Goal: Task Accomplishment & Management: Manage account settings

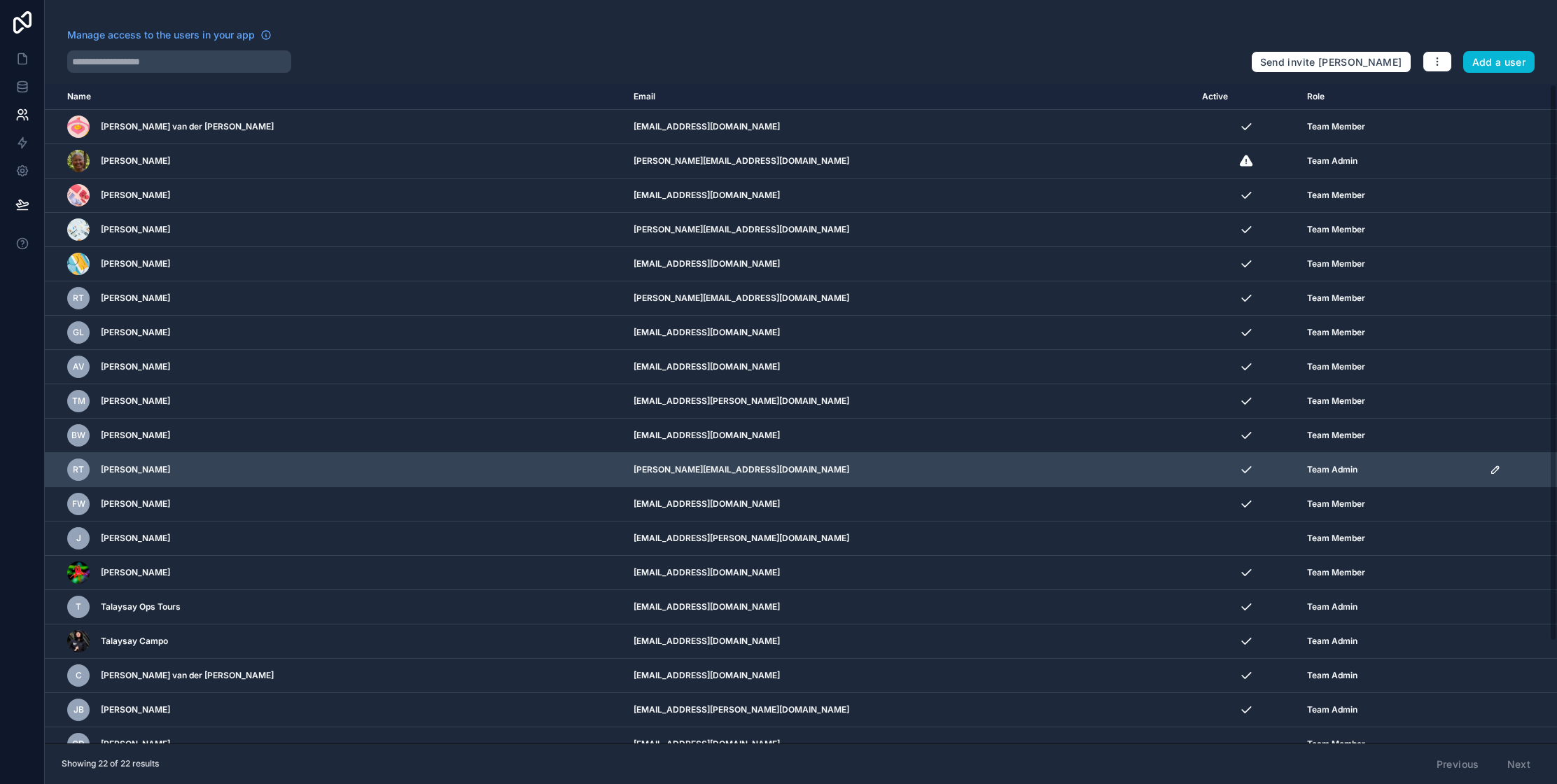
scroll to position [120, 0]
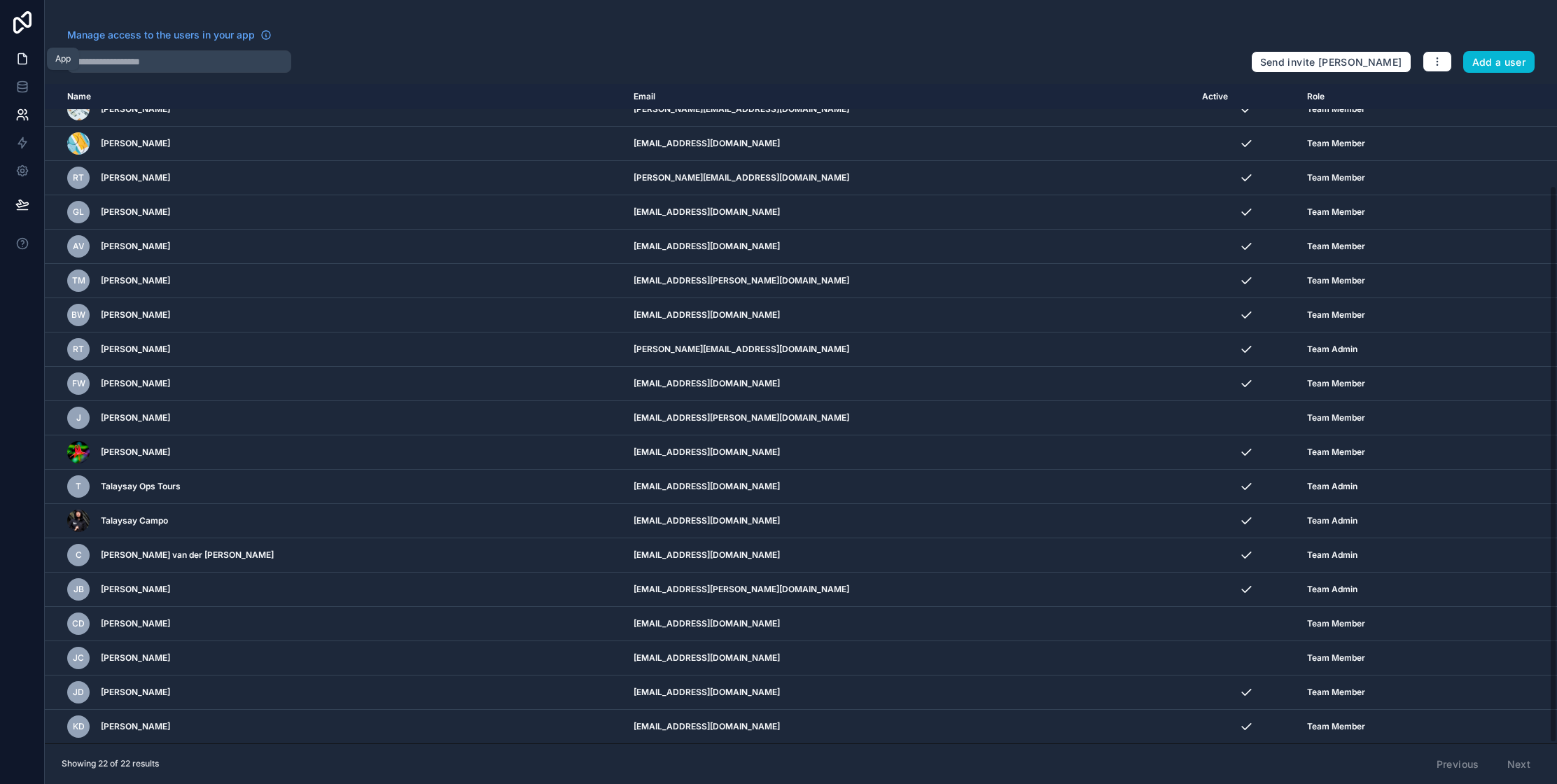
click at [23, 58] on icon at bounding box center [22, 59] width 14 height 14
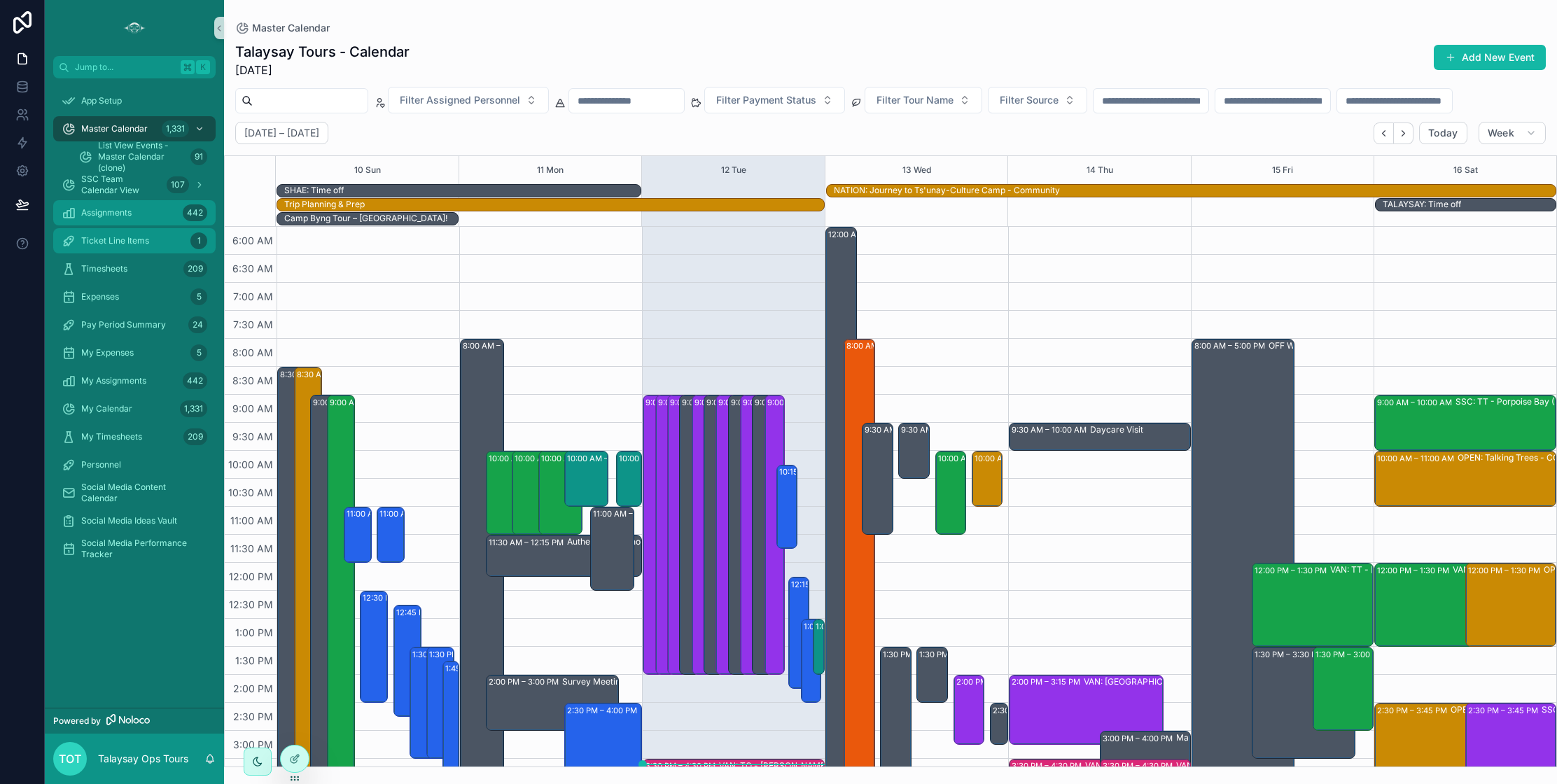
click at [145, 210] on div "Assignments 442" at bounding box center [134, 213] width 145 height 23
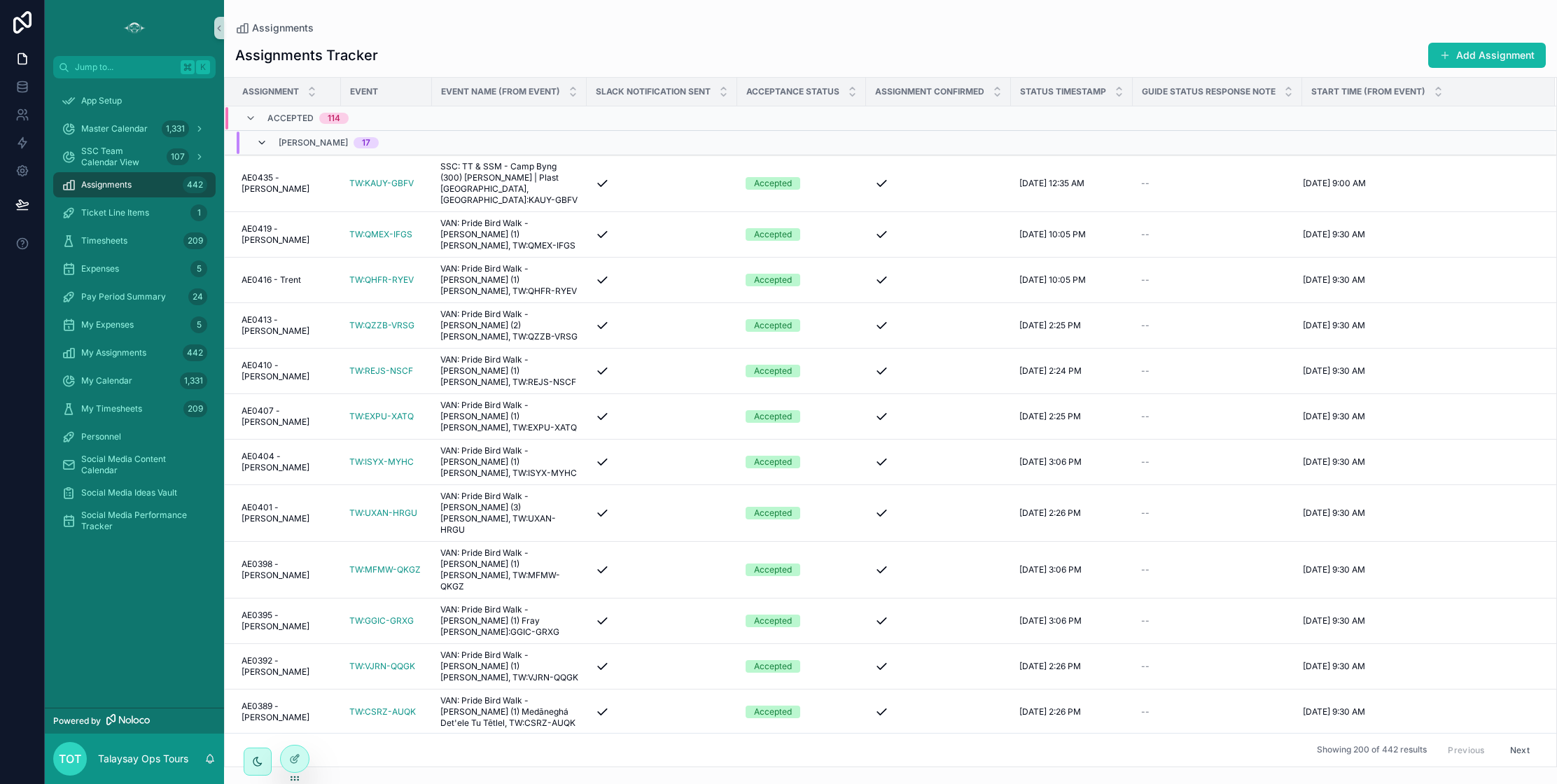
click at [262, 143] on icon "scrollable content" at bounding box center [262, 143] width 11 height 11
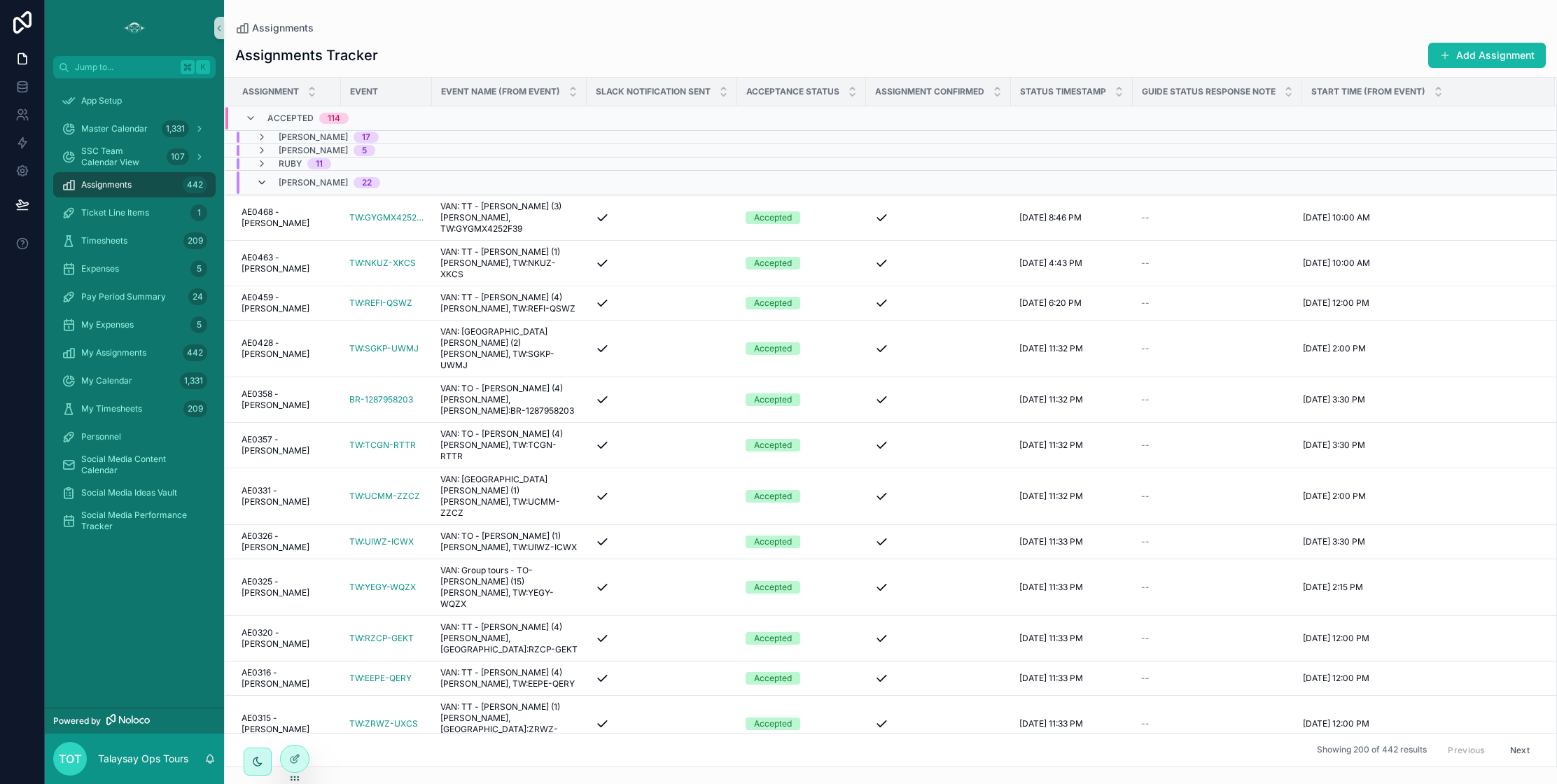
click at [263, 180] on icon "scrollable content" at bounding box center [262, 183] width 11 height 11
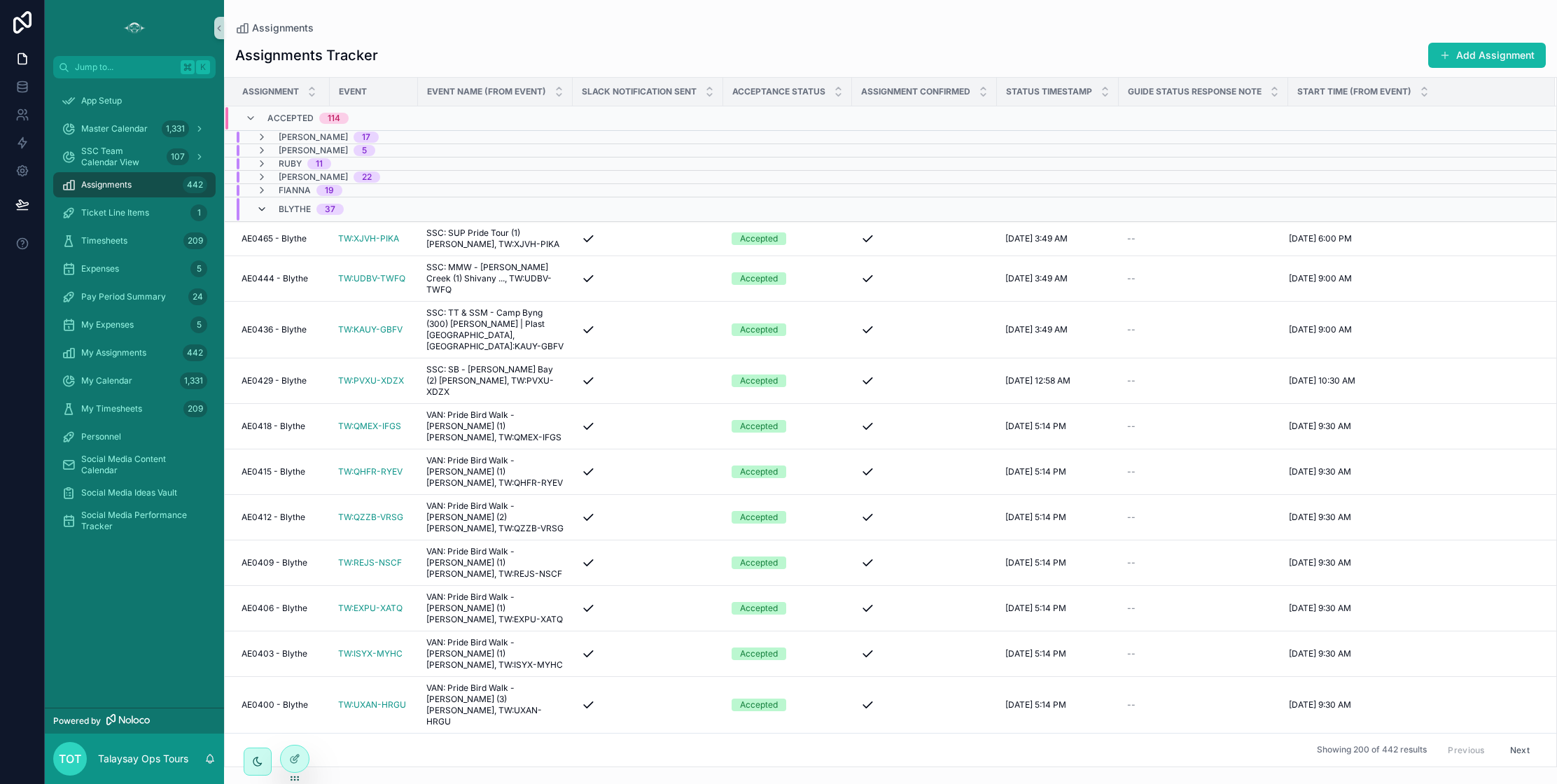
click at [264, 207] on icon "scrollable content" at bounding box center [262, 210] width 11 height 11
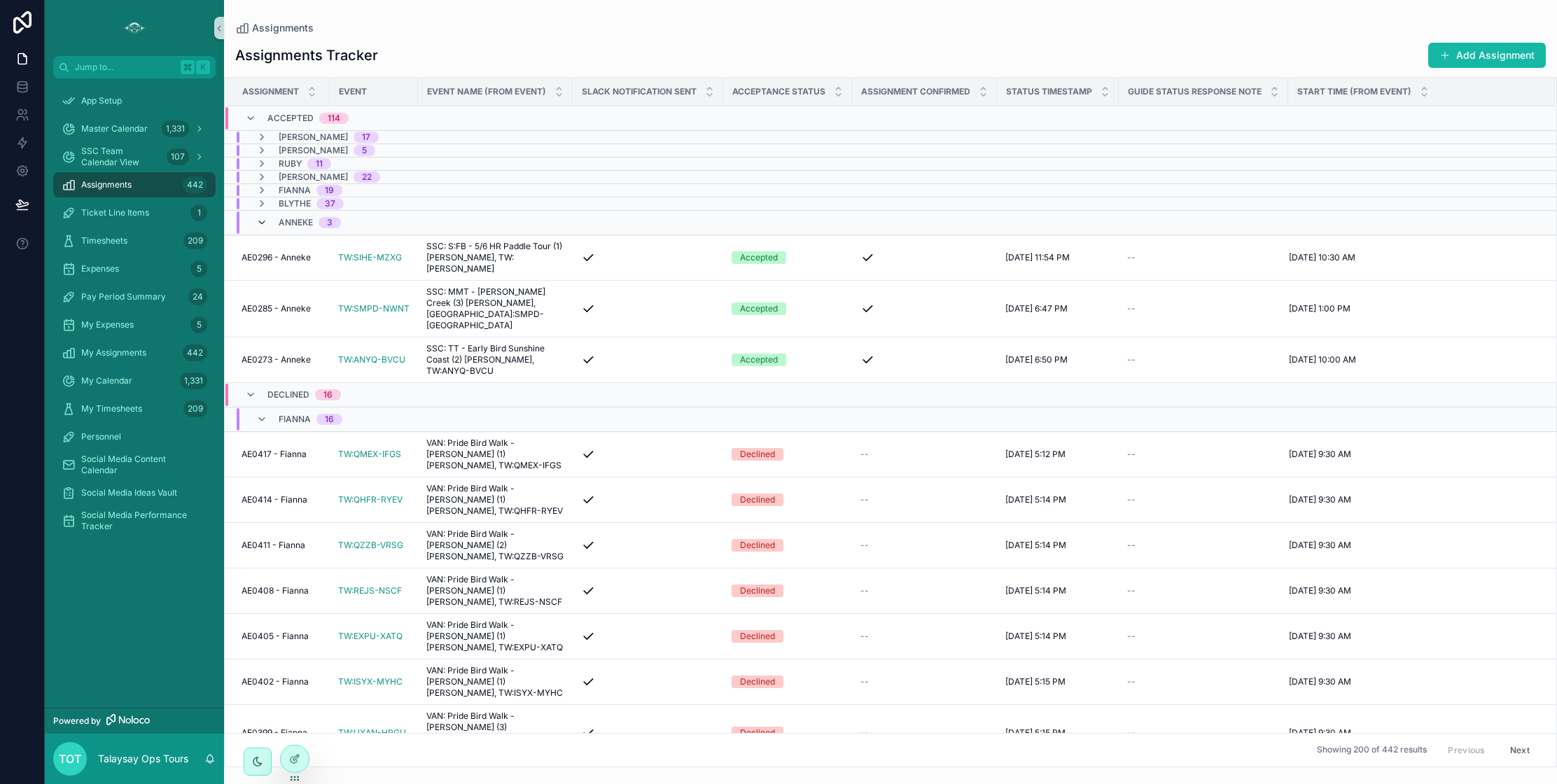
click at [264, 219] on icon "scrollable content" at bounding box center [262, 223] width 11 height 11
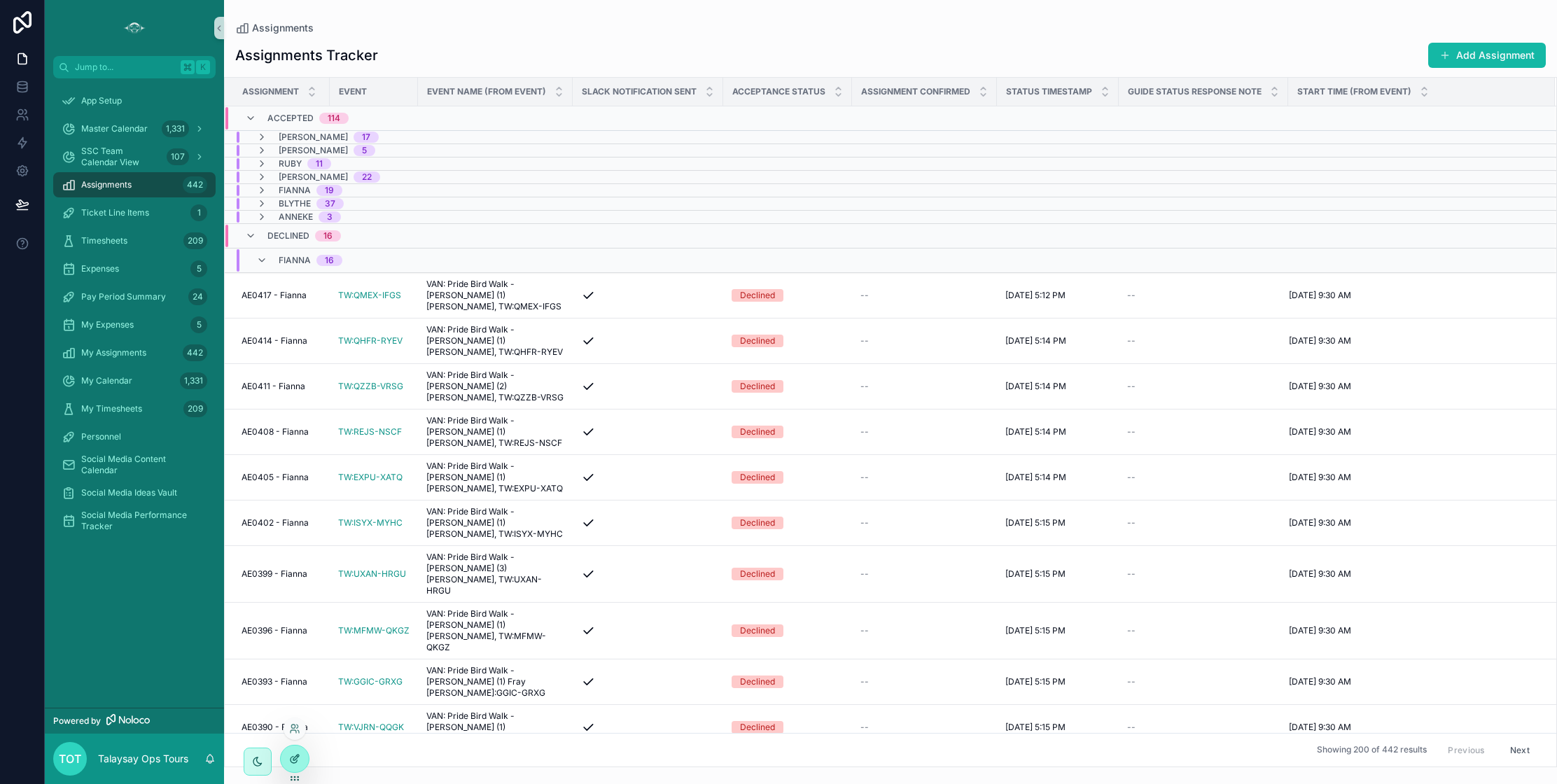
click at [297, 761] on icon at bounding box center [295, 759] width 11 height 11
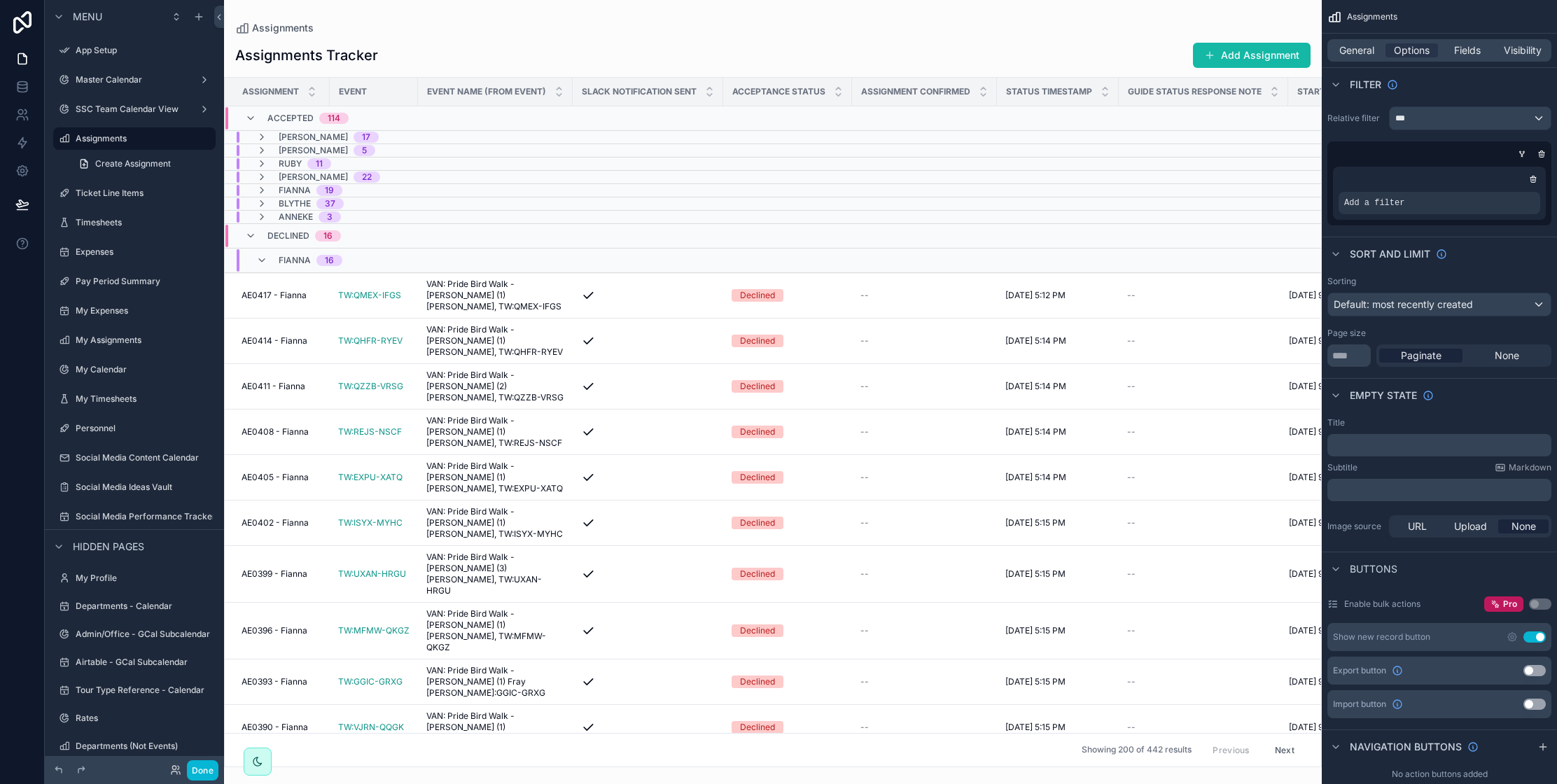
drag, startPoint x: 1535, startPoint y: 179, endPoint x: 1511, endPoint y: 255, distance: 79.7
click at [1535, 179] on icon "scrollable content" at bounding box center [1533, 179] width 9 height 9
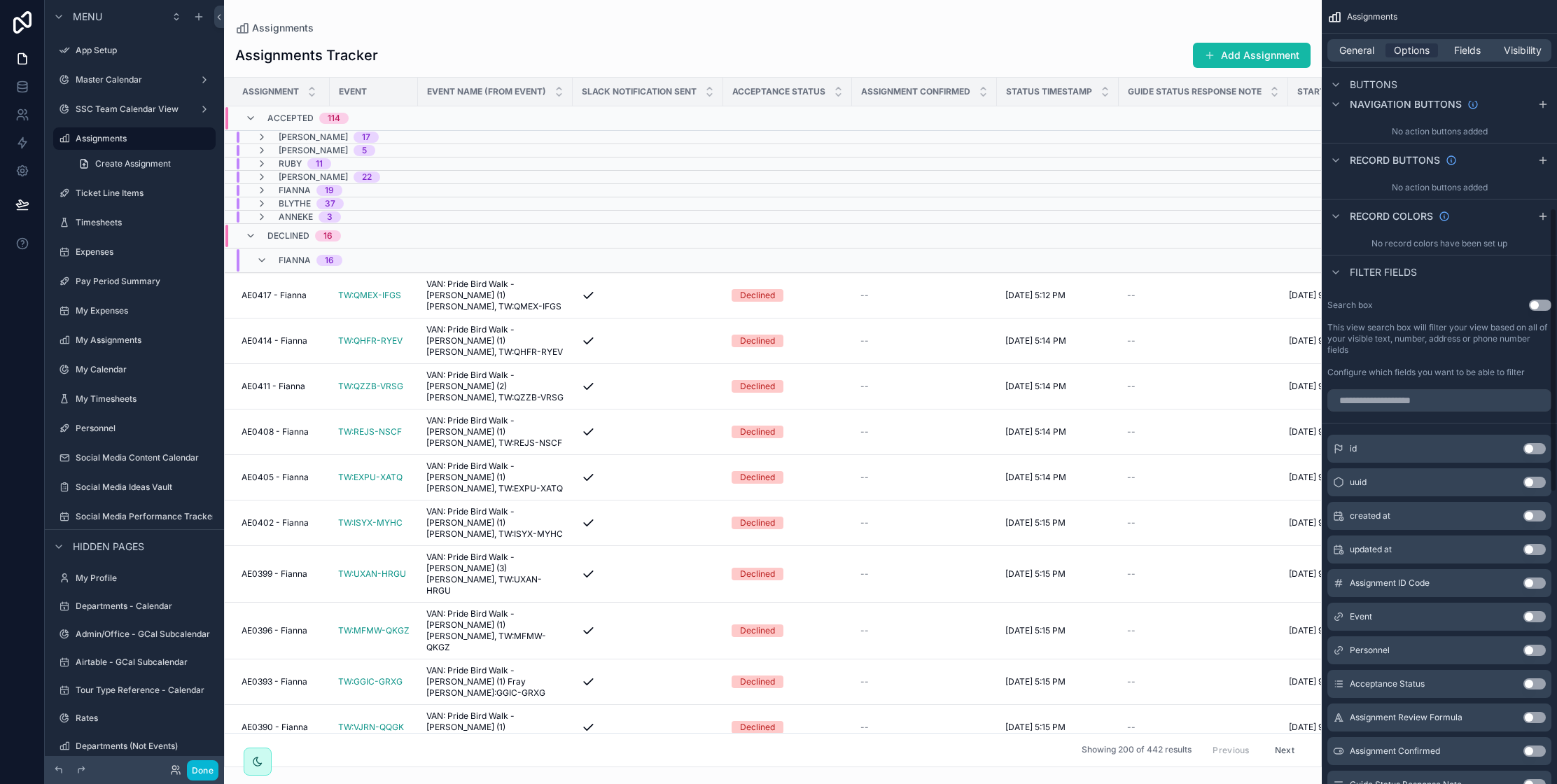
scroll to position [552, 0]
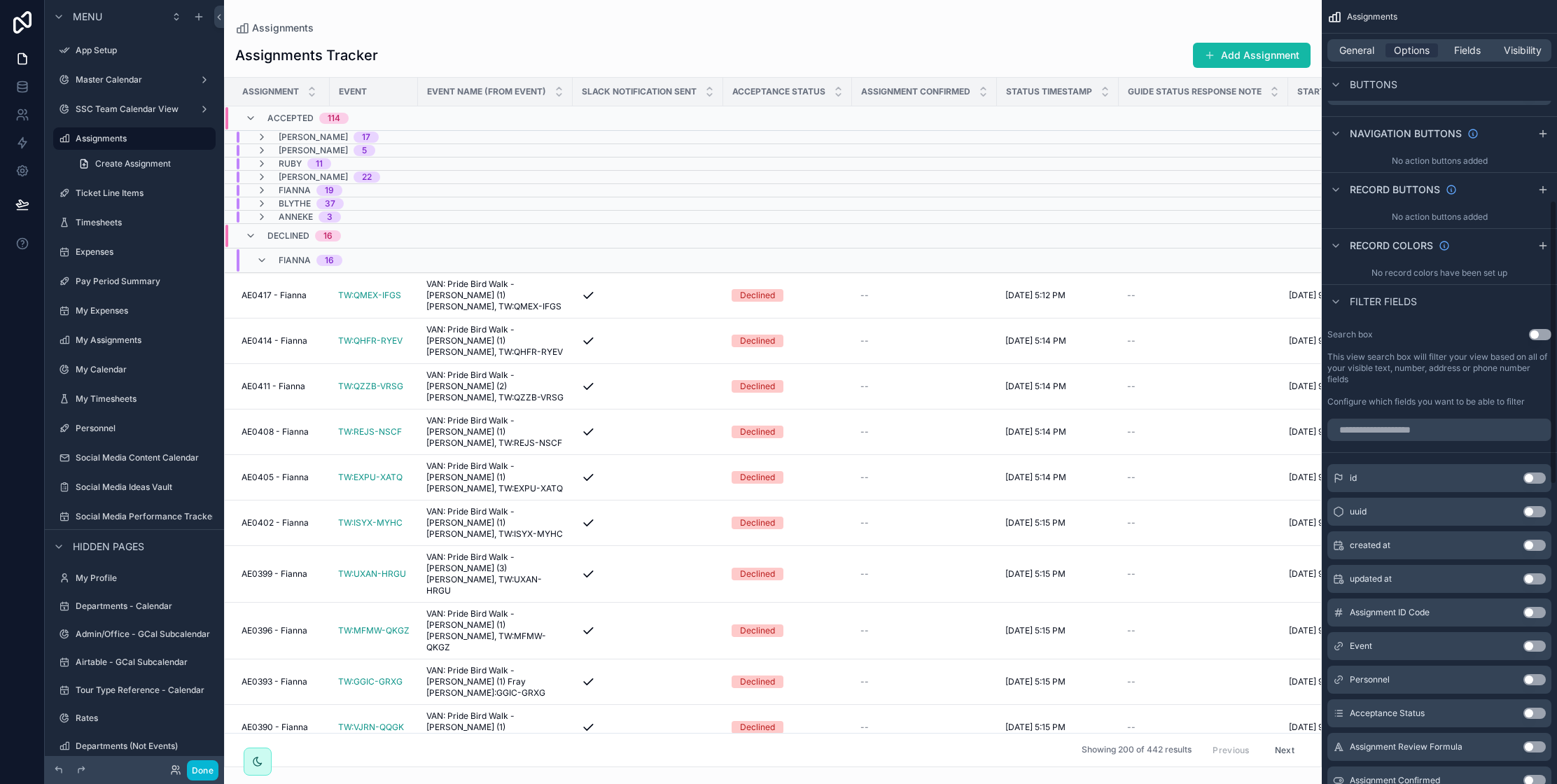
click at [1536, 338] on button "Use setting" at bounding box center [1541, 334] width 23 height 11
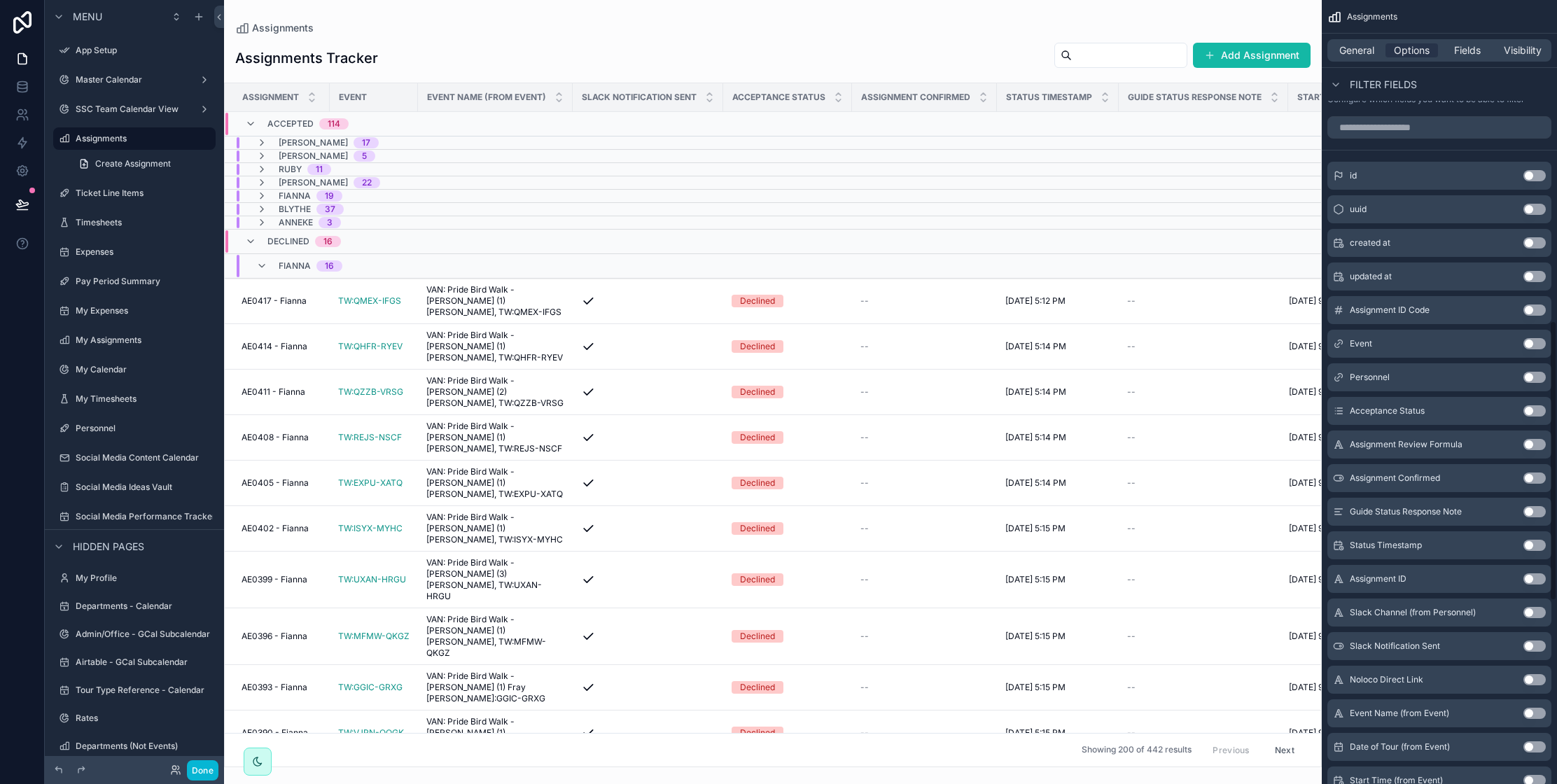
scroll to position [896, 0]
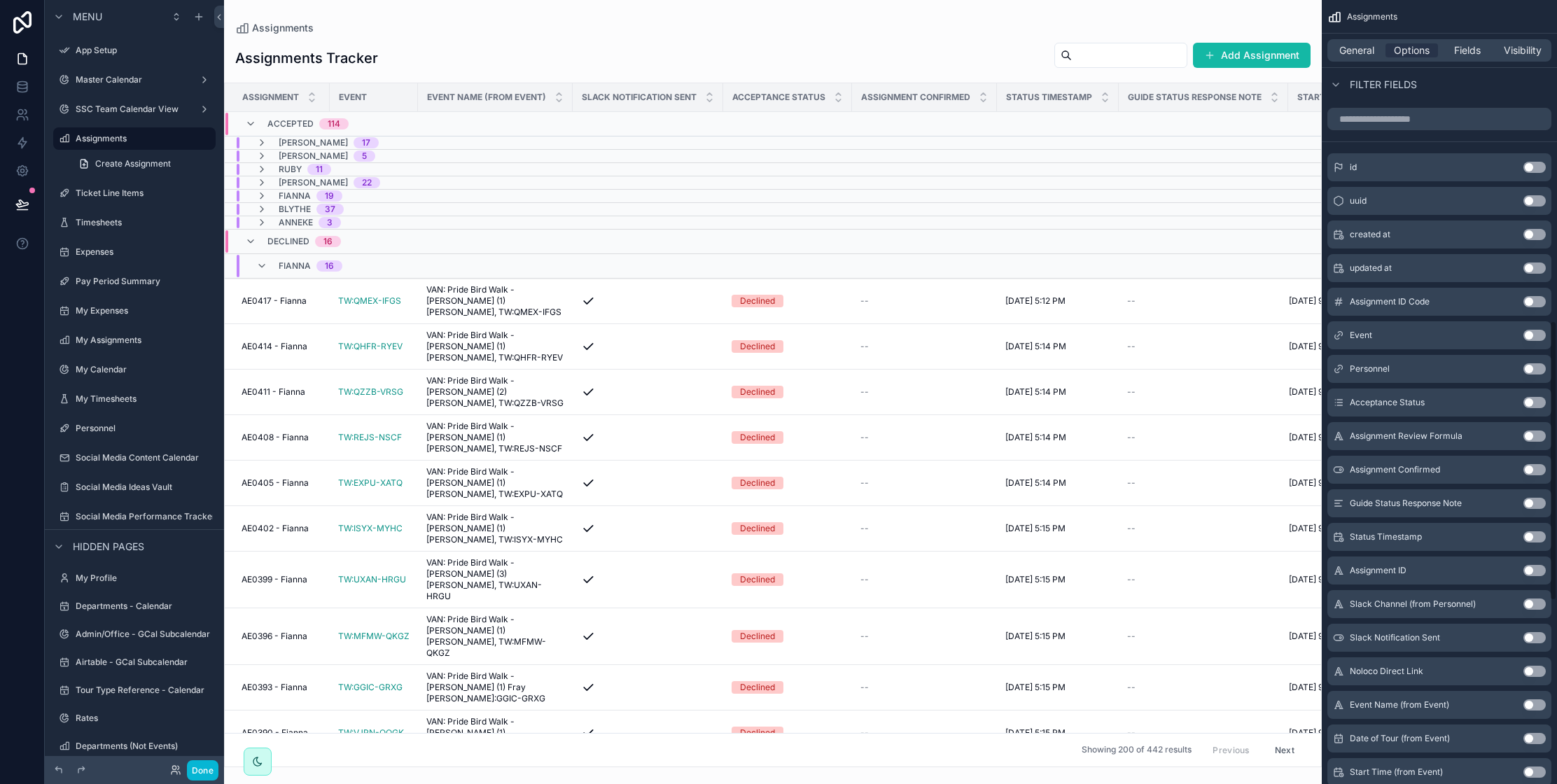
click at [1526, 404] on button "Use setting" at bounding box center [1535, 402] width 23 height 11
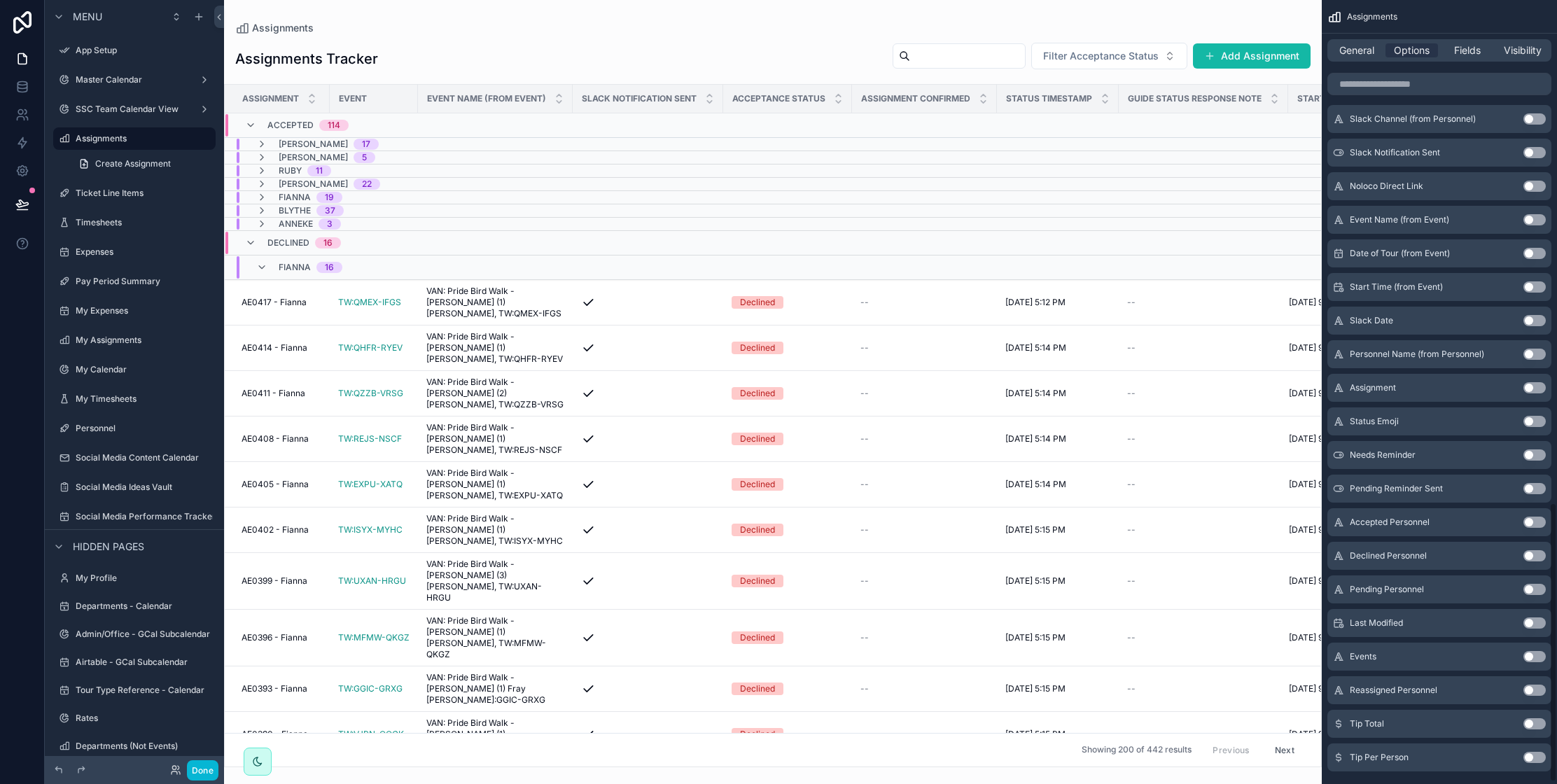
scroll to position [1414, 0]
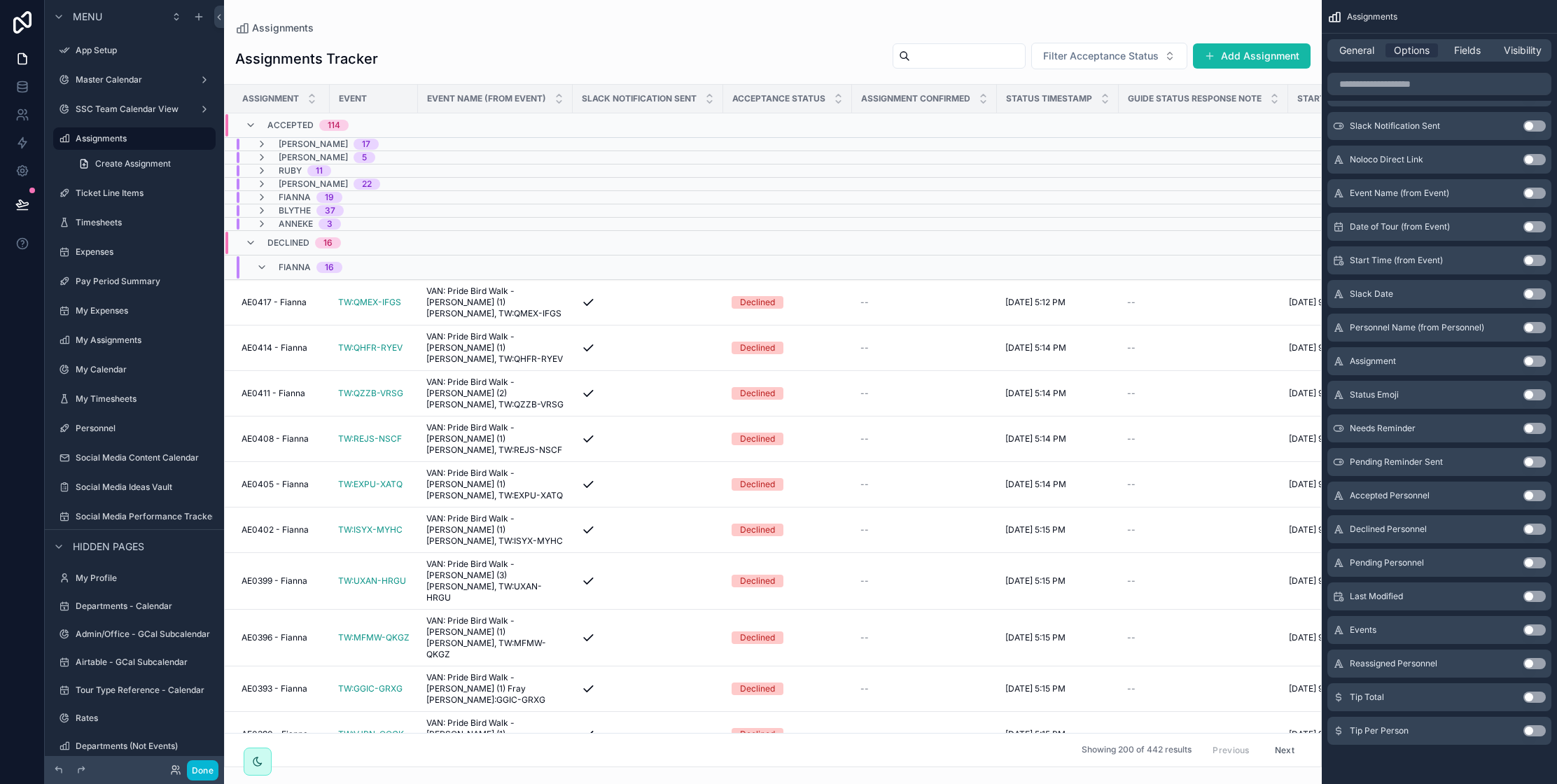
click at [1531, 499] on button "Use setting" at bounding box center [1535, 496] width 23 height 11
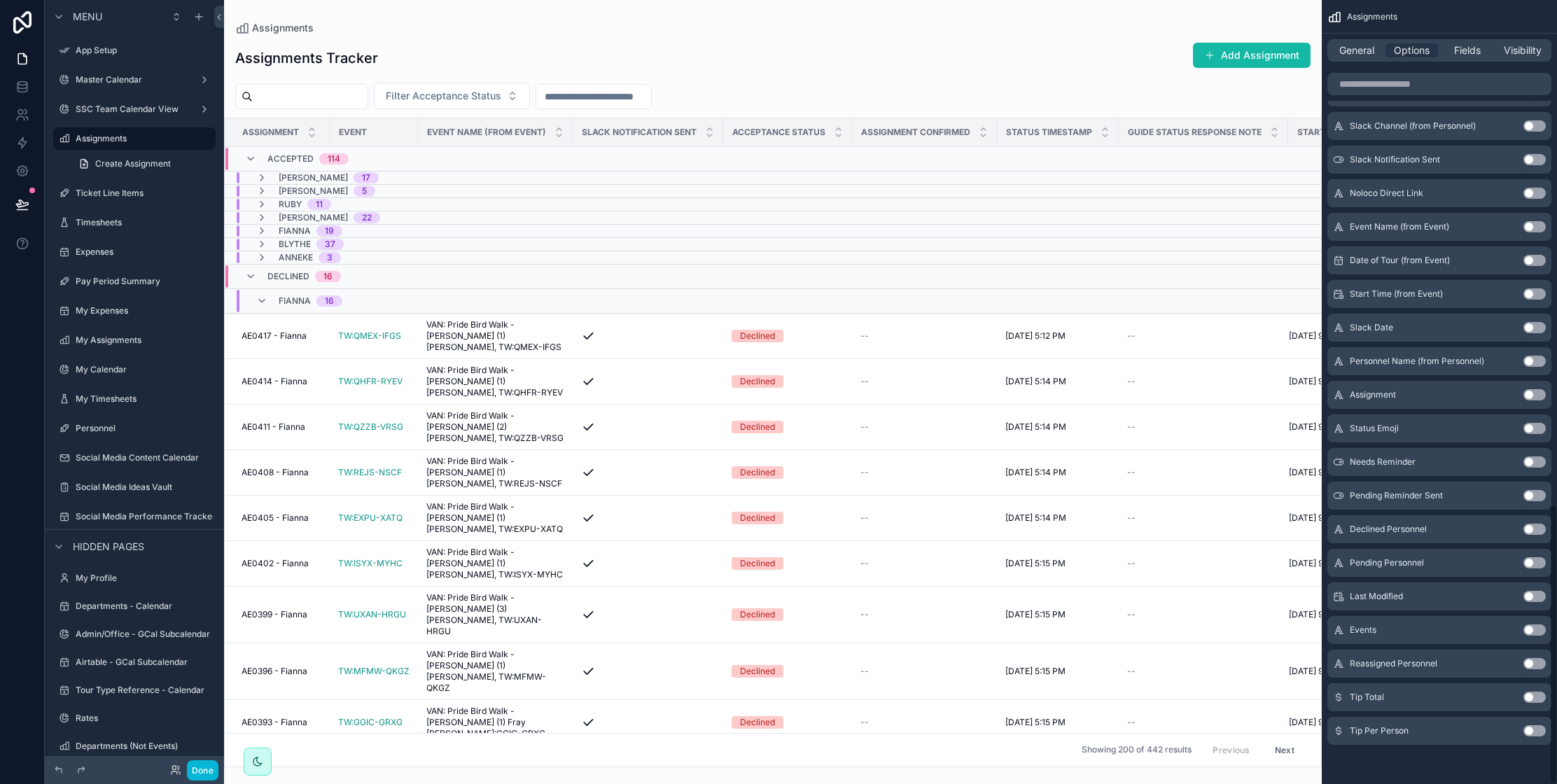
click at [1530, 532] on button "Use setting" at bounding box center [1535, 529] width 23 height 11
click at [1532, 564] on button "Use setting" at bounding box center [1535, 563] width 23 height 11
click at [1532, 661] on button "Use setting" at bounding box center [1535, 664] width 23 height 11
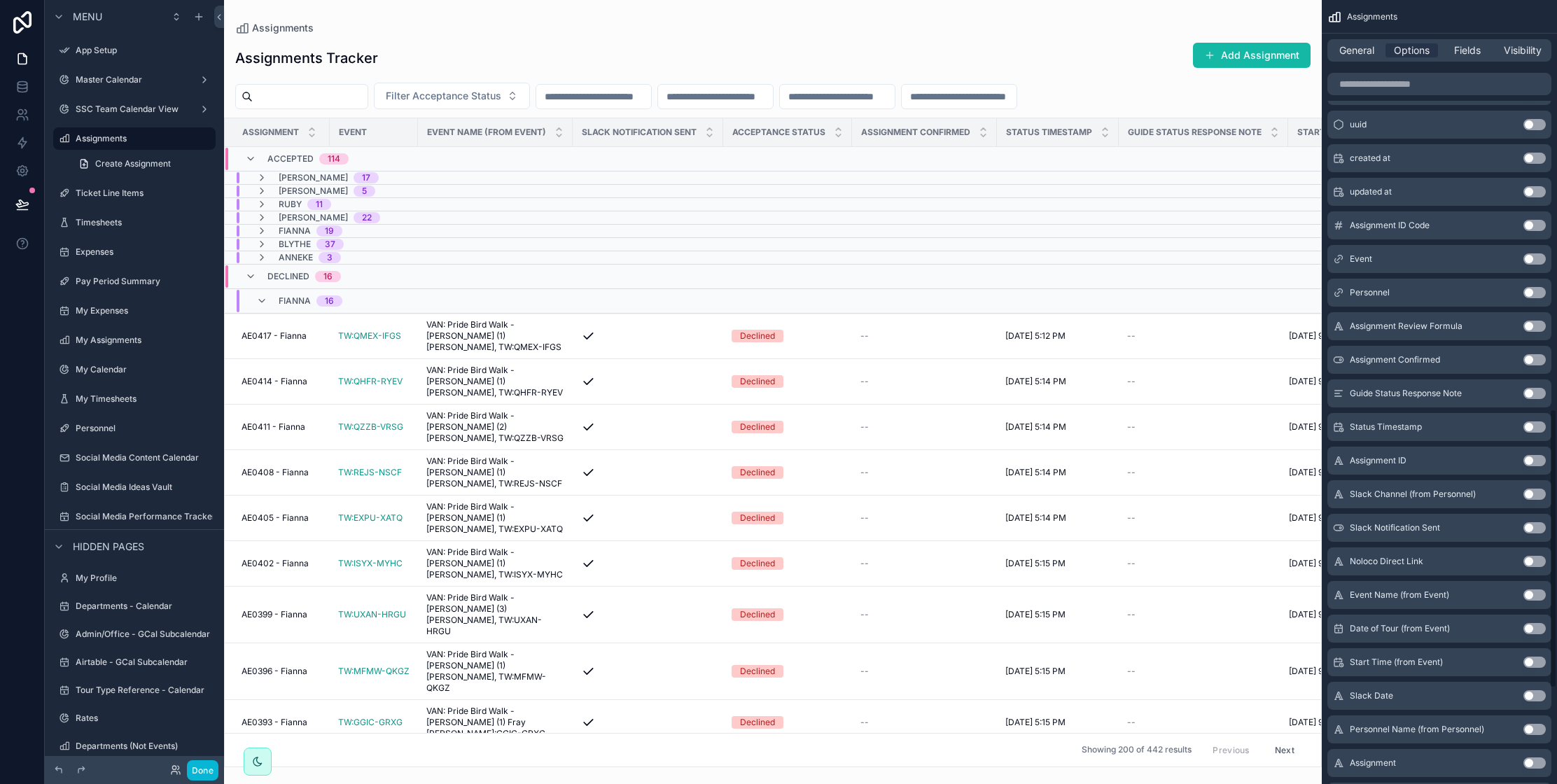
scroll to position [1144, 0]
drag, startPoint x: 1531, startPoint y: 297, endPoint x: 1551, endPoint y: 499, distance: 203.0
click at [1531, 297] on button "Use setting" at bounding box center [1535, 296] width 23 height 11
click at [1130, 99] on div "scrollable content" at bounding box center [773, 392] width 1098 height 784
click at [1108, 99] on span "Filter Personnel" at bounding box center [1070, 95] width 73 height 14
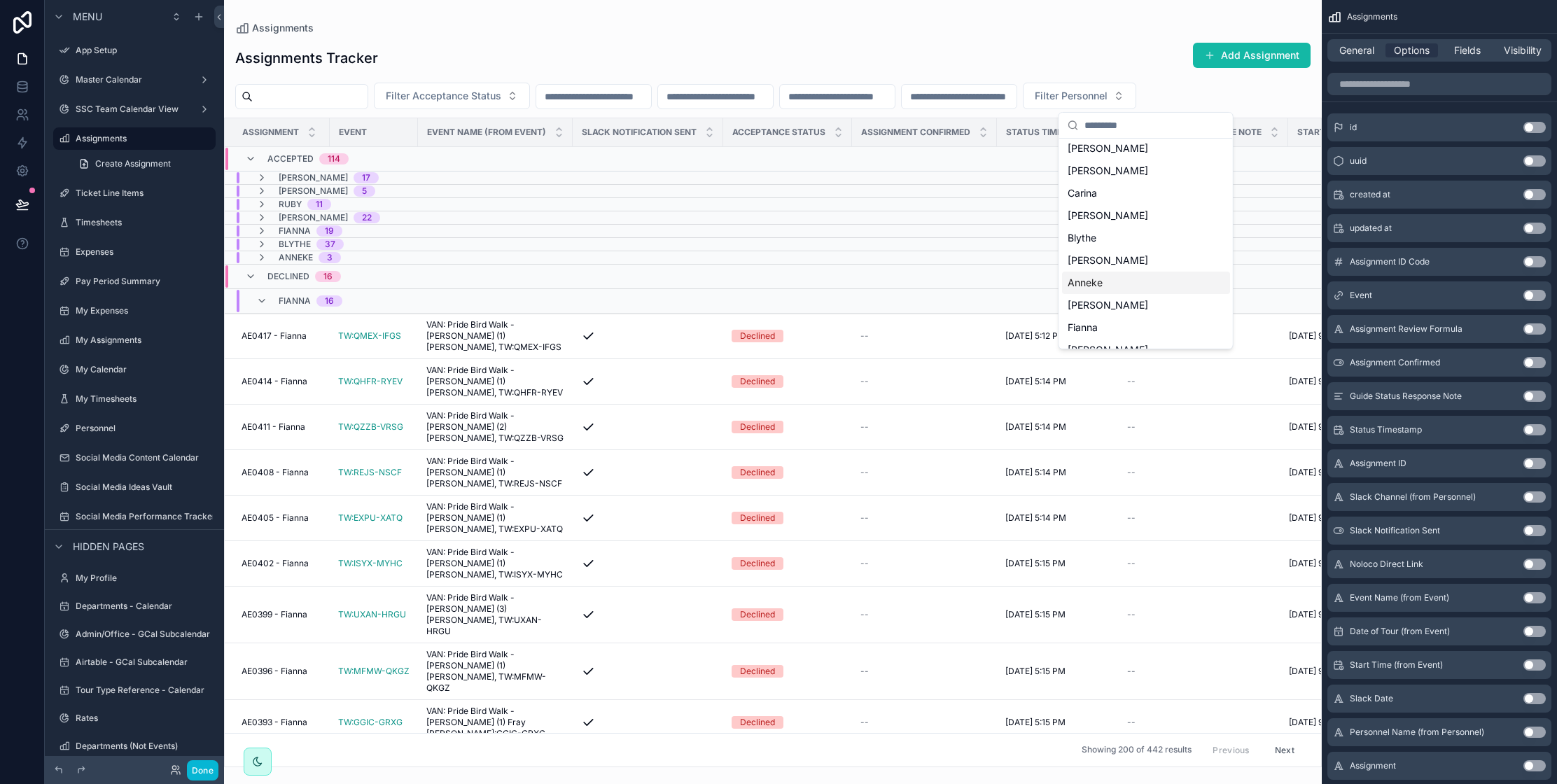
scroll to position [142, 0]
click at [1098, 255] on span "[PERSON_NAME]" at bounding box center [1107, 257] width 80 height 14
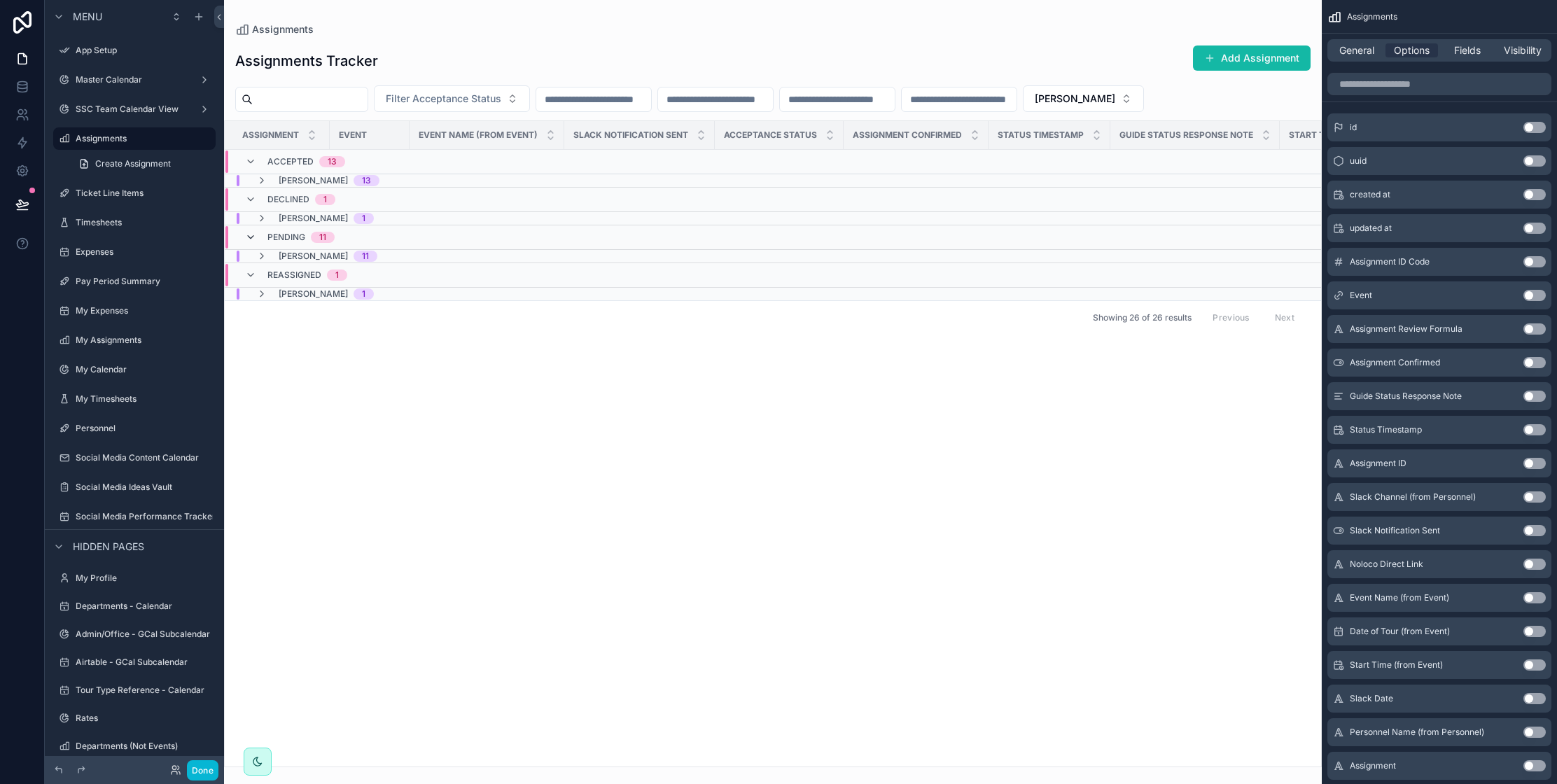
click at [251, 237] on icon "scrollable content" at bounding box center [250, 237] width 11 height 11
click at [251, 237] on td "Pending 11" at bounding box center [394, 232] width 339 height 13
click at [257, 254] on icon "scrollable content" at bounding box center [262, 256] width 11 height 11
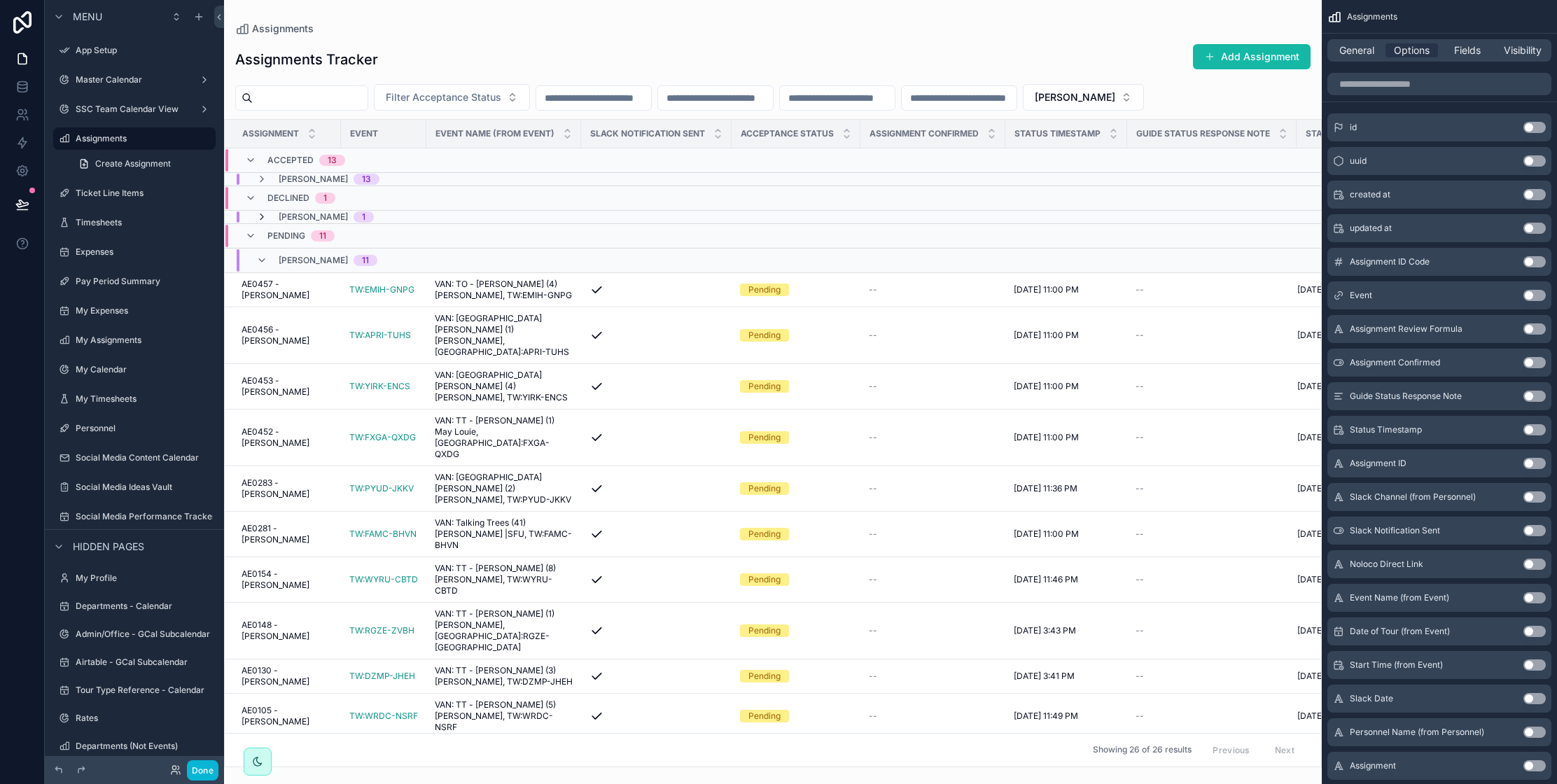
click at [259, 219] on icon "scrollable content" at bounding box center [262, 217] width 11 height 11
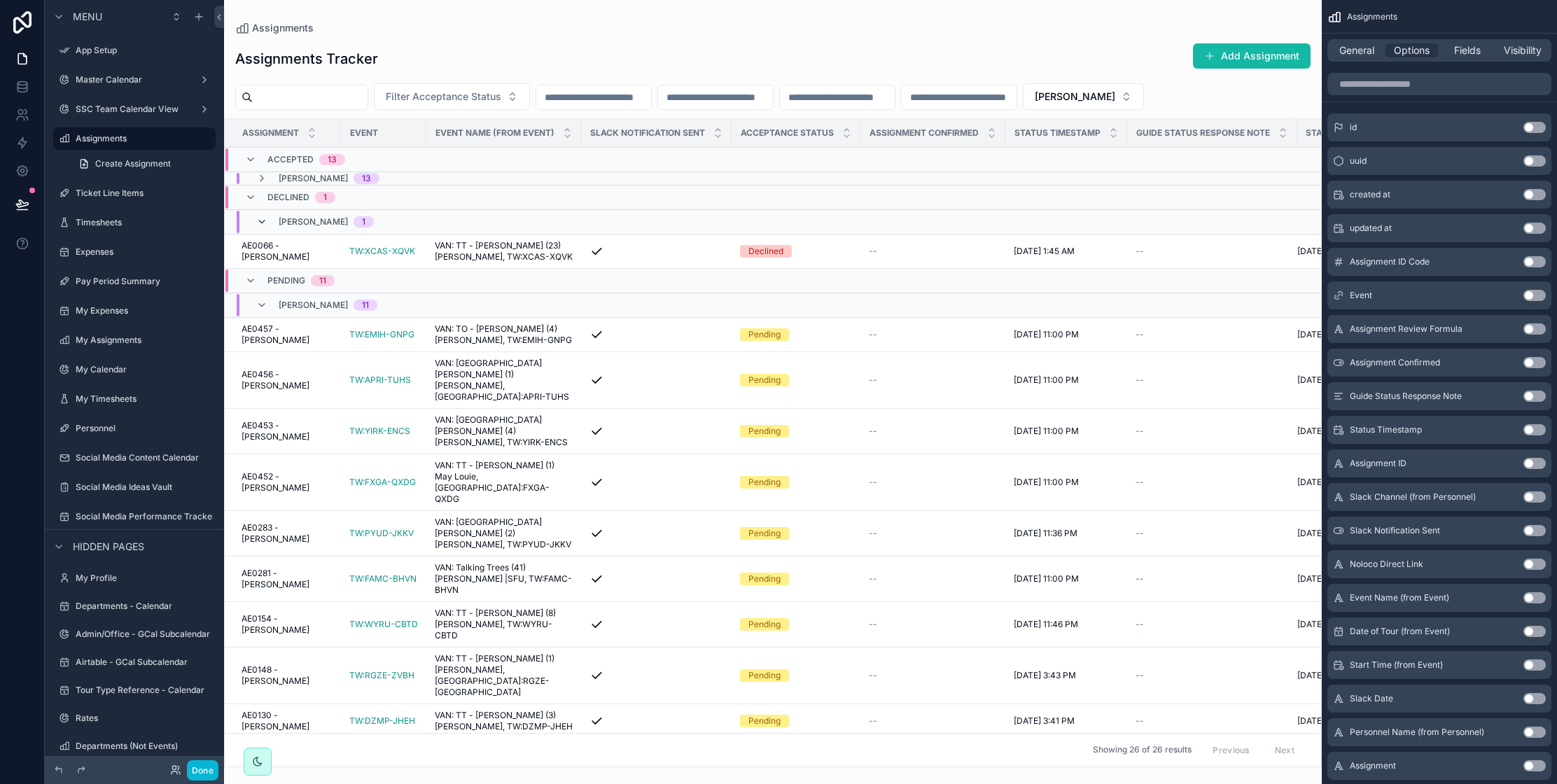
click at [259, 219] on icon "scrollable content" at bounding box center [262, 222] width 11 height 11
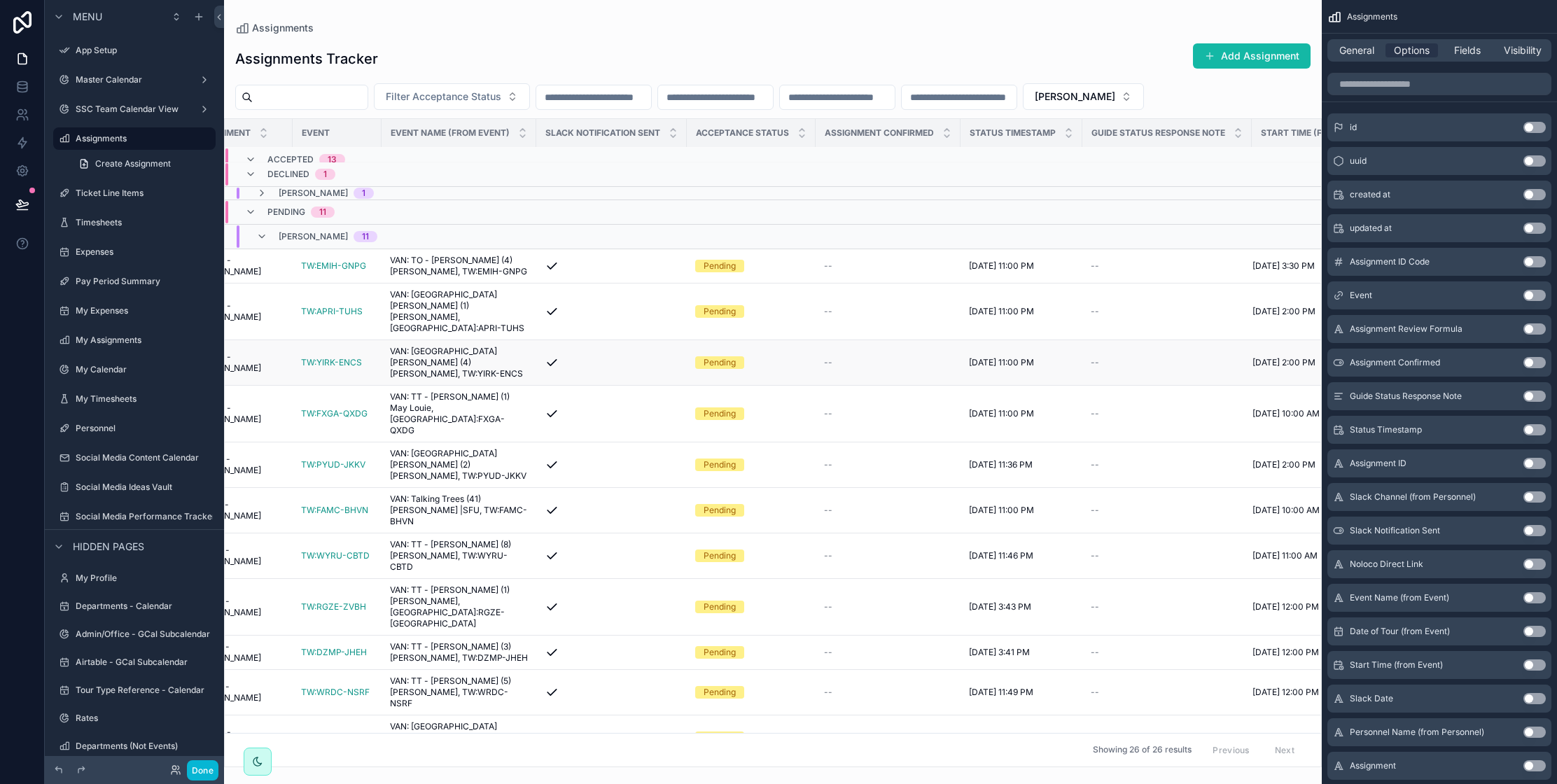
scroll to position [23, 75]
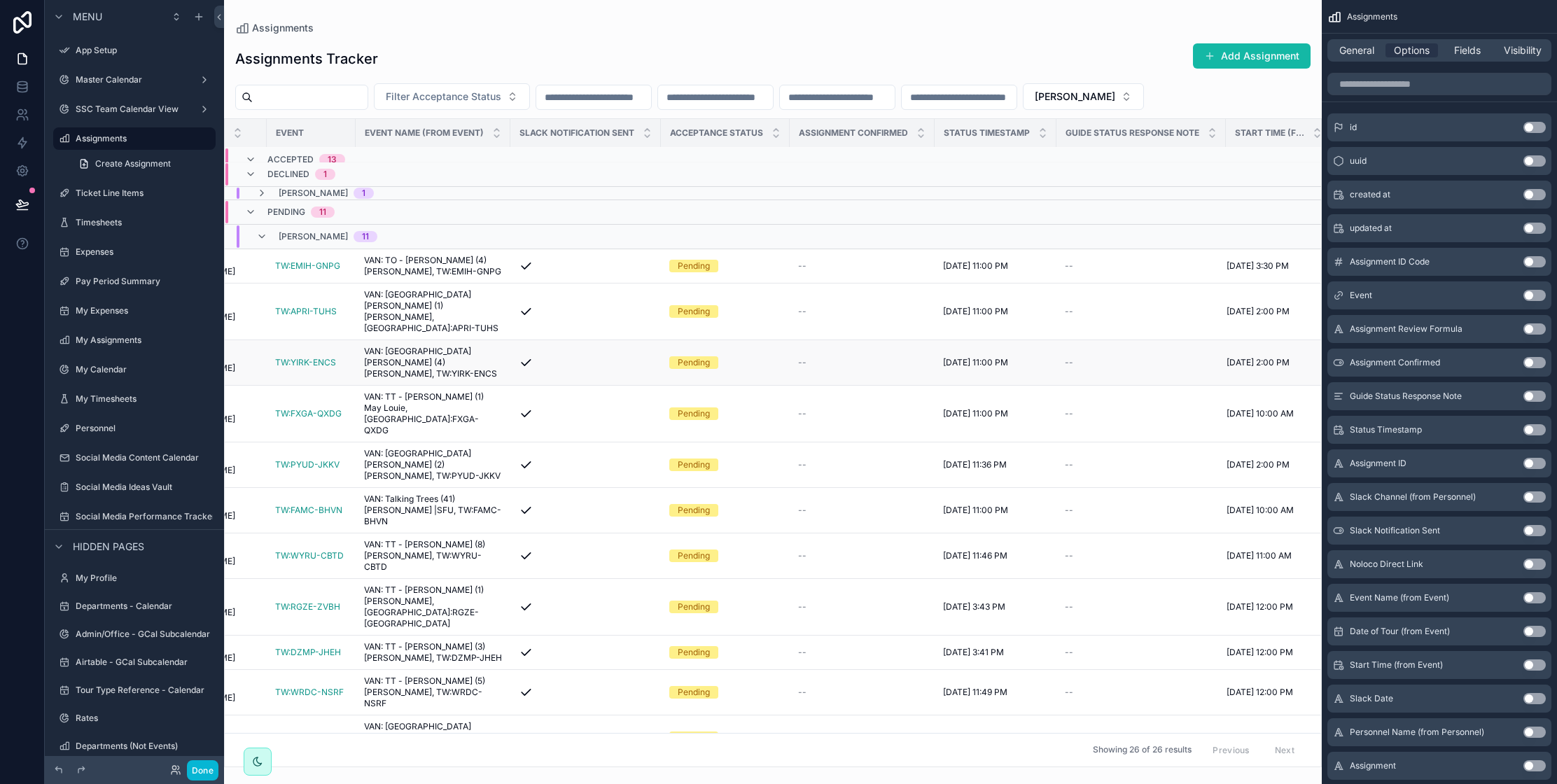
click at [1189, 357] on div "--" at bounding box center [1141, 363] width 153 height 11
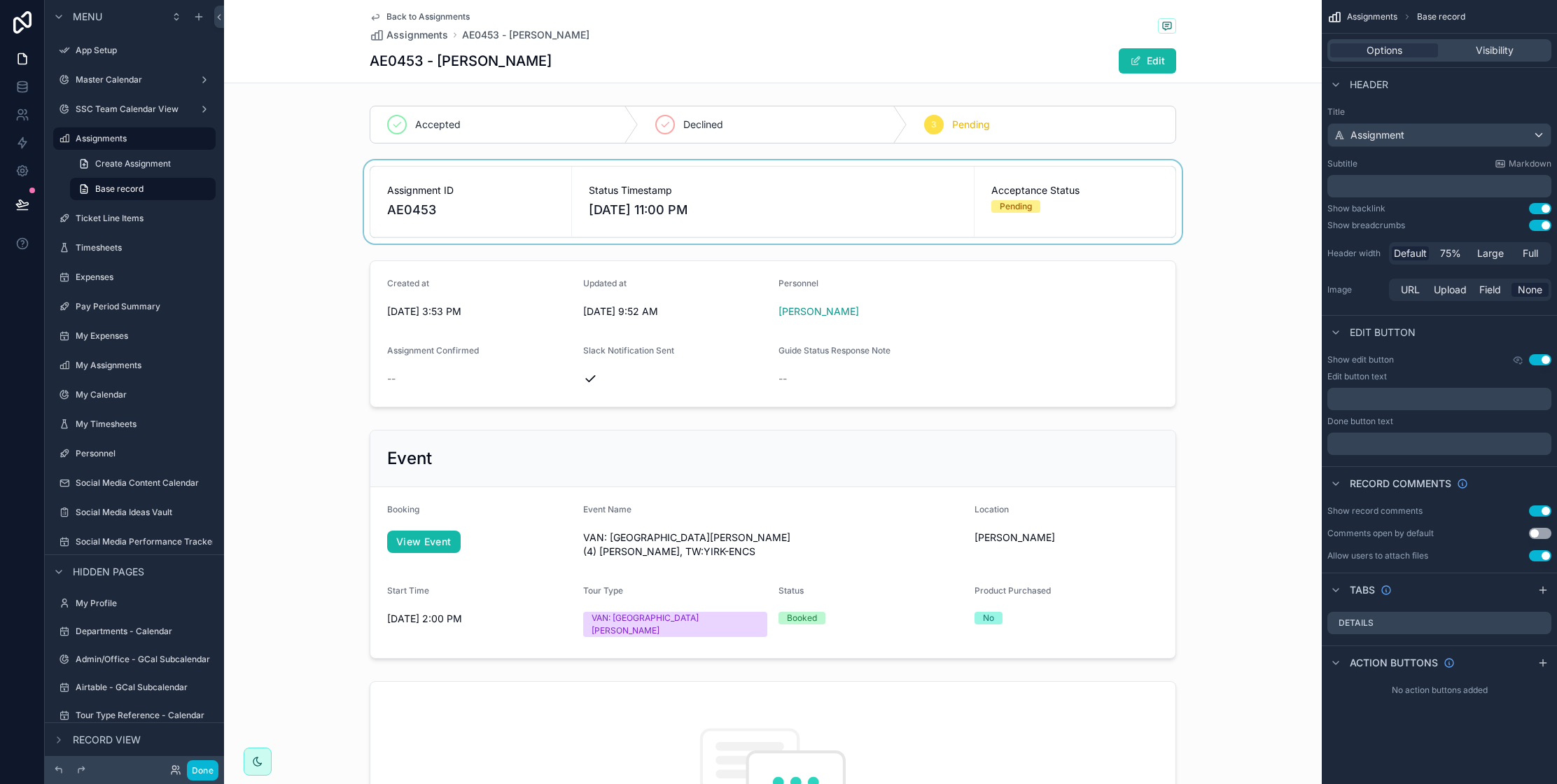
click at [1007, 204] on div "scrollable content" at bounding box center [773, 202] width 1098 height 83
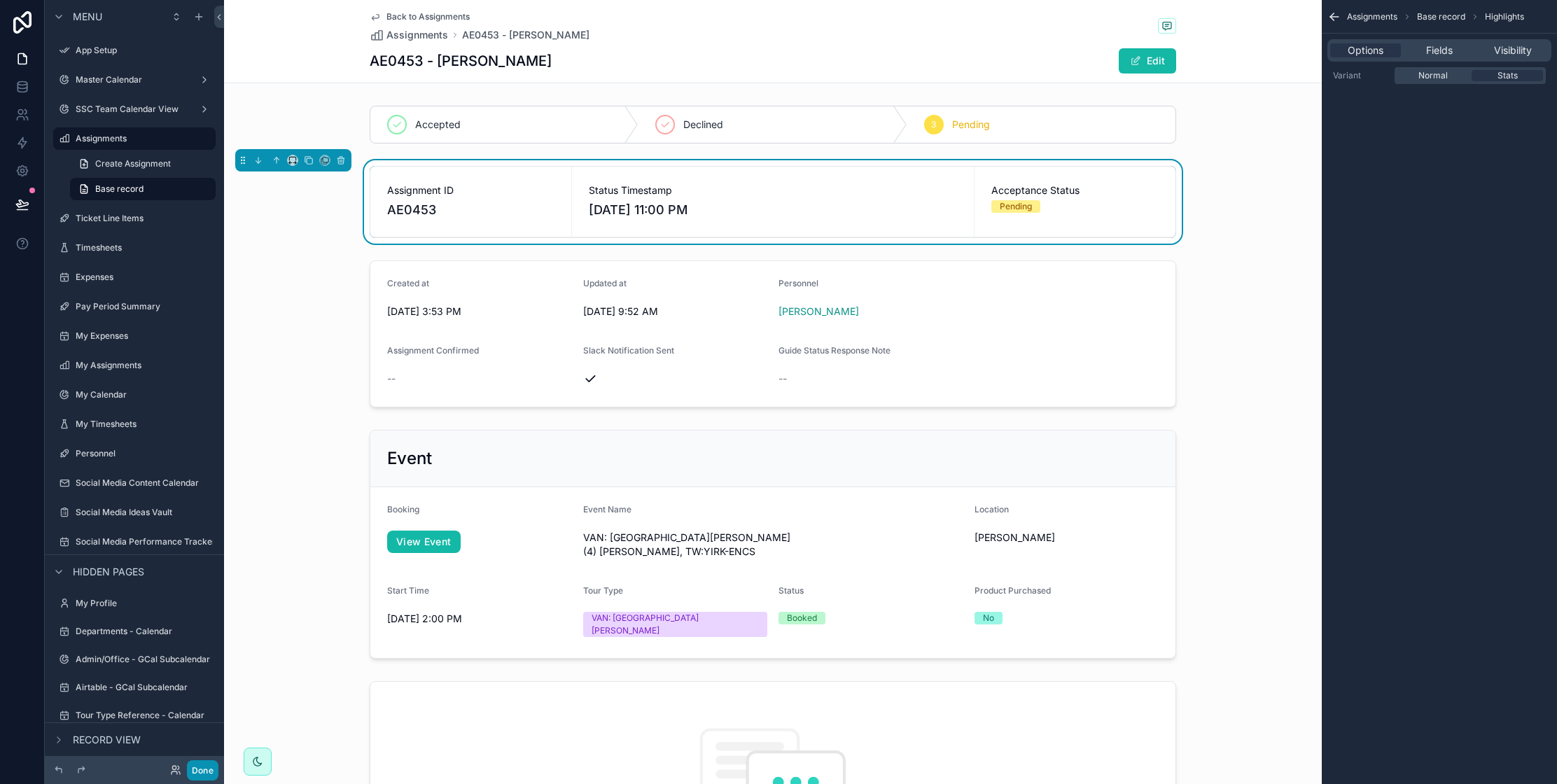
click at [201, 770] on button "Done" at bounding box center [202, 770] width 31 height 20
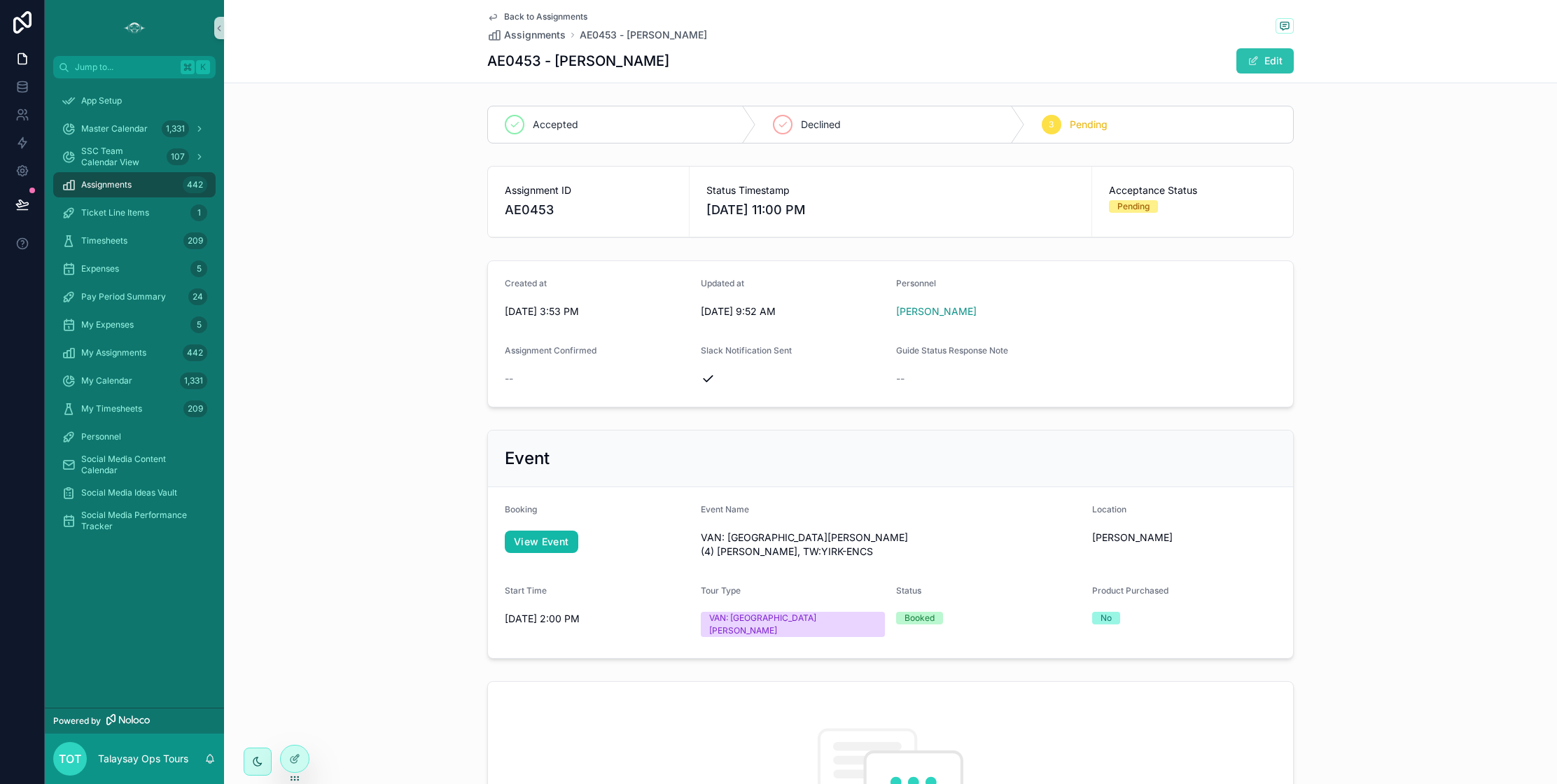
click at [1275, 60] on button "Edit" at bounding box center [1265, 60] width 58 height 26
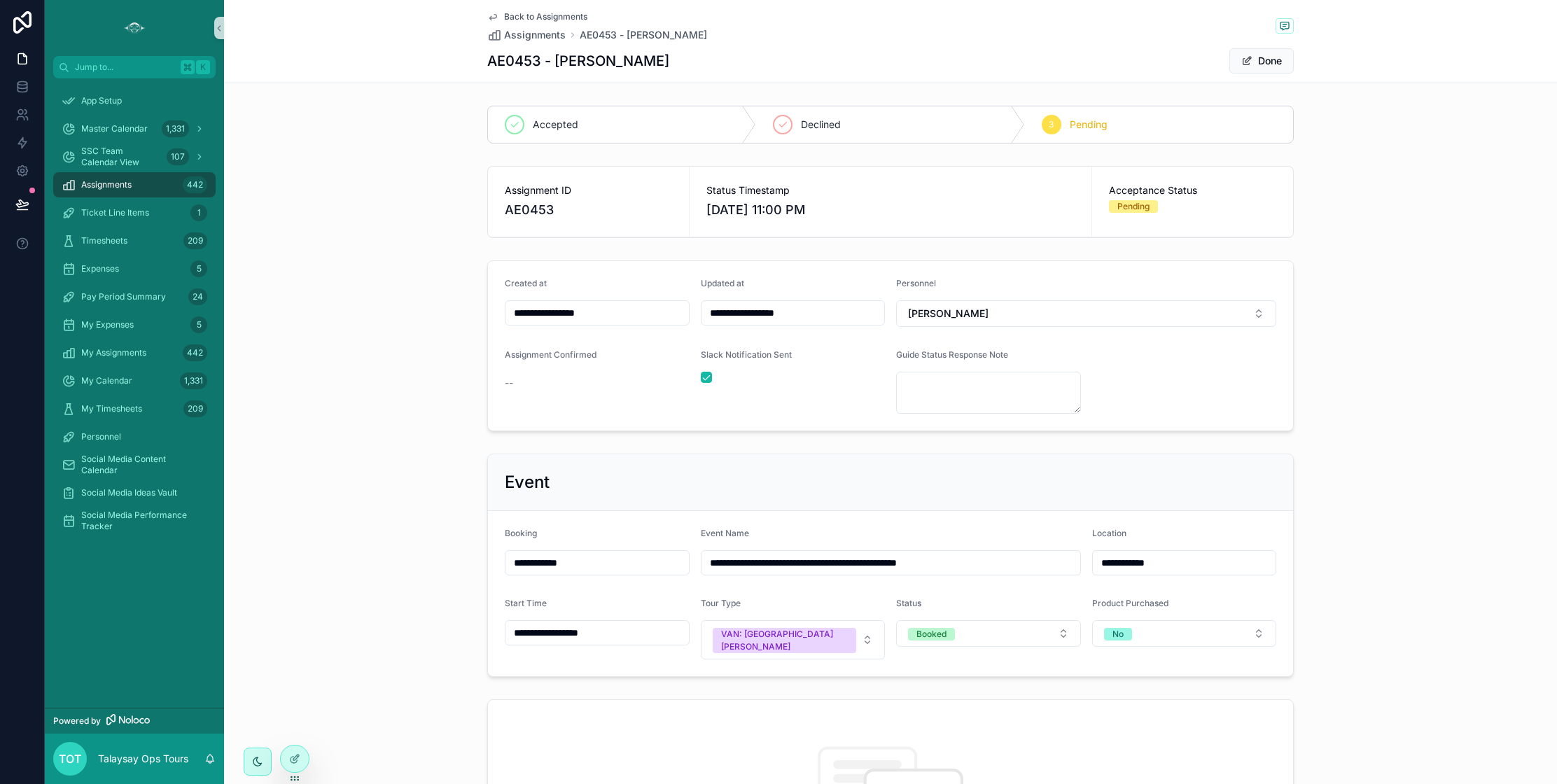
click at [1146, 206] on div "Pending" at bounding box center [1134, 206] width 32 height 12
click at [1142, 204] on div "Pending" at bounding box center [1134, 206] width 32 height 12
click at [297, 762] on icon at bounding box center [295, 759] width 11 height 11
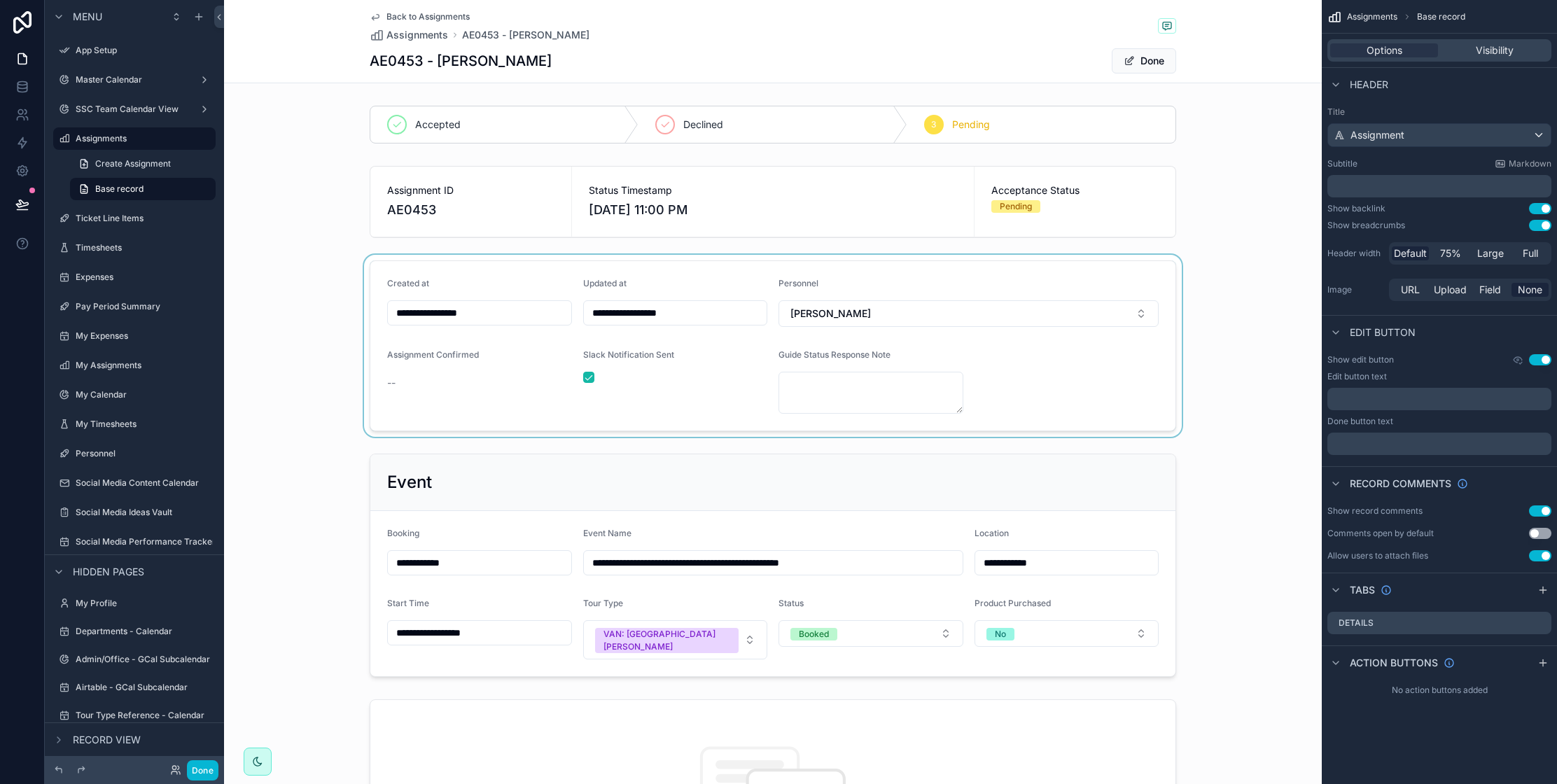
scroll to position [4, 0]
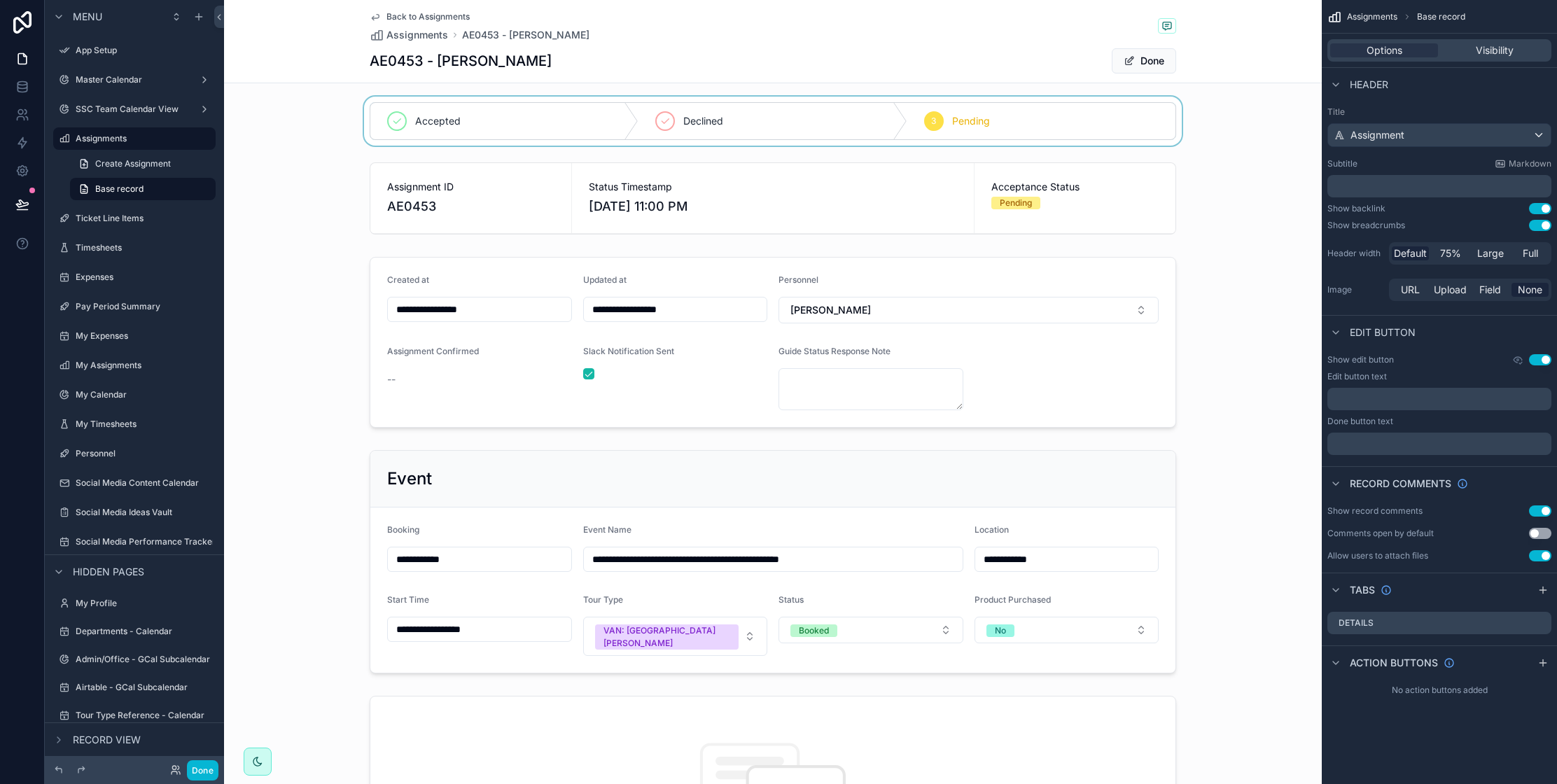
click at [1076, 128] on div "scrollable content" at bounding box center [773, 121] width 1098 height 49
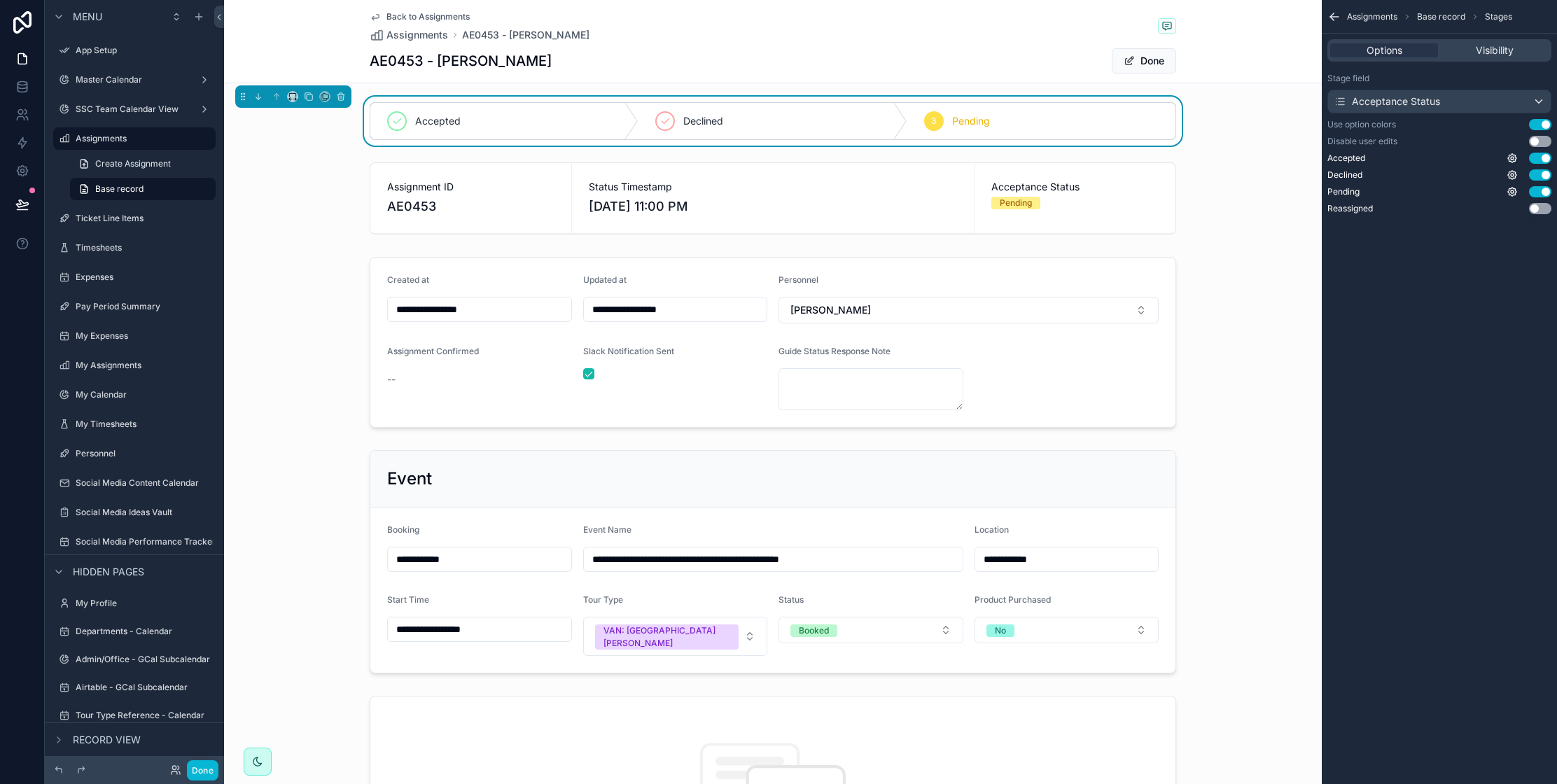
click at [1538, 211] on button "Use setting" at bounding box center [1541, 209] width 23 height 11
click at [204, 777] on button "Done" at bounding box center [202, 770] width 31 height 20
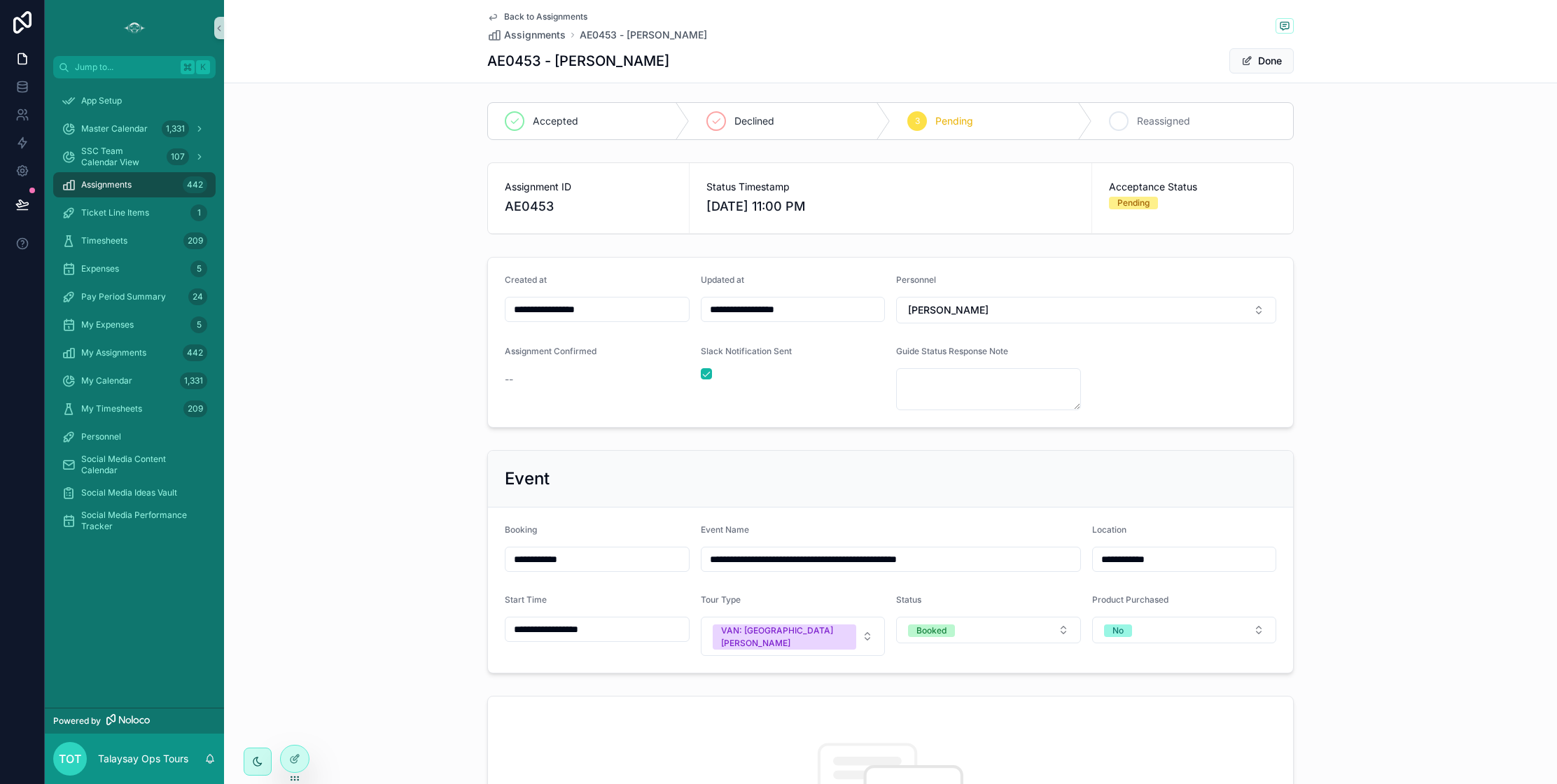
click at [1170, 126] on span "Reassigned" at bounding box center [1164, 121] width 53 height 14
click at [1242, 61] on span "scrollable content" at bounding box center [1247, 61] width 11 height 11
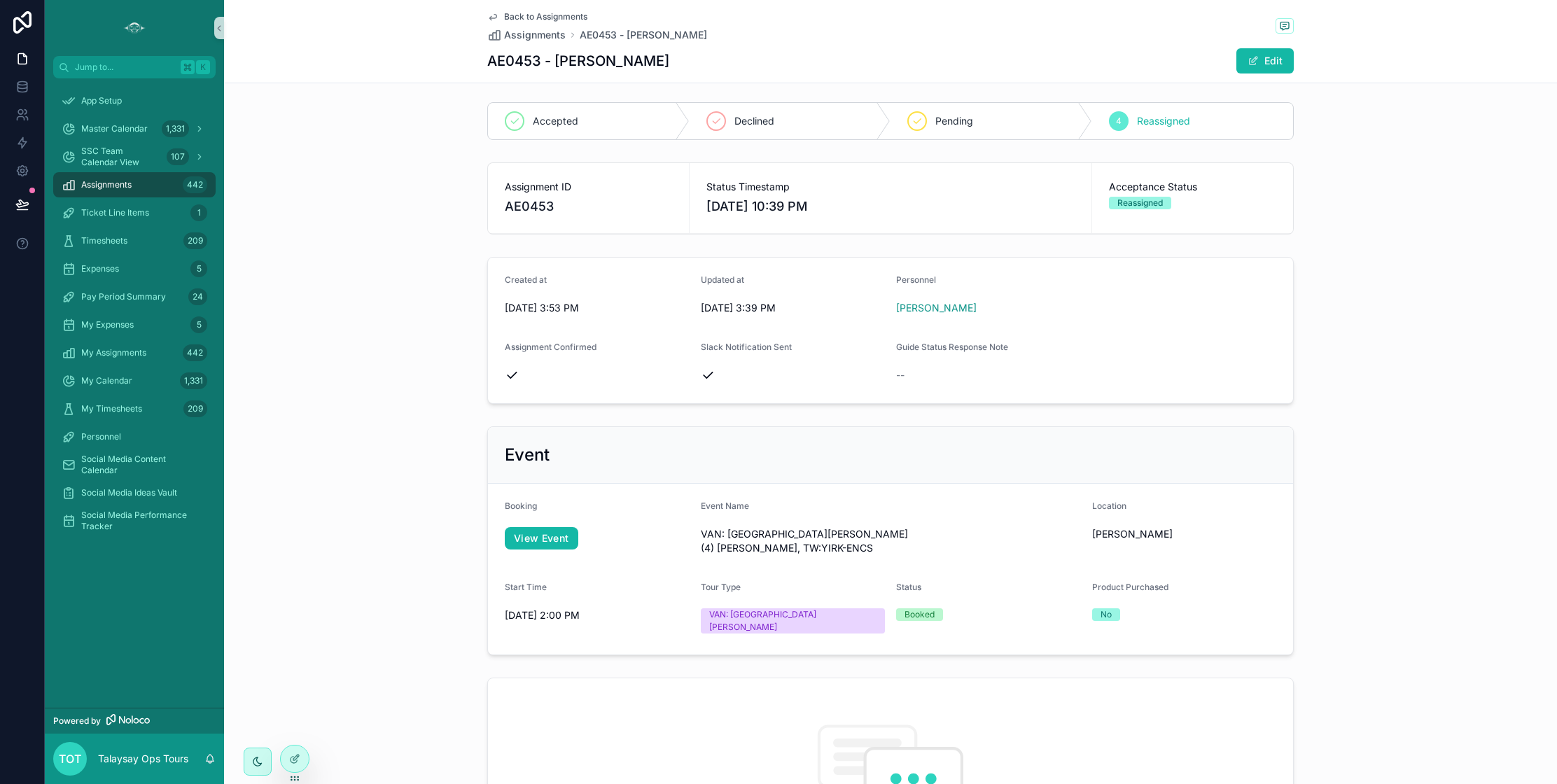
click at [519, 17] on span "Back to Assignments" at bounding box center [546, 17] width 83 height 11
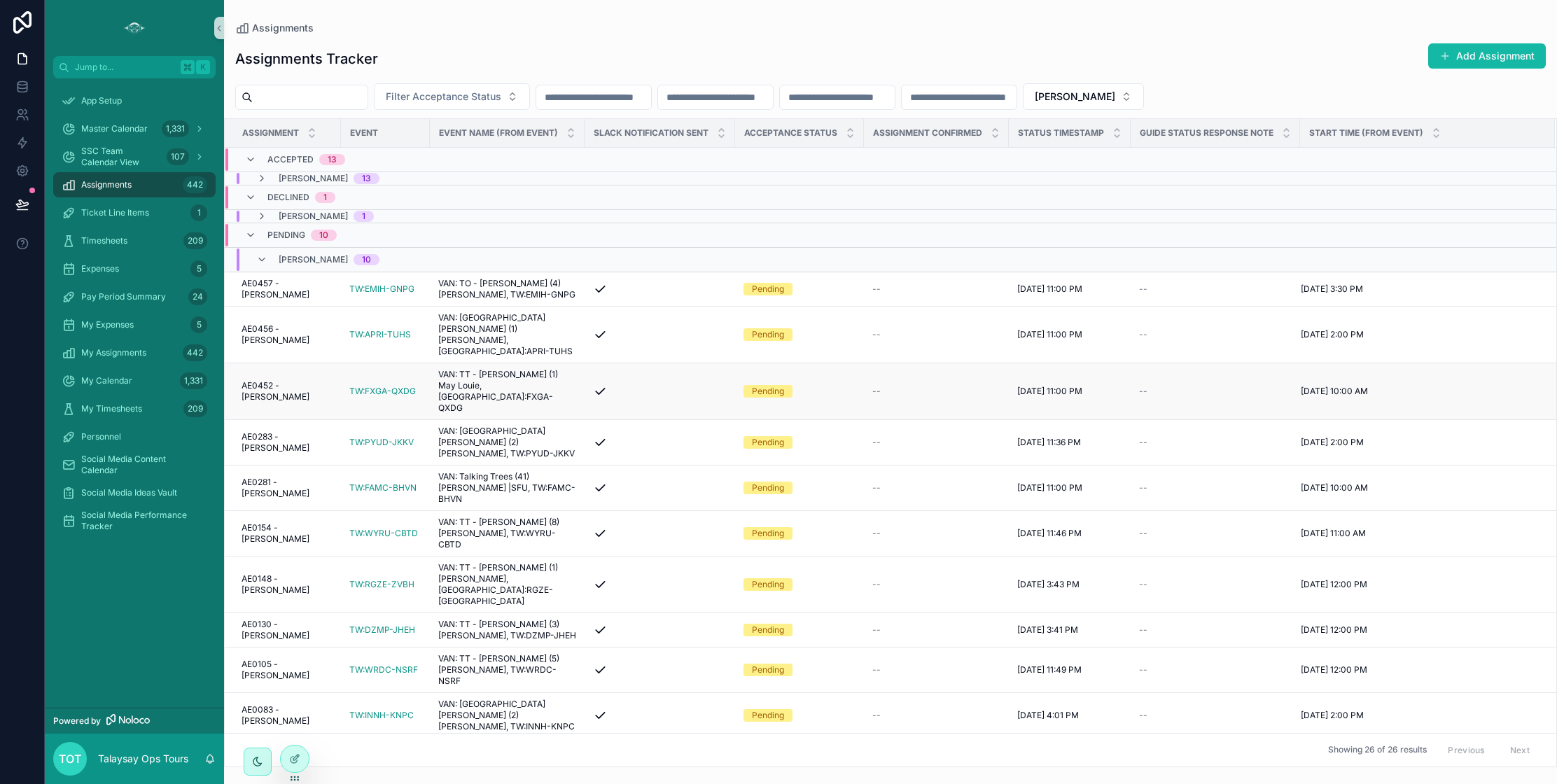
click at [1215, 385] on div "--" at bounding box center [1216, 391] width 153 height 11
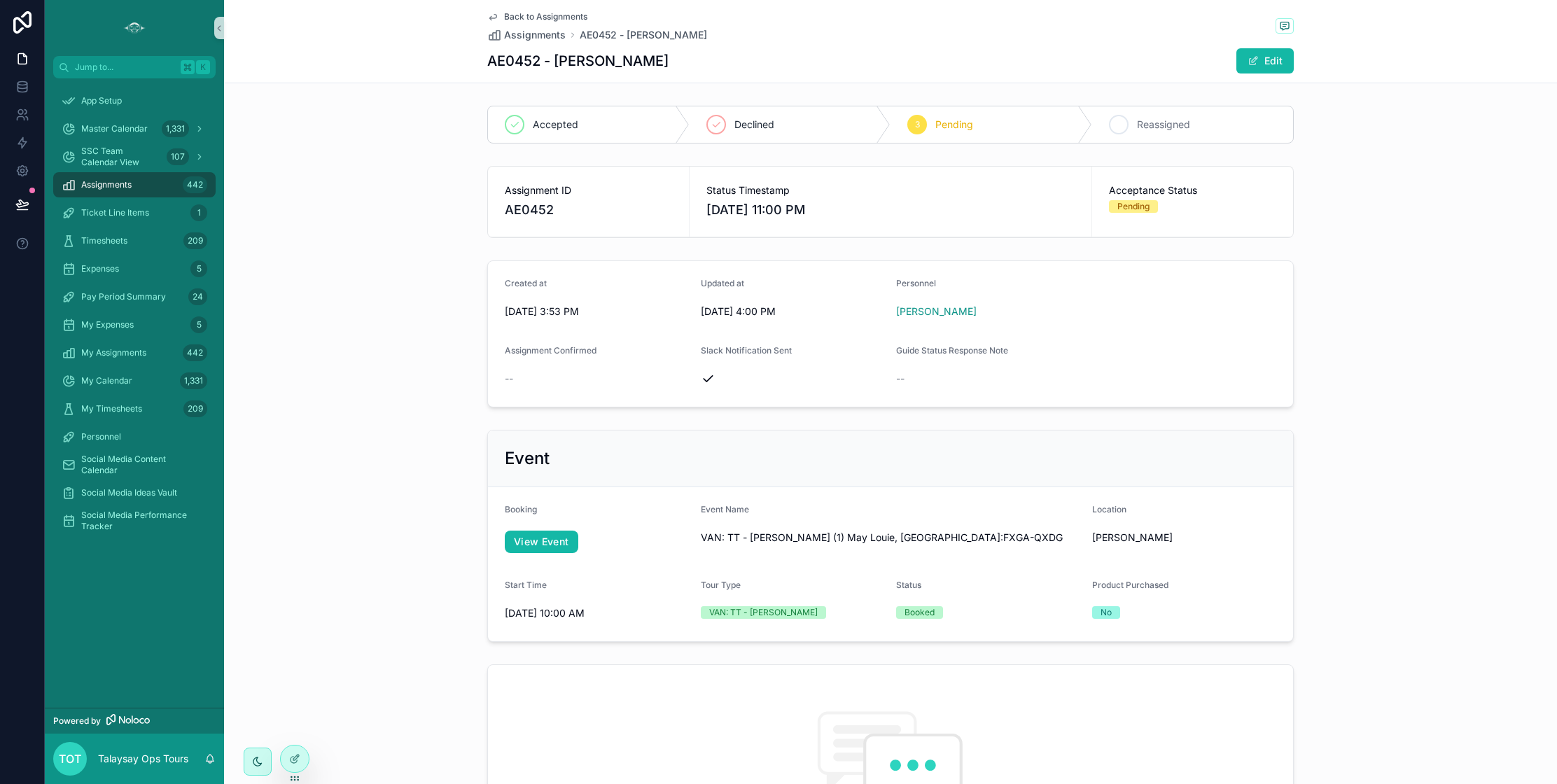
click at [1131, 123] on div "4 Reassigned" at bounding box center [1192, 125] width 201 height 37
click at [565, 18] on span "Back to Assignments" at bounding box center [546, 17] width 83 height 11
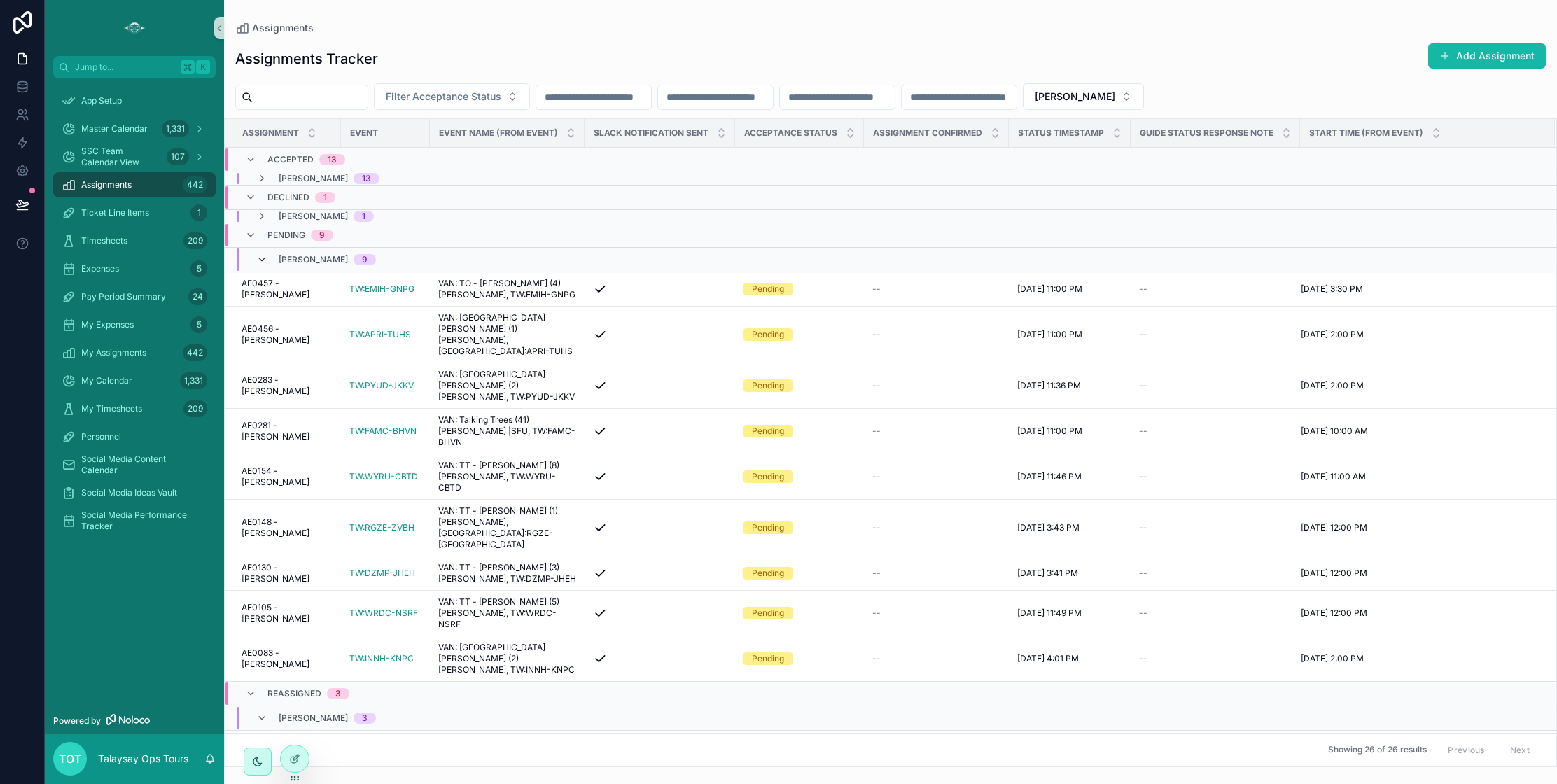
click at [261, 262] on icon "scrollable content" at bounding box center [262, 260] width 11 height 11
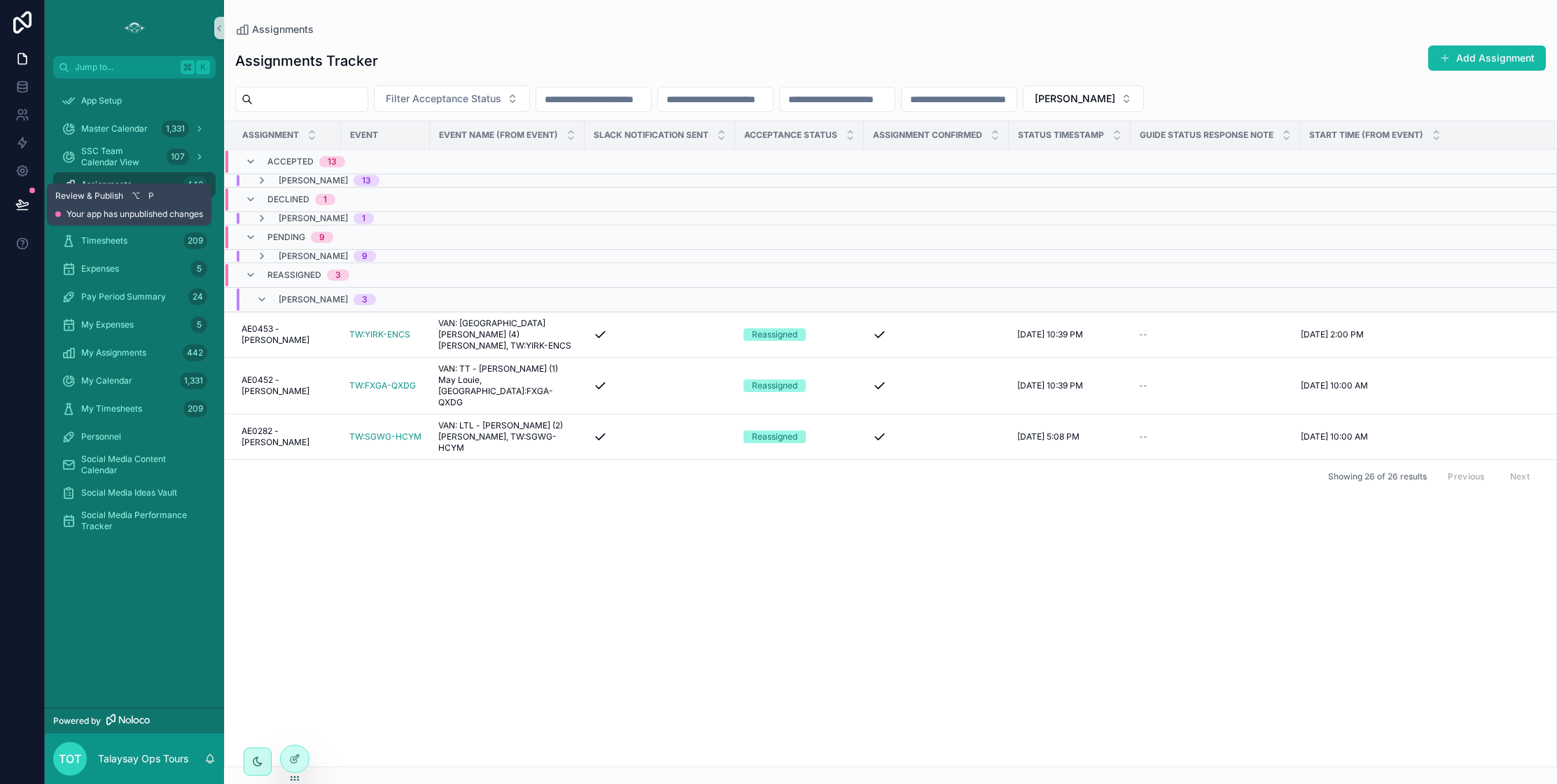
click at [20, 205] on icon at bounding box center [22, 204] width 14 height 14
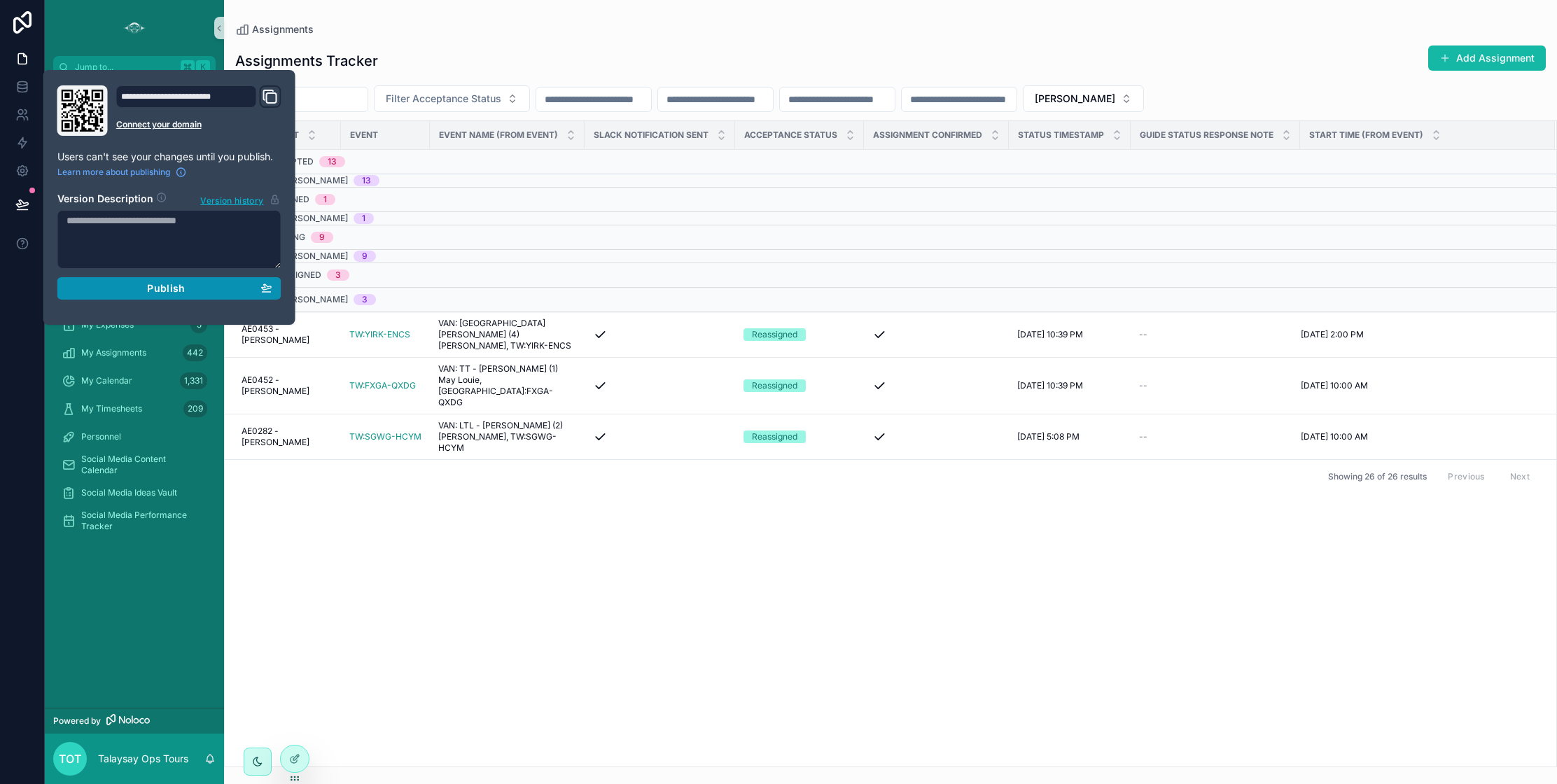
click at [160, 288] on span "Publish" at bounding box center [166, 288] width 38 height 12
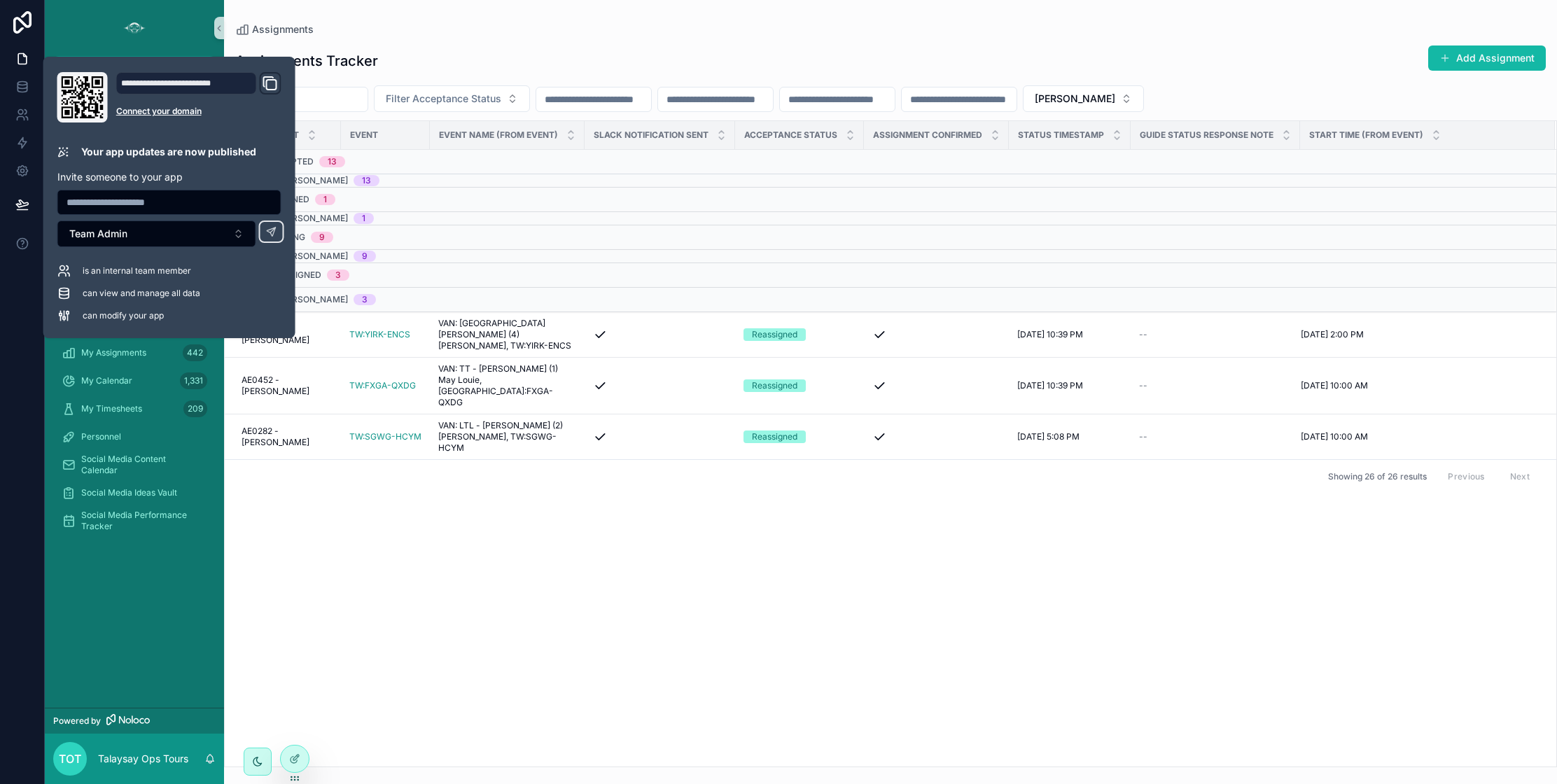
click at [439, 518] on div "Assignment Event Event Name (from Event) Slack Notification Sent Acceptance Sta…" at bounding box center [891, 443] width 1332 height 645
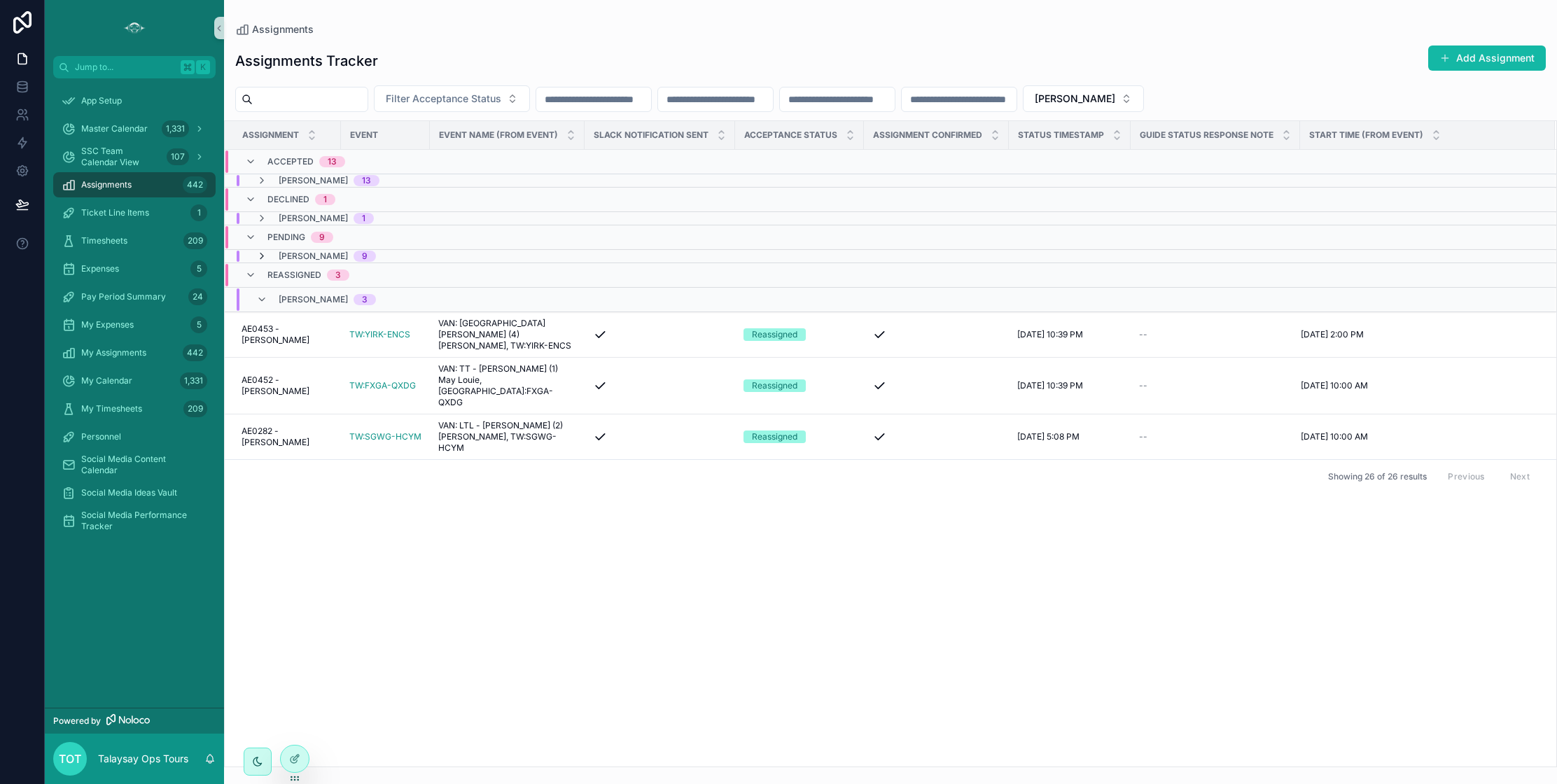
click at [261, 253] on icon "scrollable content" at bounding box center [262, 256] width 11 height 11
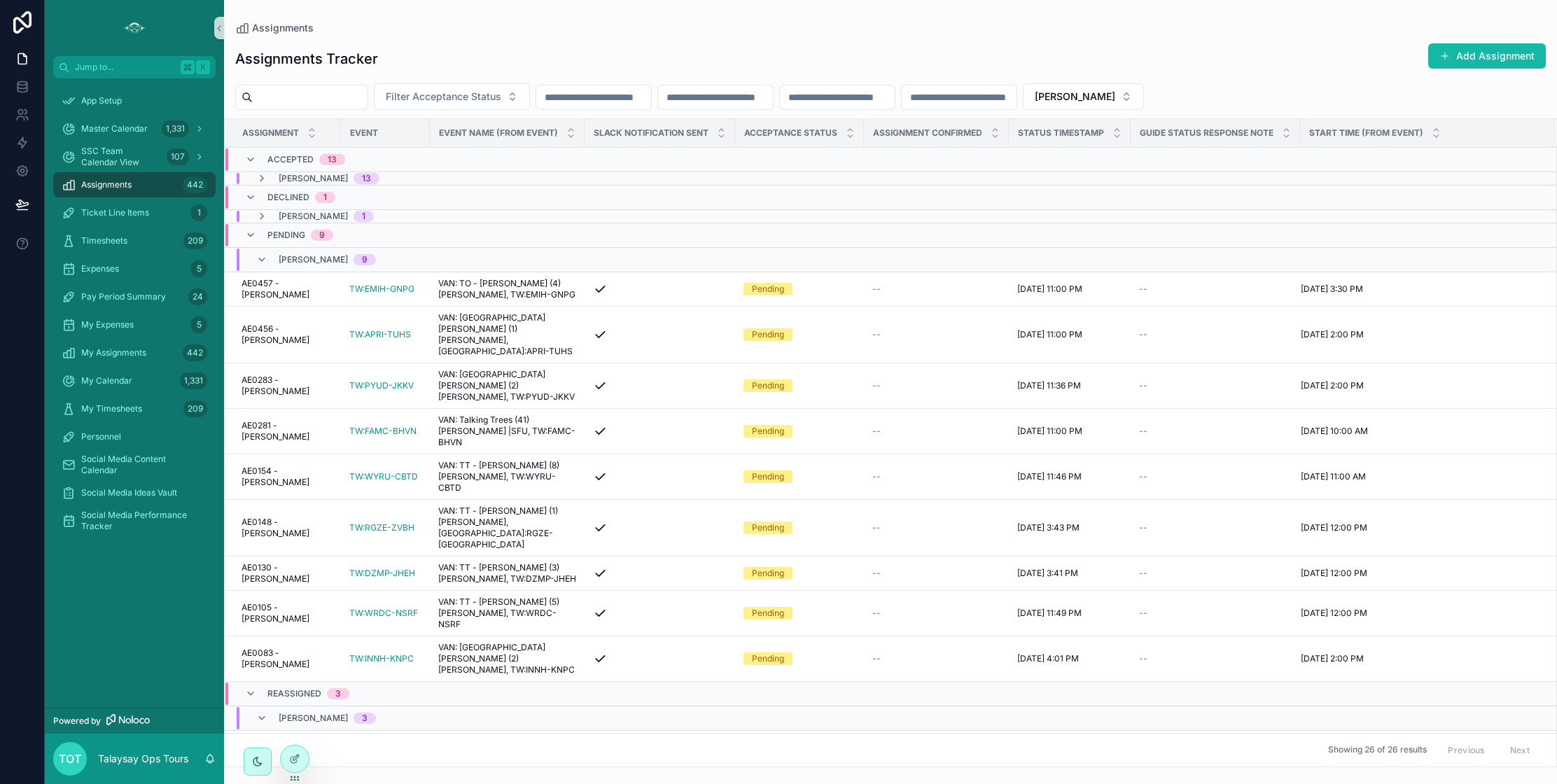
click at [261, 253] on div "[PERSON_NAME] 9" at bounding box center [316, 260] width 120 height 23
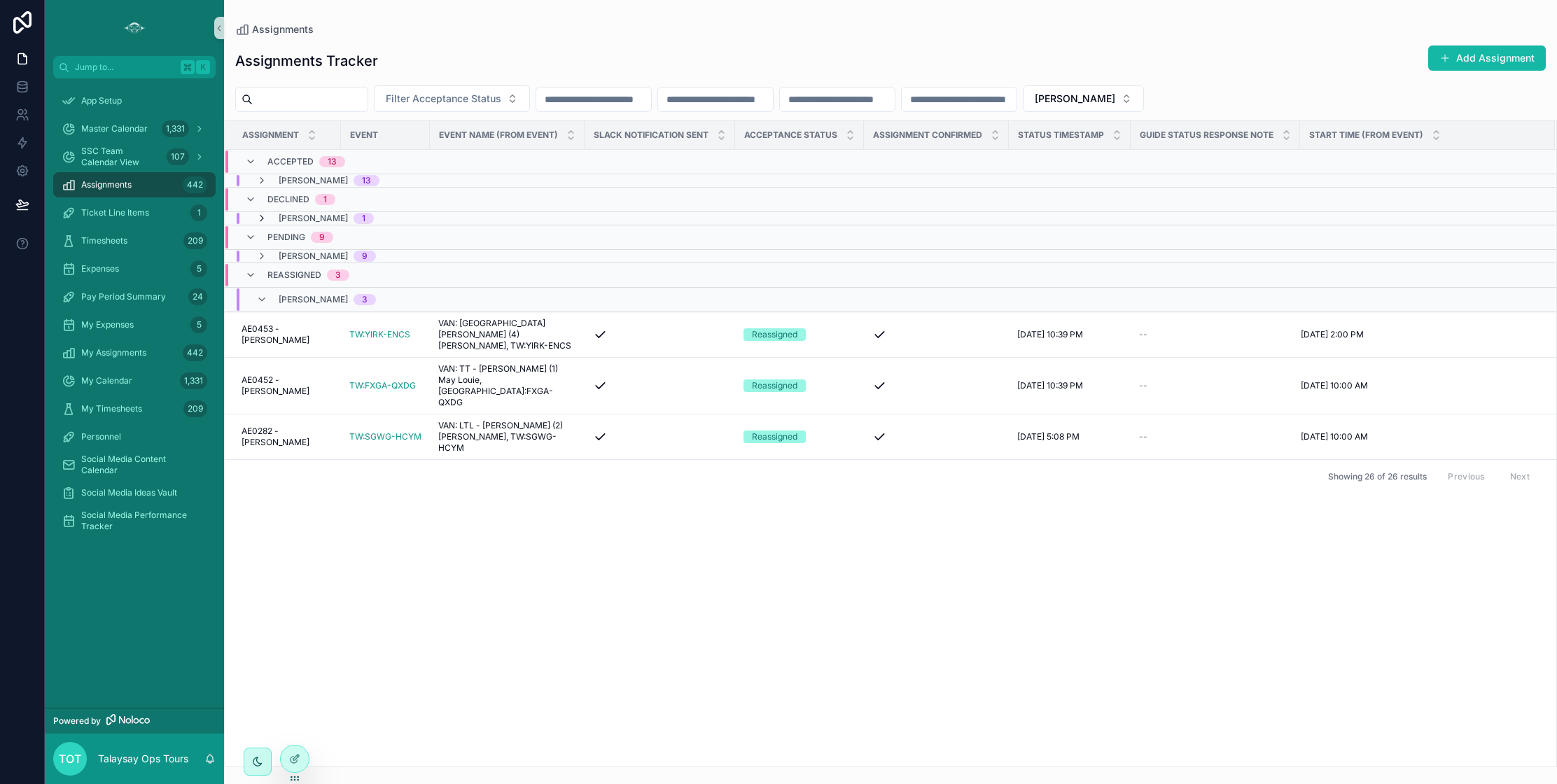
click at [262, 218] on icon "scrollable content" at bounding box center [262, 218] width 11 height 11
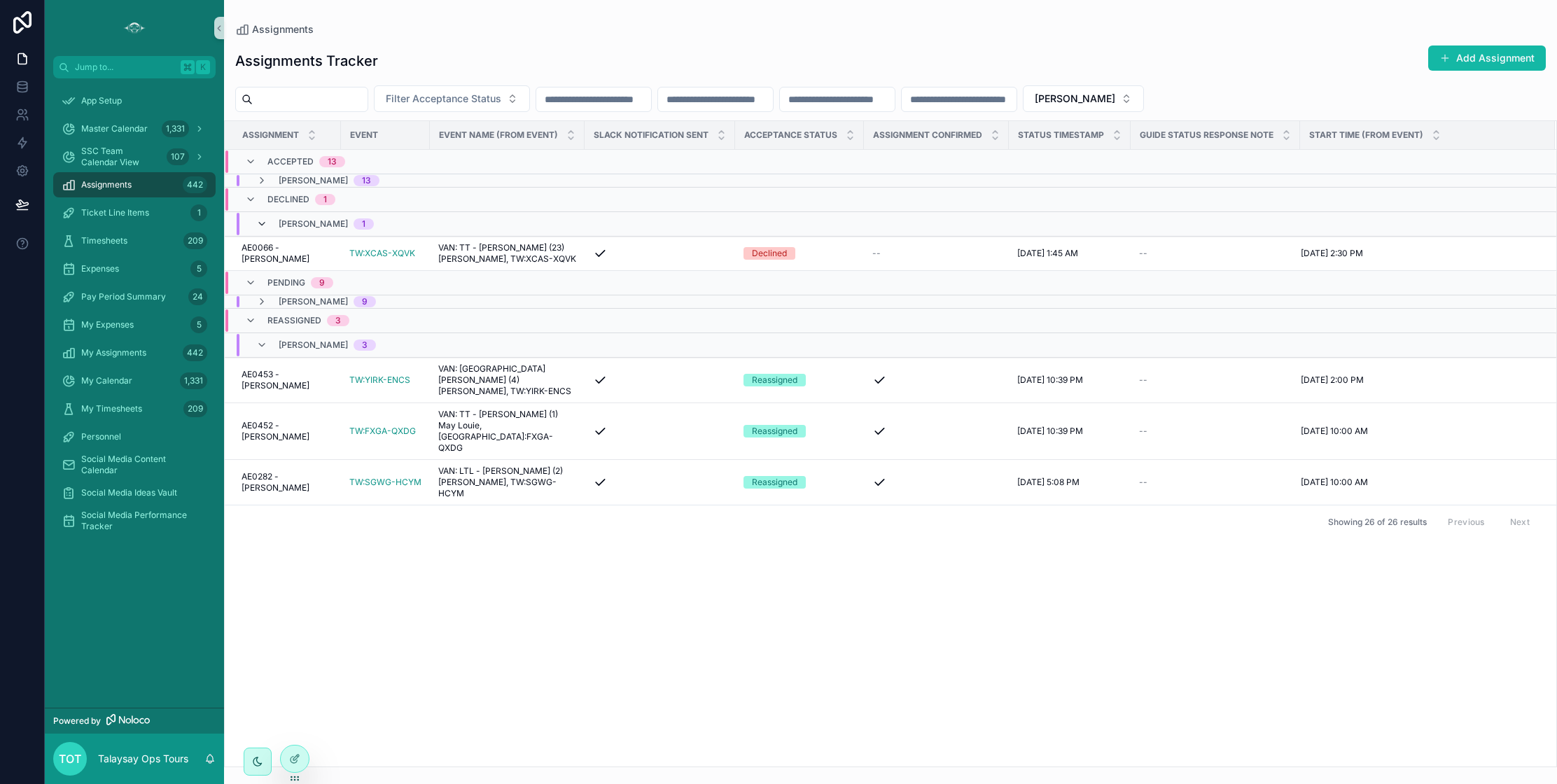
click at [261, 218] on icon "scrollable content" at bounding box center [262, 224] width 11 height 11
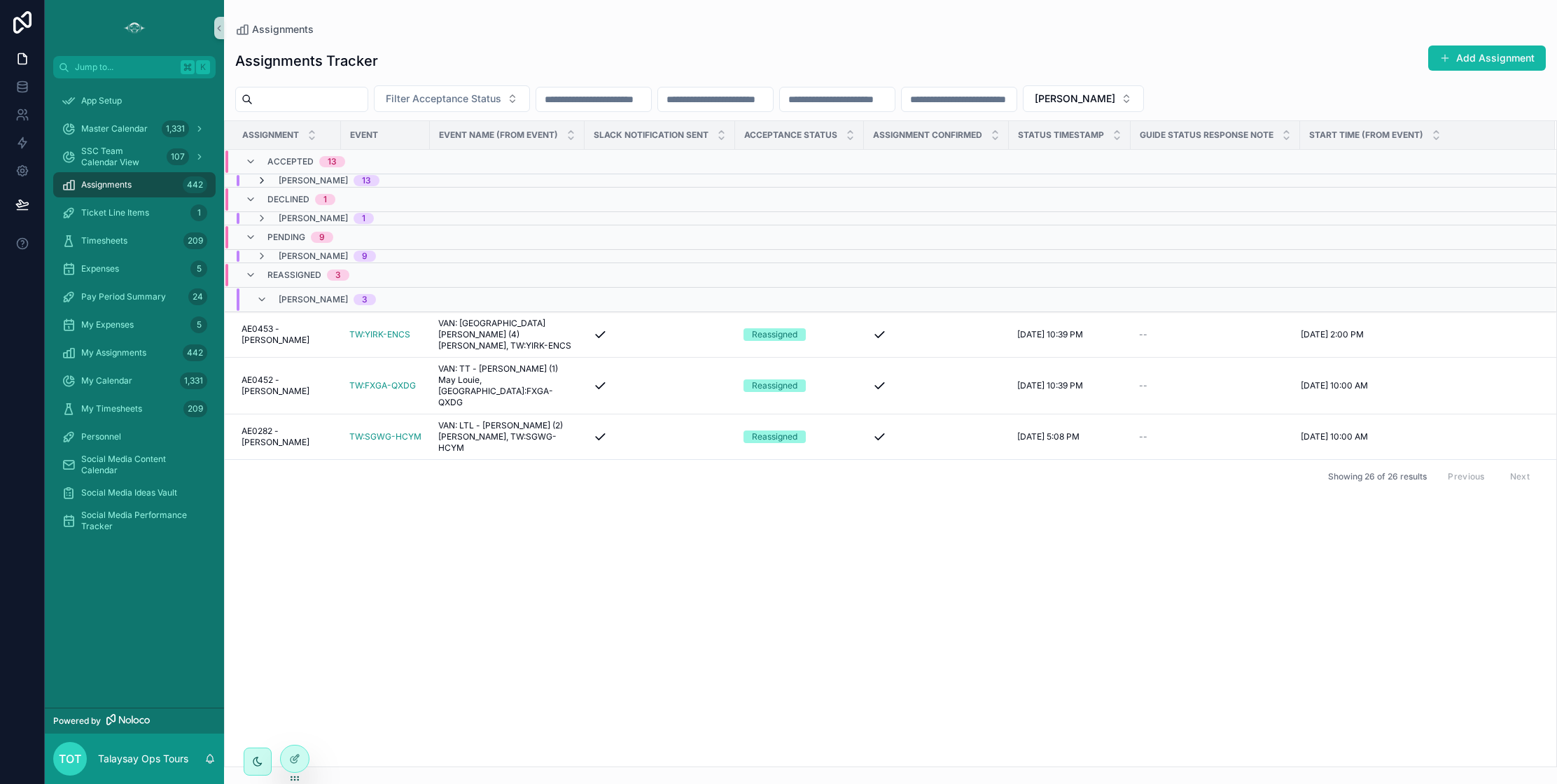
click at [265, 179] on icon "scrollable content" at bounding box center [262, 180] width 11 height 11
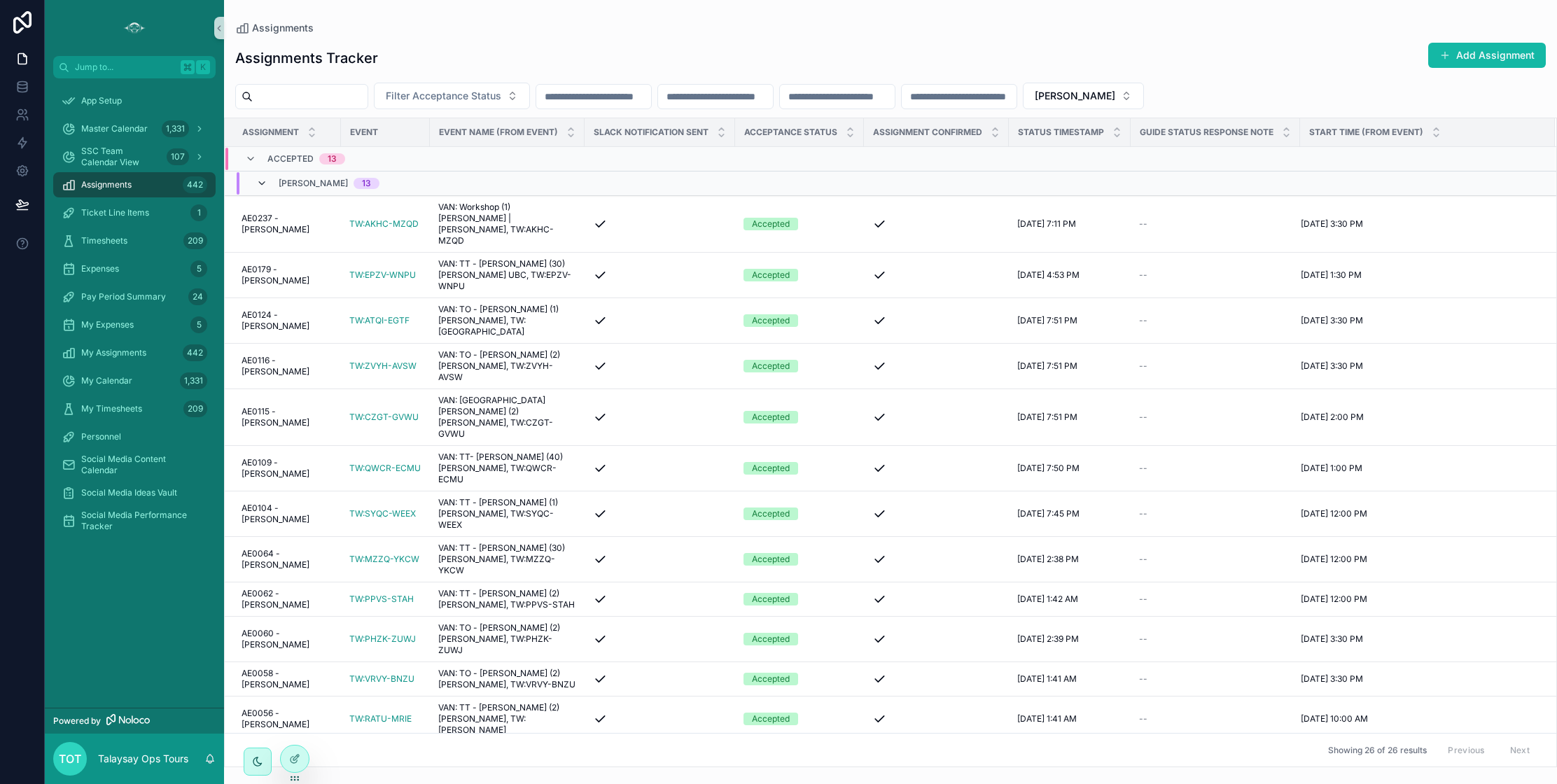
click at [261, 180] on icon "scrollable content" at bounding box center [262, 183] width 11 height 11
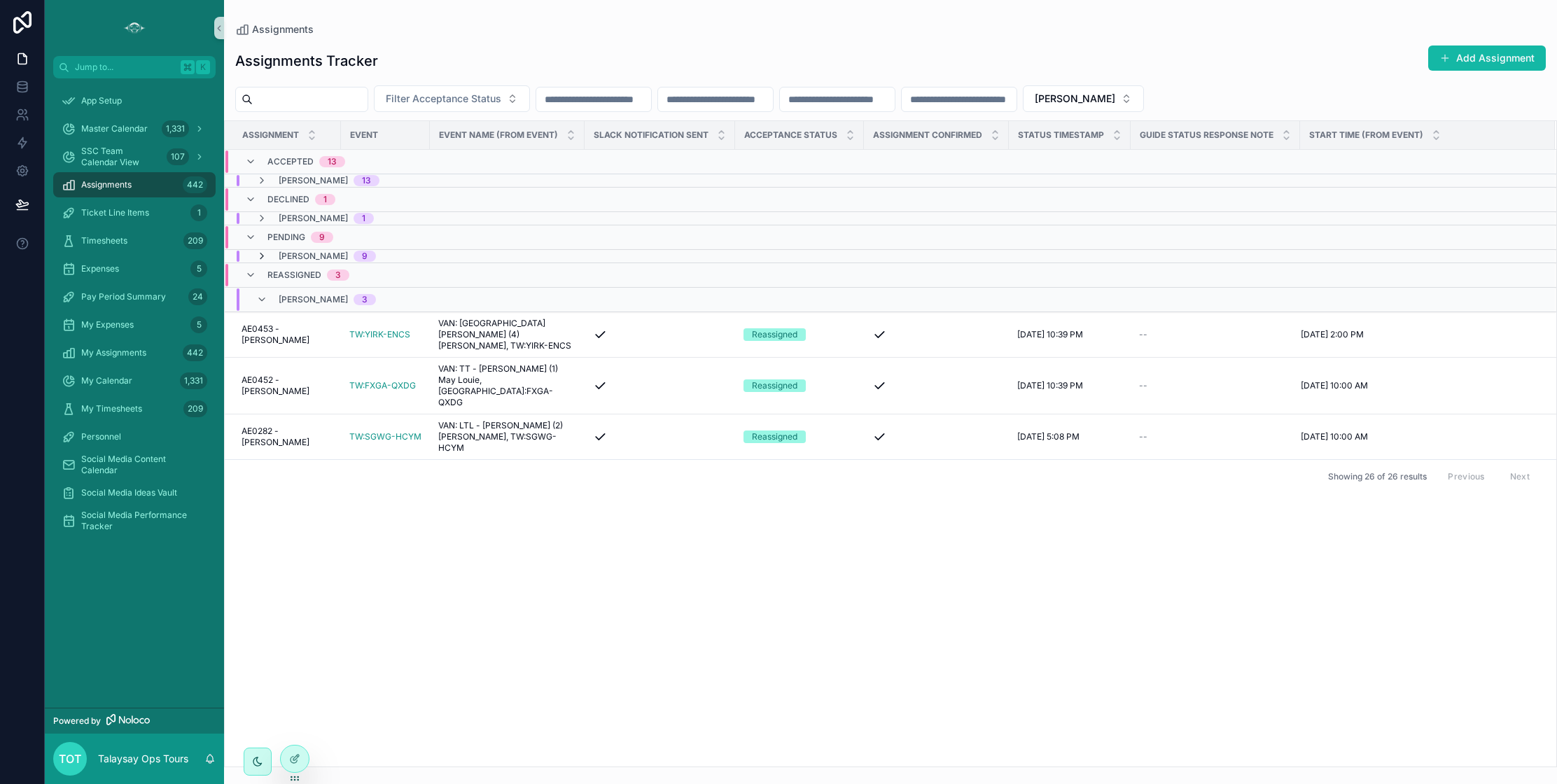
click at [262, 254] on icon "scrollable content" at bounding box center [262, 256] width 11 height 11
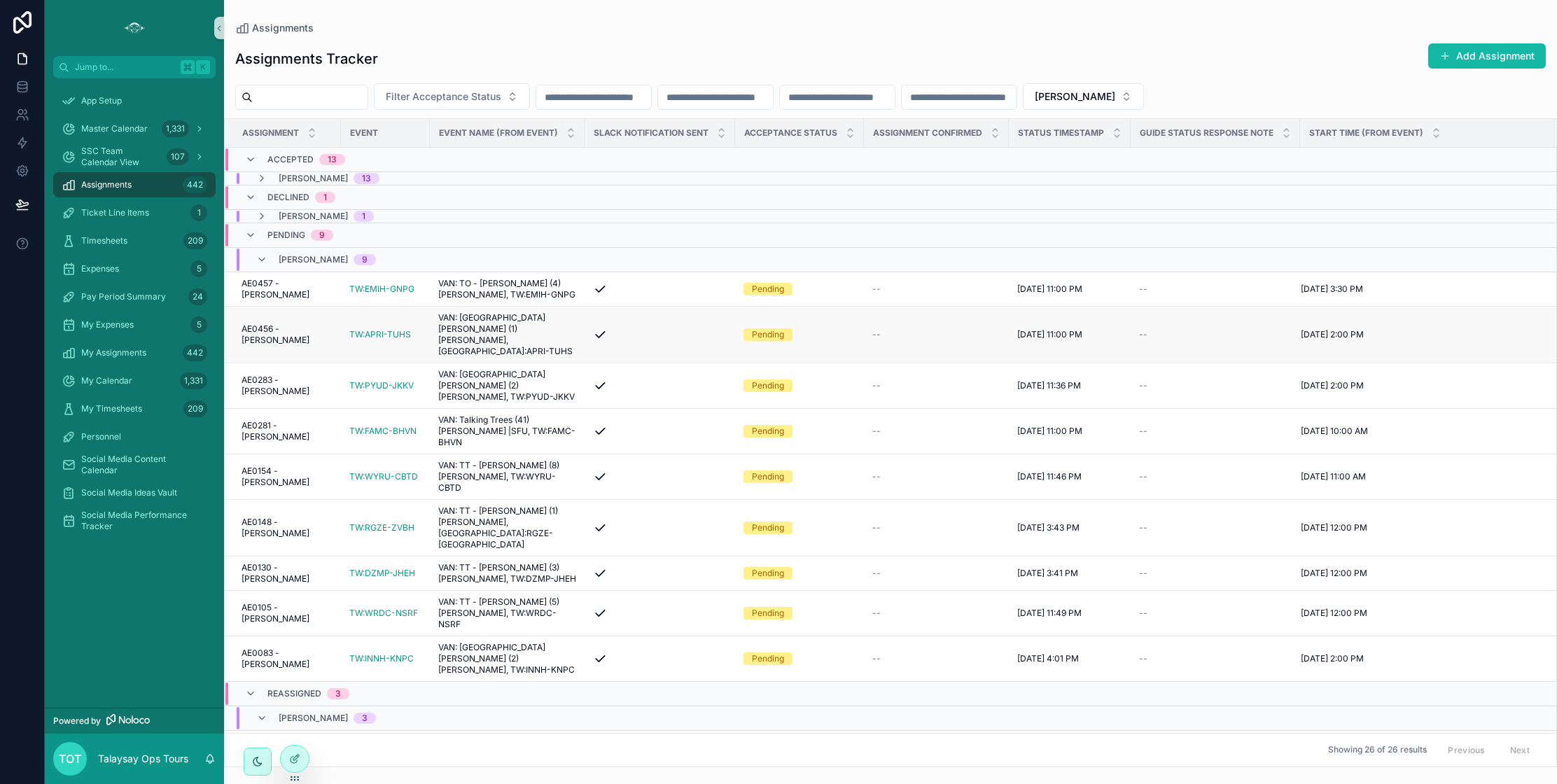
scroll to position [23, 0]
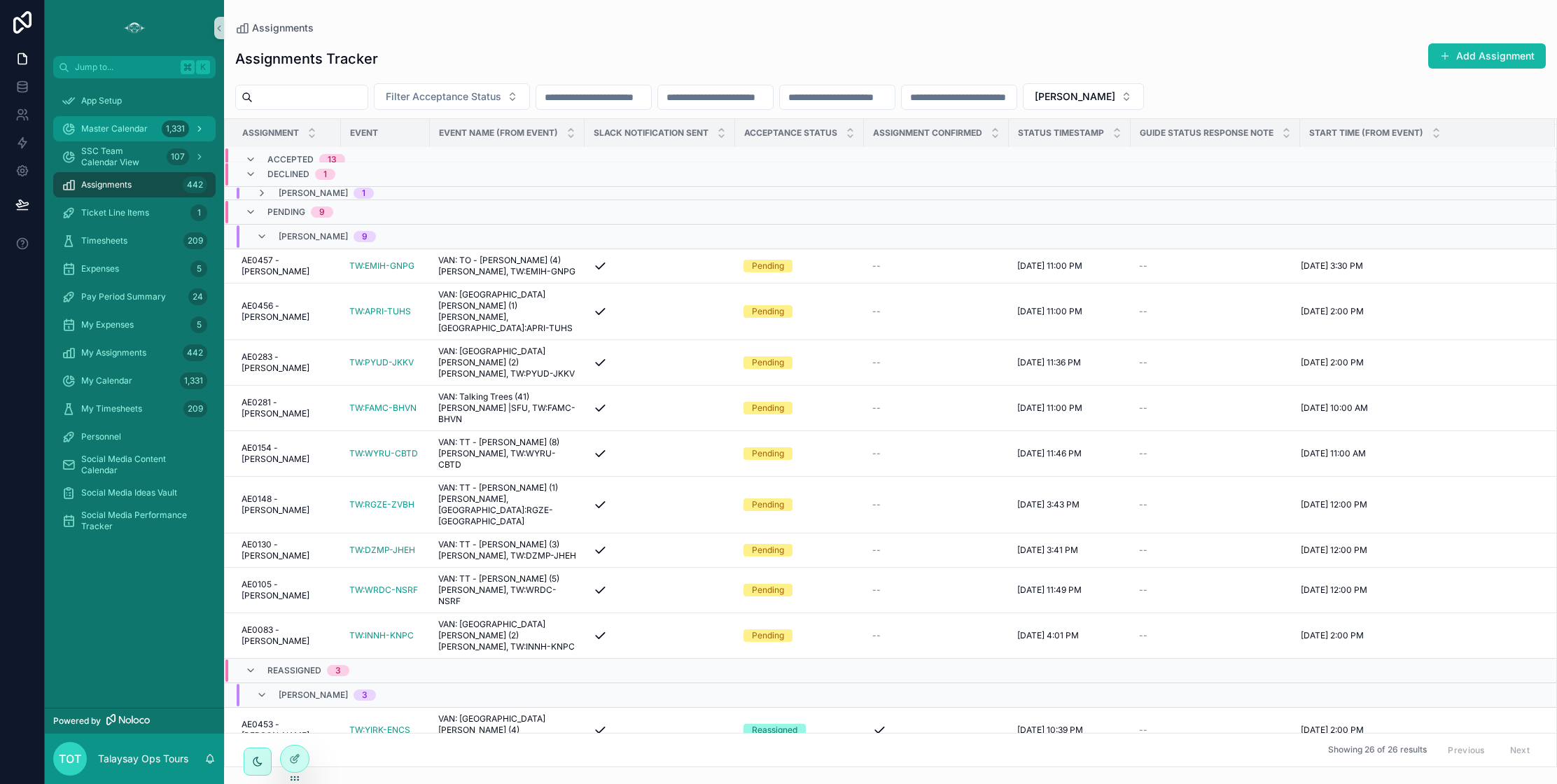
click at [104, 129] on span "Master Calendar" at bounding box center [114, 128] width 66 height 11
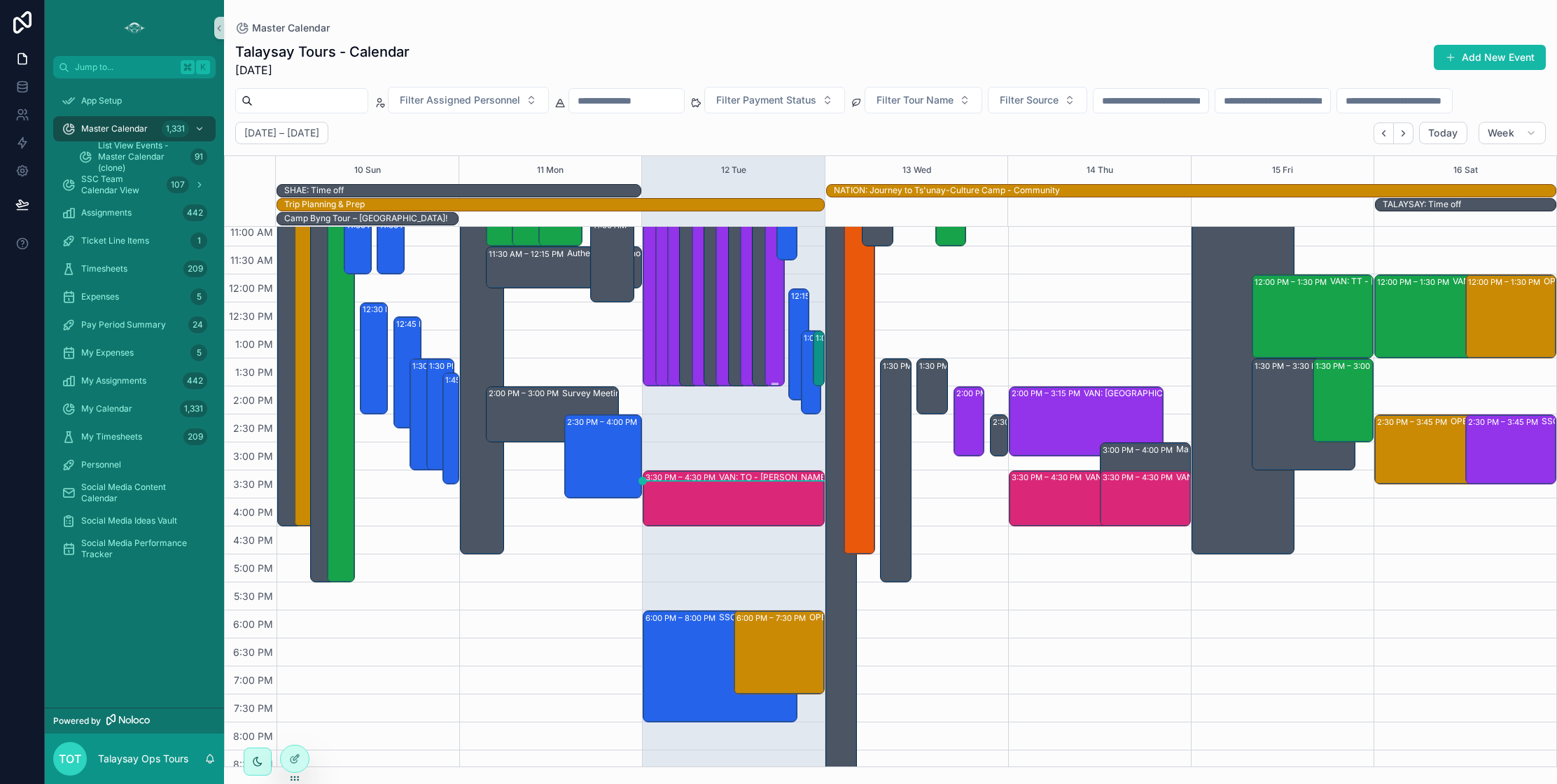
scroll to position [300, 0]
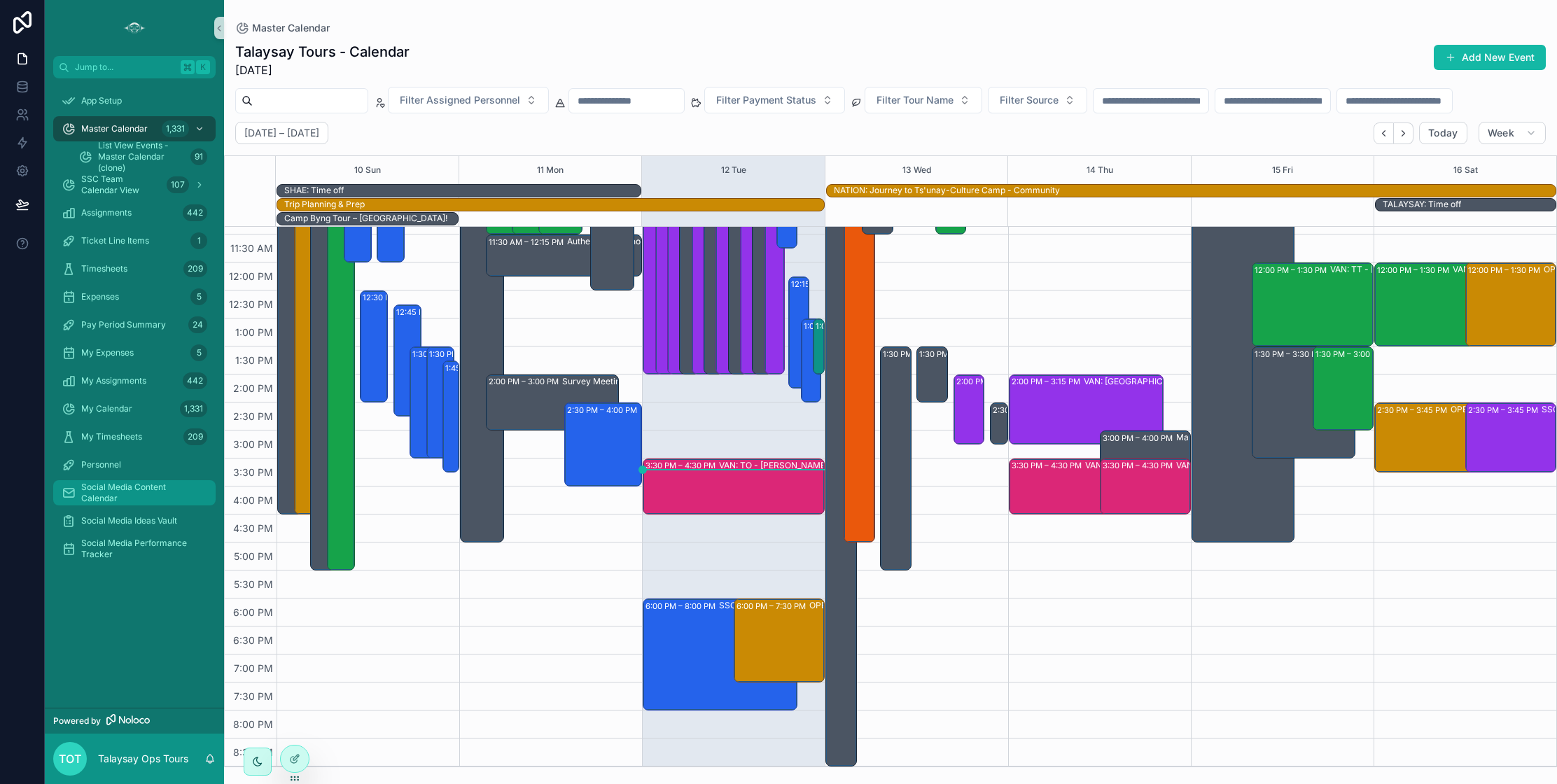
click at [127, 493] on span "Social Media Content Calendar" at bounding box center [141, 493] width 120 height 23
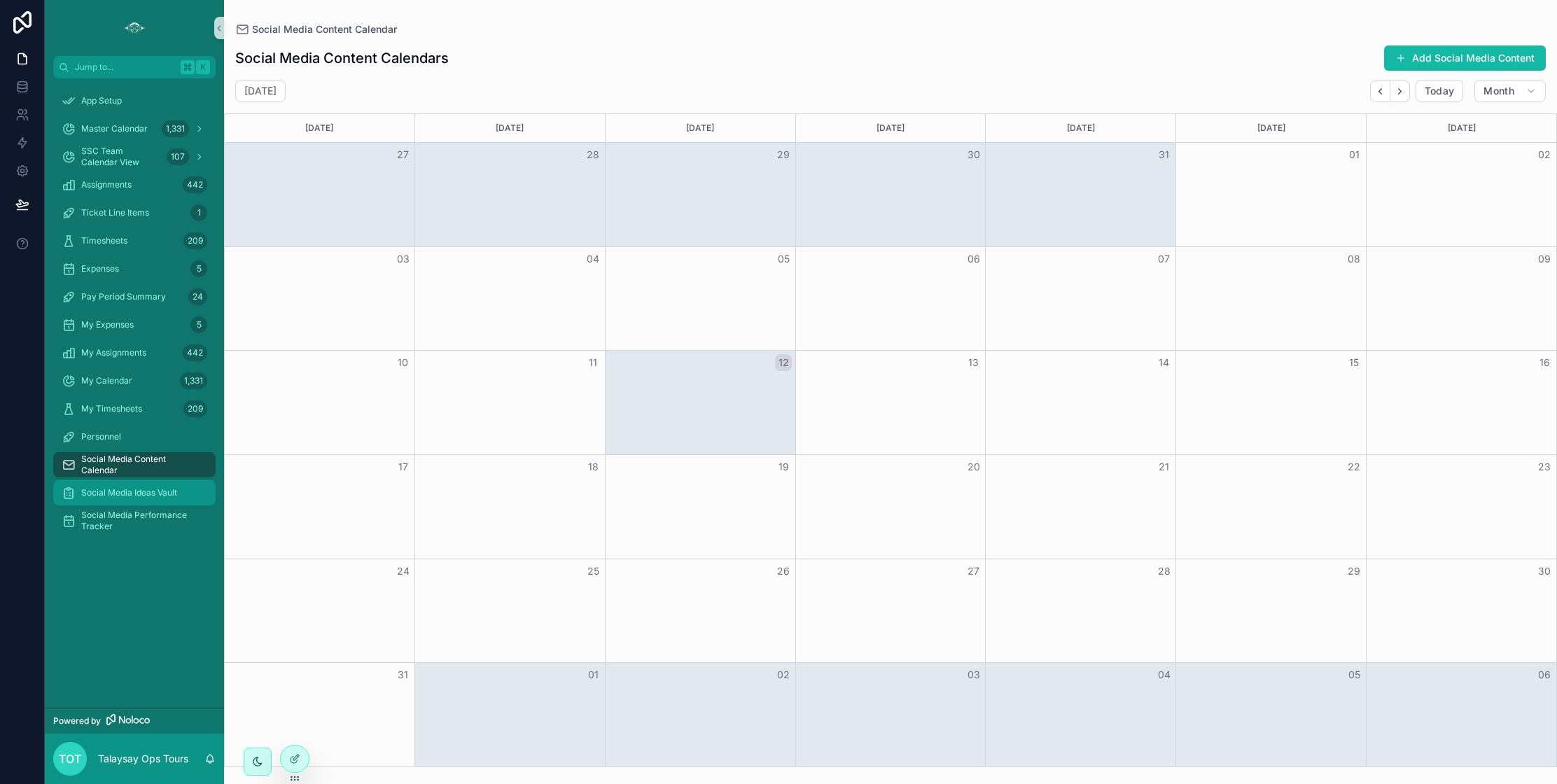
click at [134, 490] on span "Social Media Ideas Vault" at bounding box center [129, 493] width 96 height 11
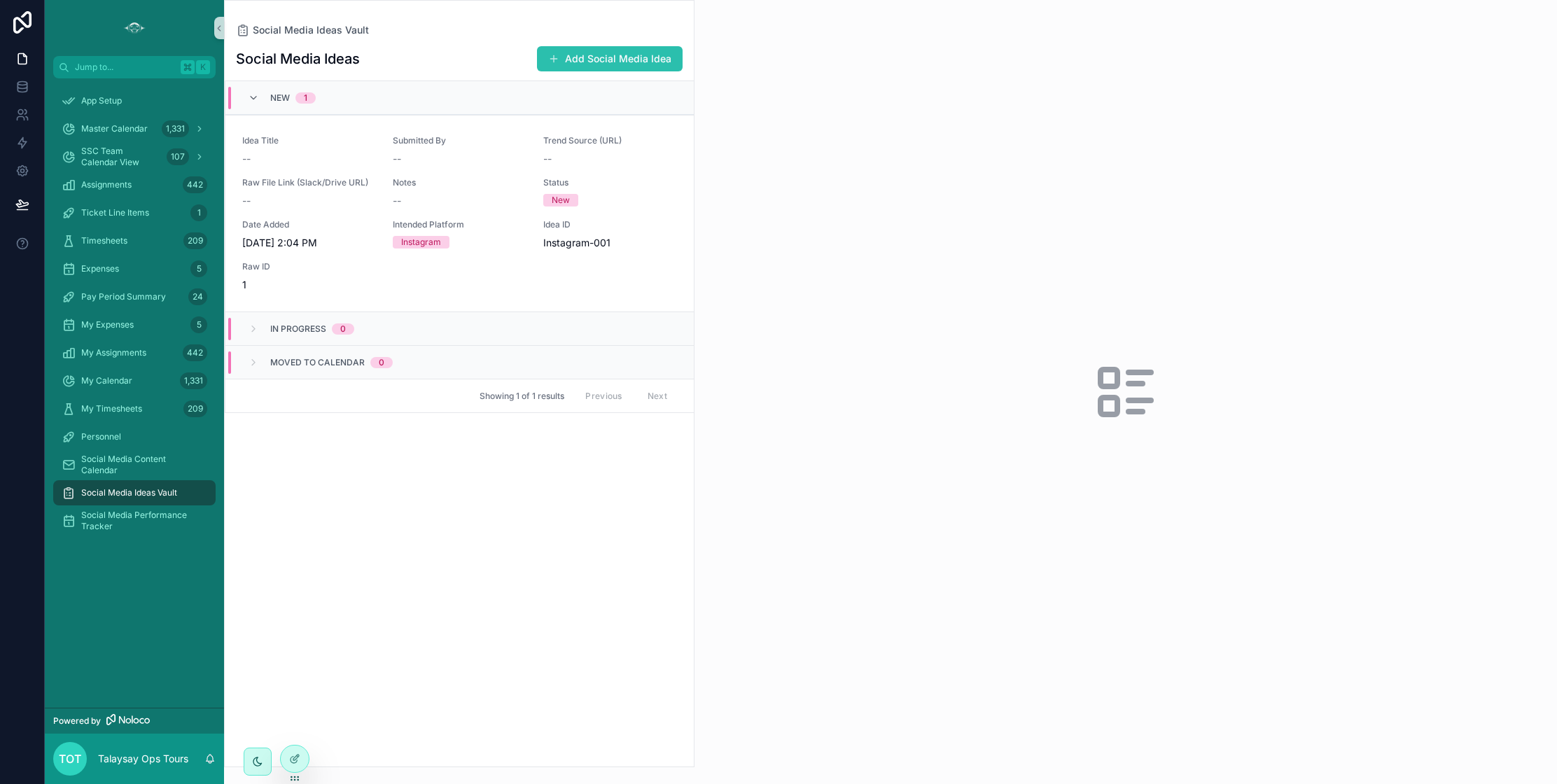
click at [605, 57] on button "Add Social Media Idea" at bounding box center [609, 59] width 145 height 26
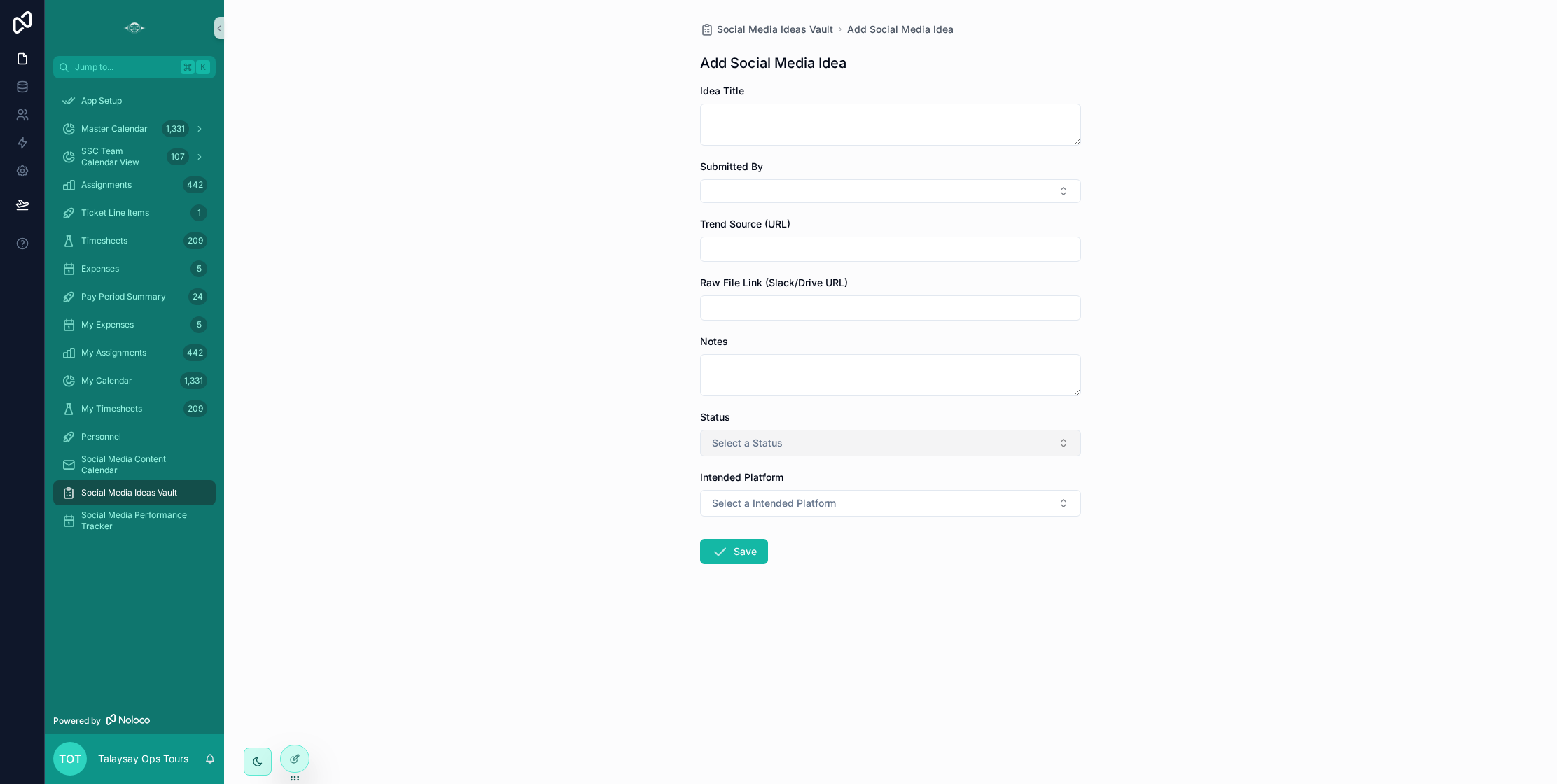
click at [946, 448] on button "Select a Status" at bounding box center [890, 443] width 381 height 26
click at [1125, 448] on div "Social Media Ideas Vault Add Social Media Idea Add Social Media Idea Idea Title…" at bounding box center [890, 392] width 1333 height 784
click at [834, 508] on span "Select a Intended Platform" at bounding box center [774, 503] width 124 height 14
click at [1181, 486] on div "Social Media Ideas Vault Add Social Media Idea Add Social Media Idea Idea Title…" at bounding box center [890, 392] width 1333 height 784
click at [754, 310] on input "scrollable content" at bounding box center [891, 308] width 380 height 20
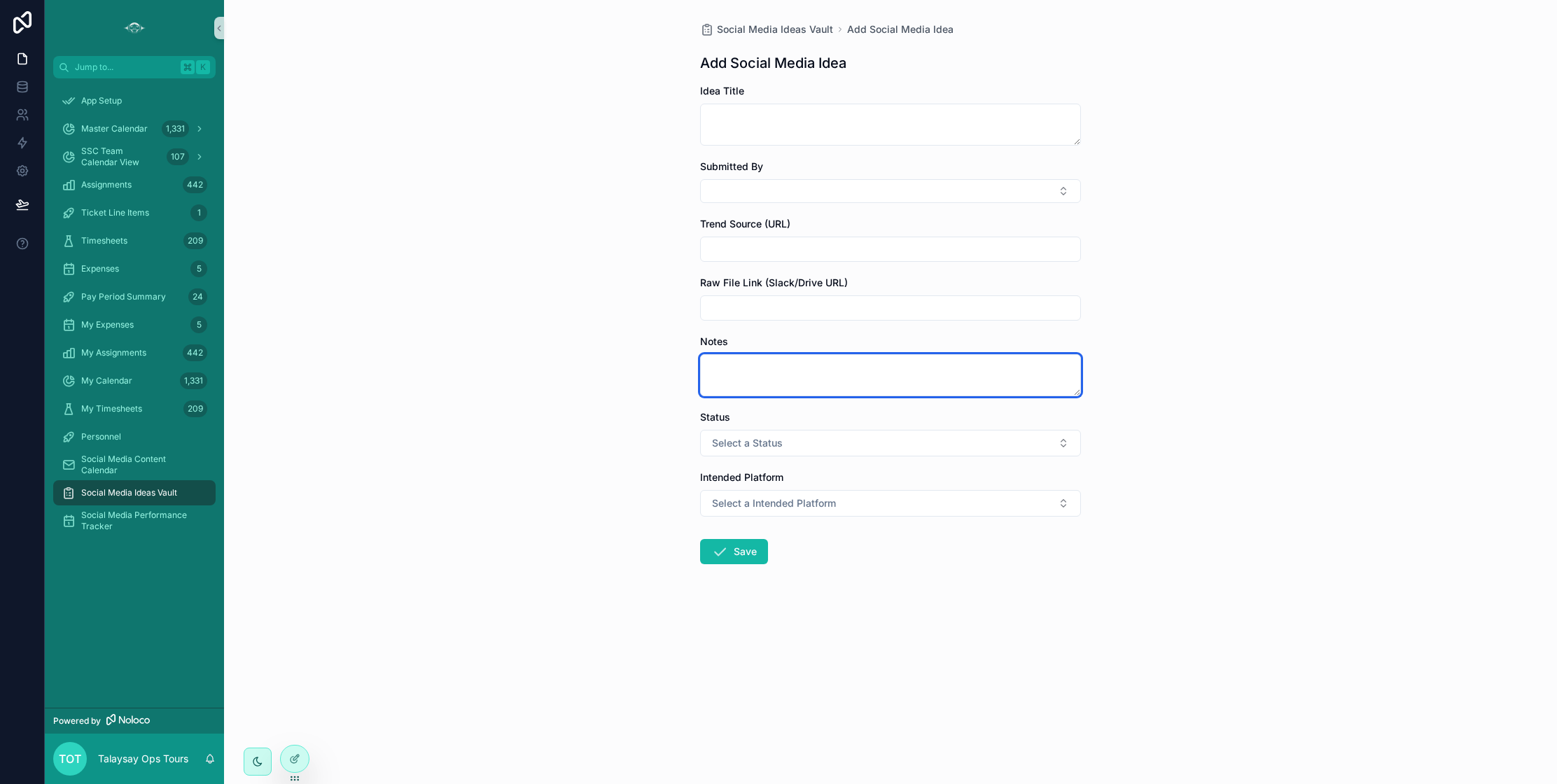
click at [798, 376] on textarea "scrollable content" at bounding box center [890, 375] width 381 height 42
click at [1184, 456] on div "Social Media Ideas Vault Add Social Media Idea Add Social Media Idea Idea Title…" at bounding box center [890, 392] width 1333 height 784
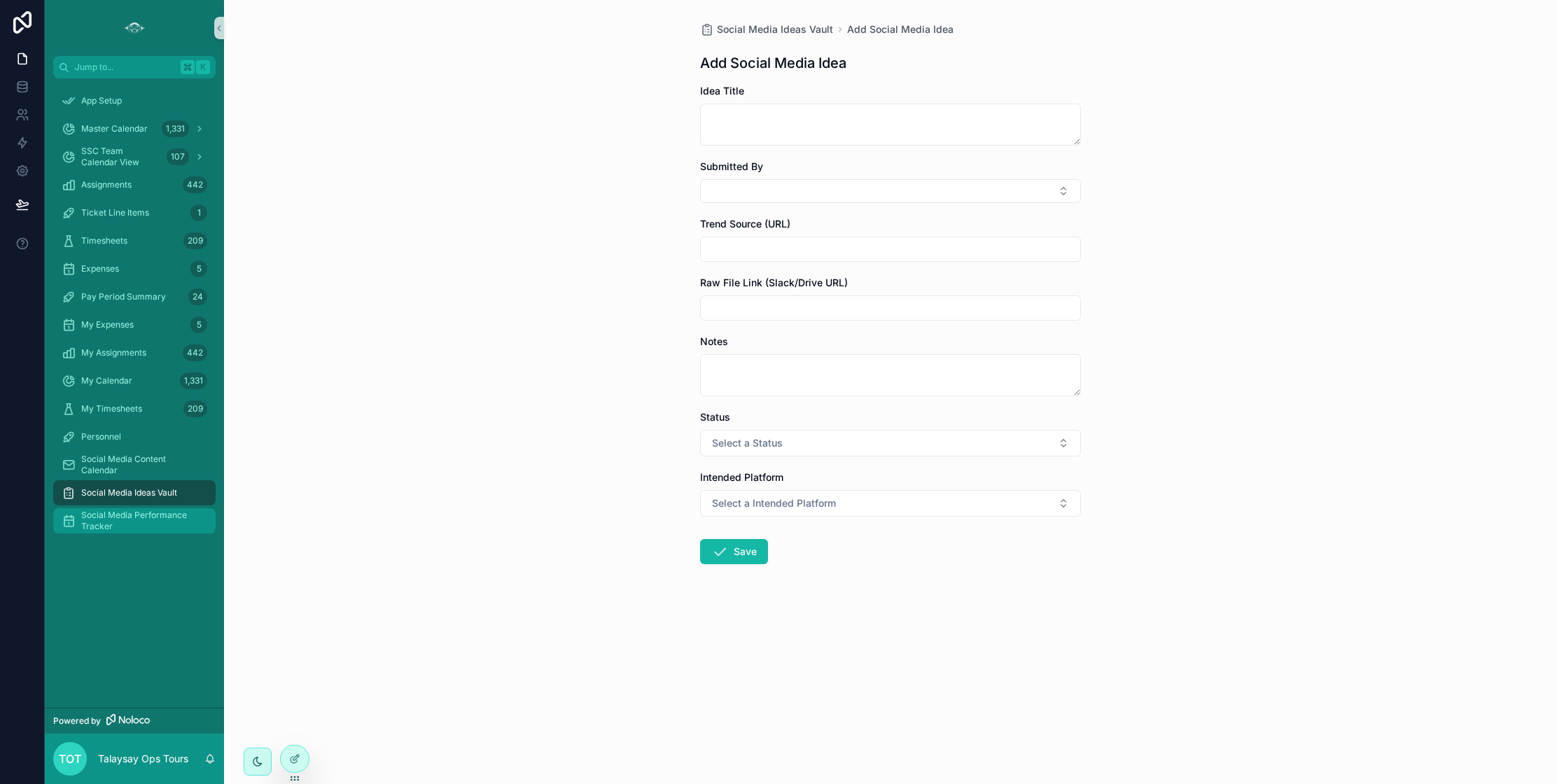
click at [159, 515] on span "Social Media Performance Tracker" at bounding box center [141, 521] width 120 height 23
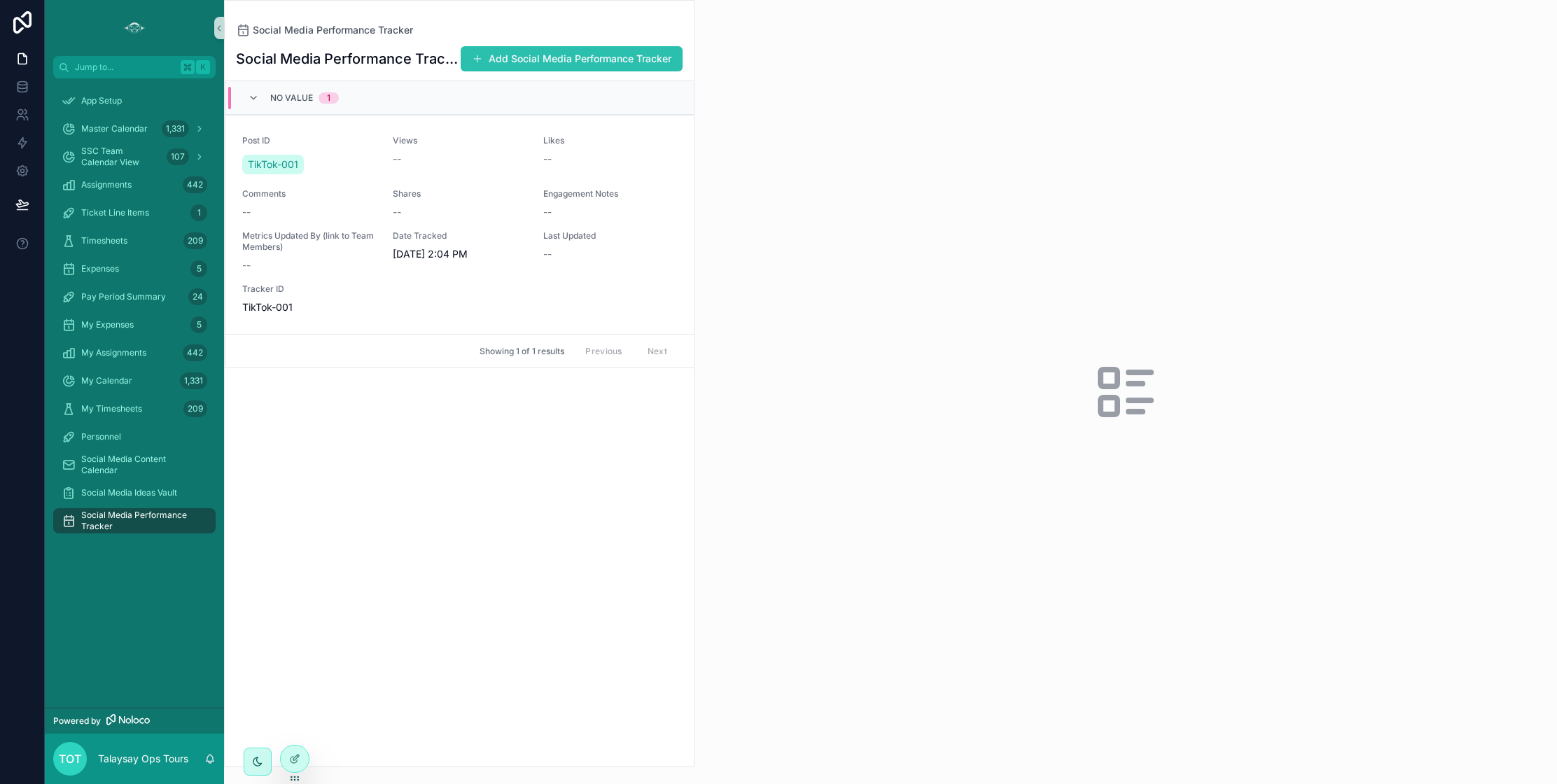
click at [599, 61] on button "Add Social Media Performance Tracker" at bounding box center [572, 59] width 222 height 26
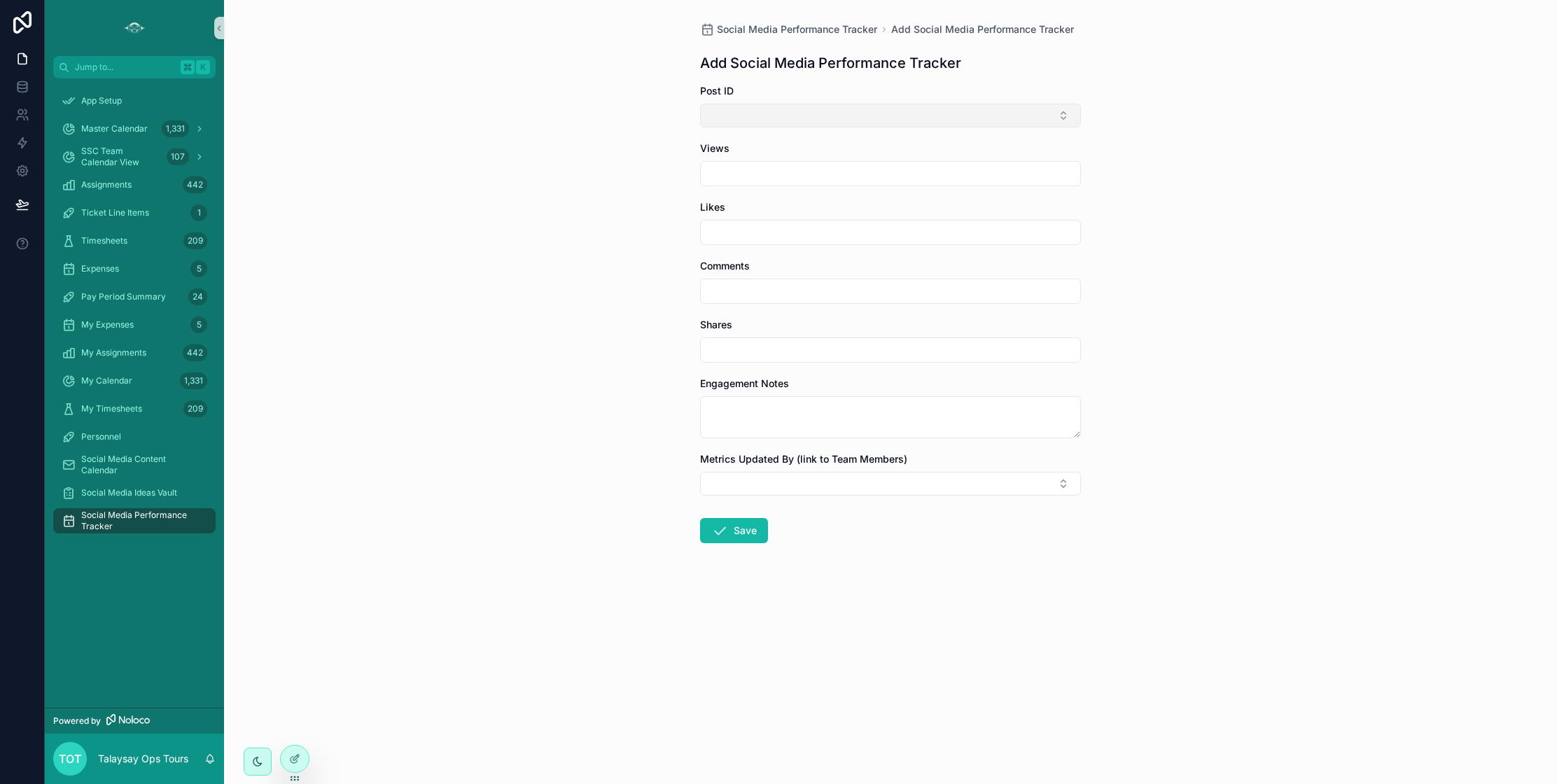
click at [760, 110] on button "Select Button" at bounding box center [890, 115] width 381 height 24
click at [763, 213] on div "Likes" at bounding box center [890, 207] width 381 height 14
click at [760, 175] on input "scrollable content" at bounding box center [891, 173] width 380 height 20
click at [754, 236] on input "scrollable content" at bounding box center [891, 232] width 380 height 20
click at [766, 288] on input "scrollable content" at bounding box center [891, 291] width 380 height 20
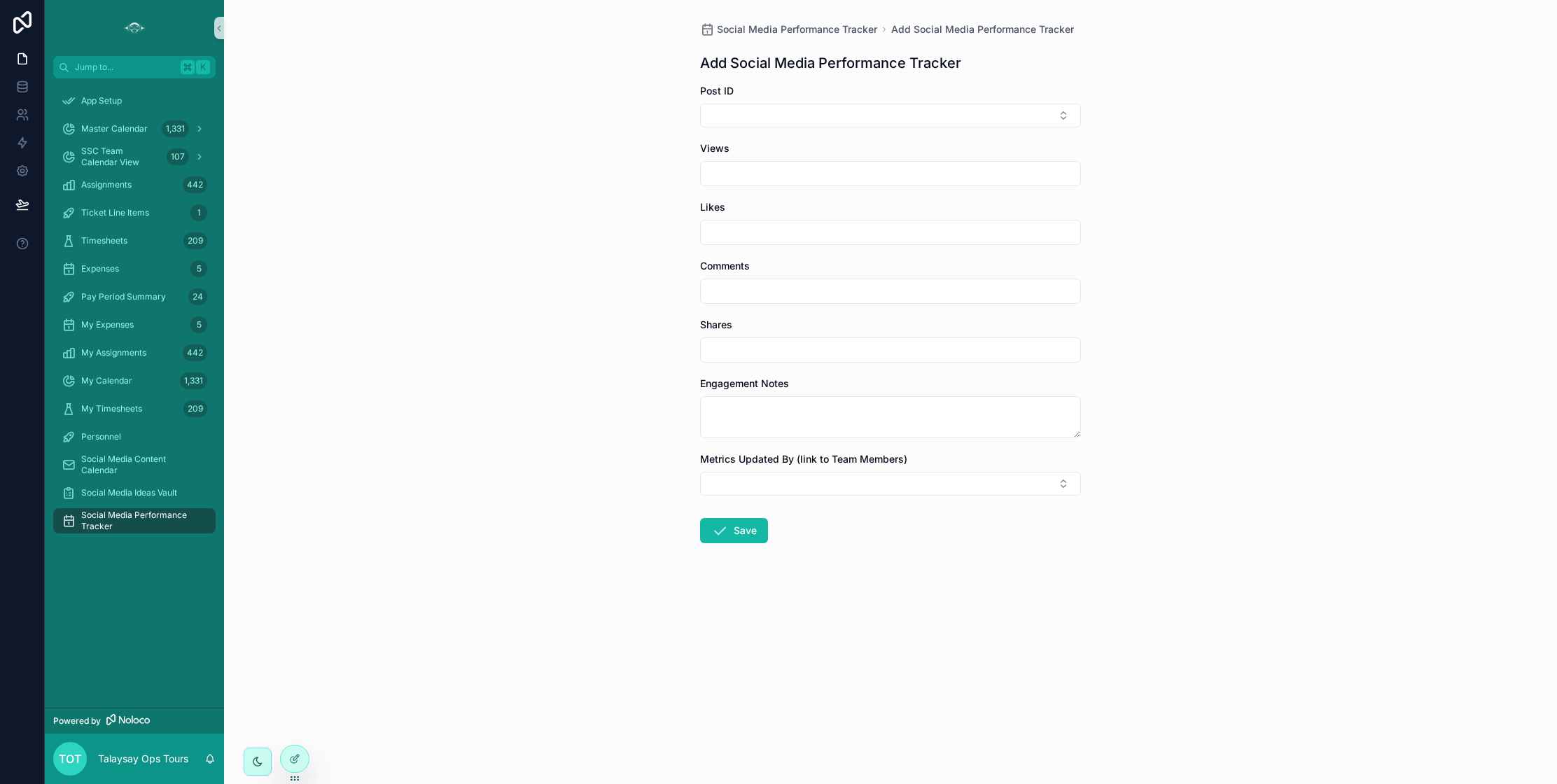
click at [779, 350] on input "scrollable content" at bounding box center [891, 349] width 380 height 20
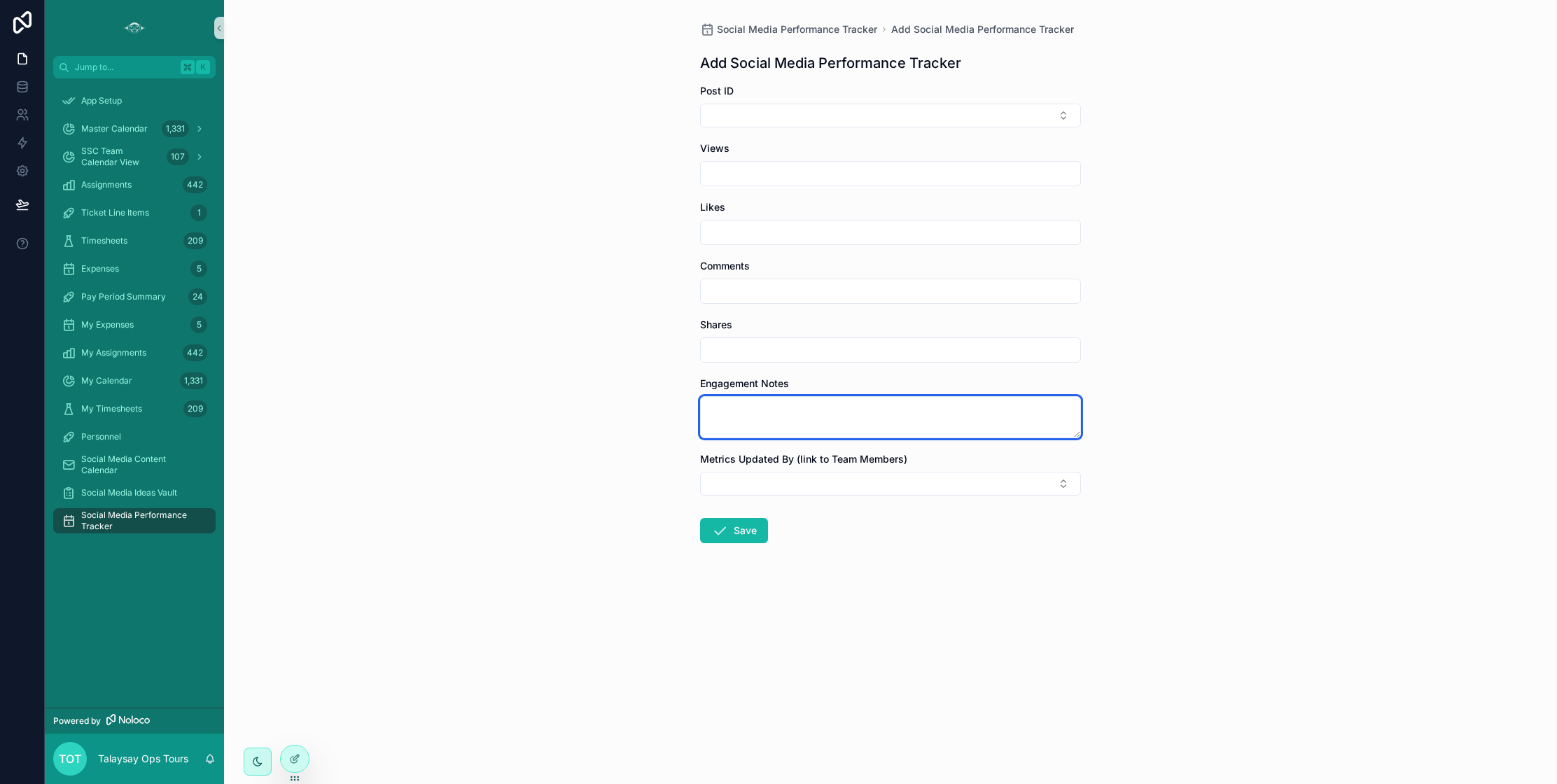
drag, startPoint x: 792, startPoint y: 411, endPoint x: 802, endPoint y: 410, distance: 10.0
click at [794, 411] on textarea "scrollable content" at bounding box center [890, 418] width 381 height 42
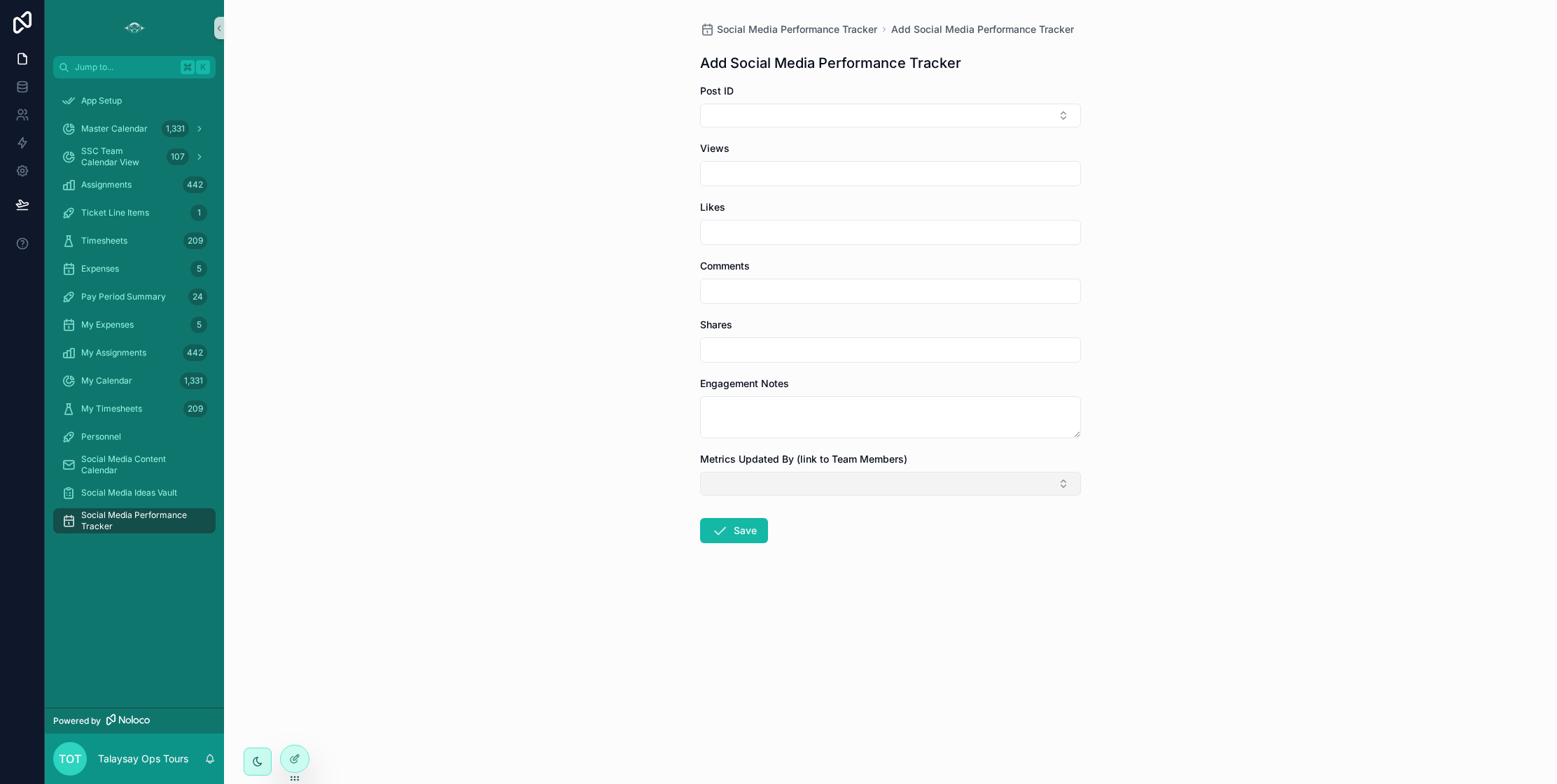
click at [817, 484] on button "Select Button" at bounding box center [890, 484] width 381 height 24
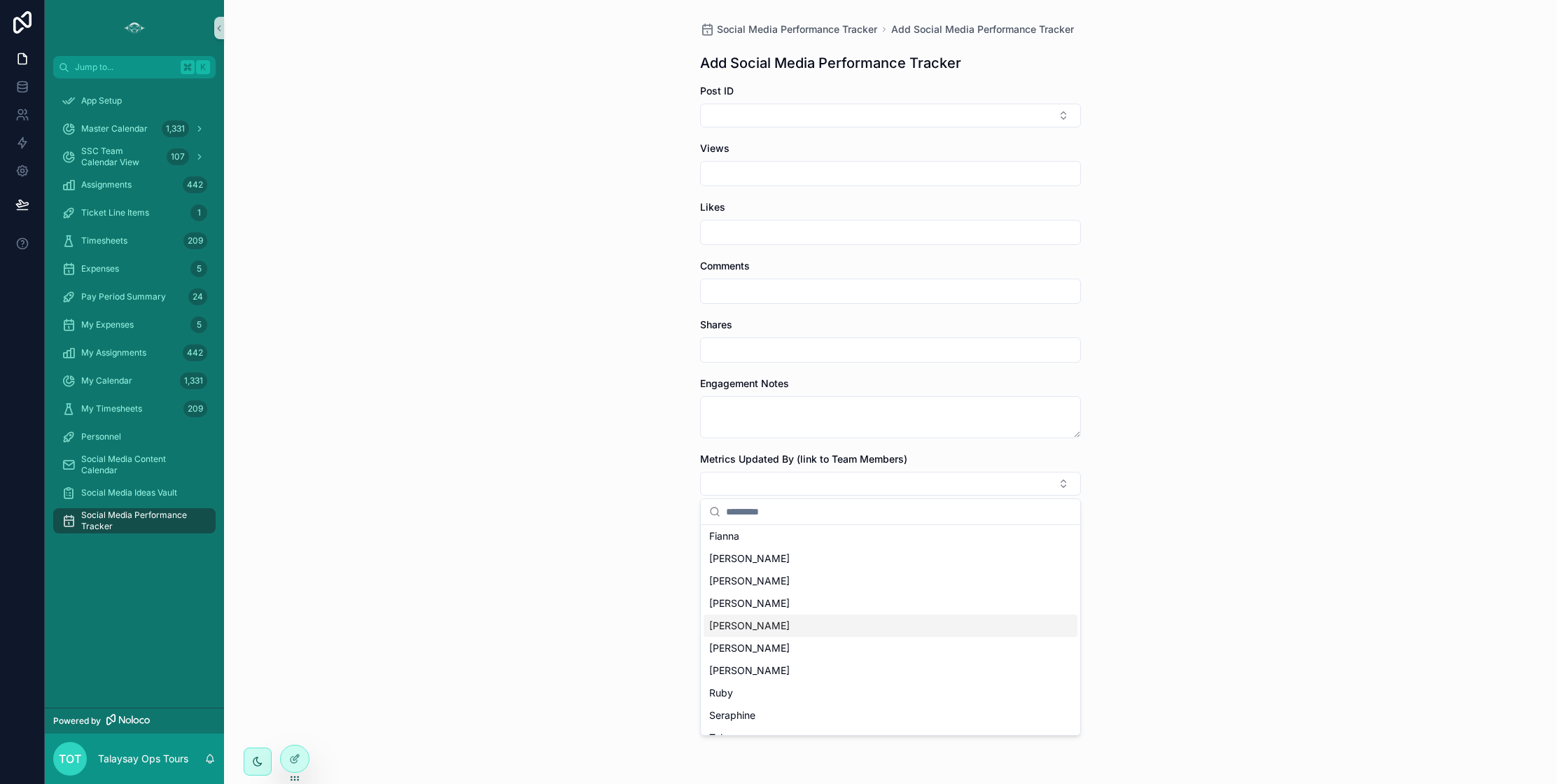
scroll to position [356, 0]
click at [1258, 585] on div "Social Media Performance Tracker Add Social Media Performance Tracker Add Socia…" at bounding box center [890, 392] width 1333 height 784
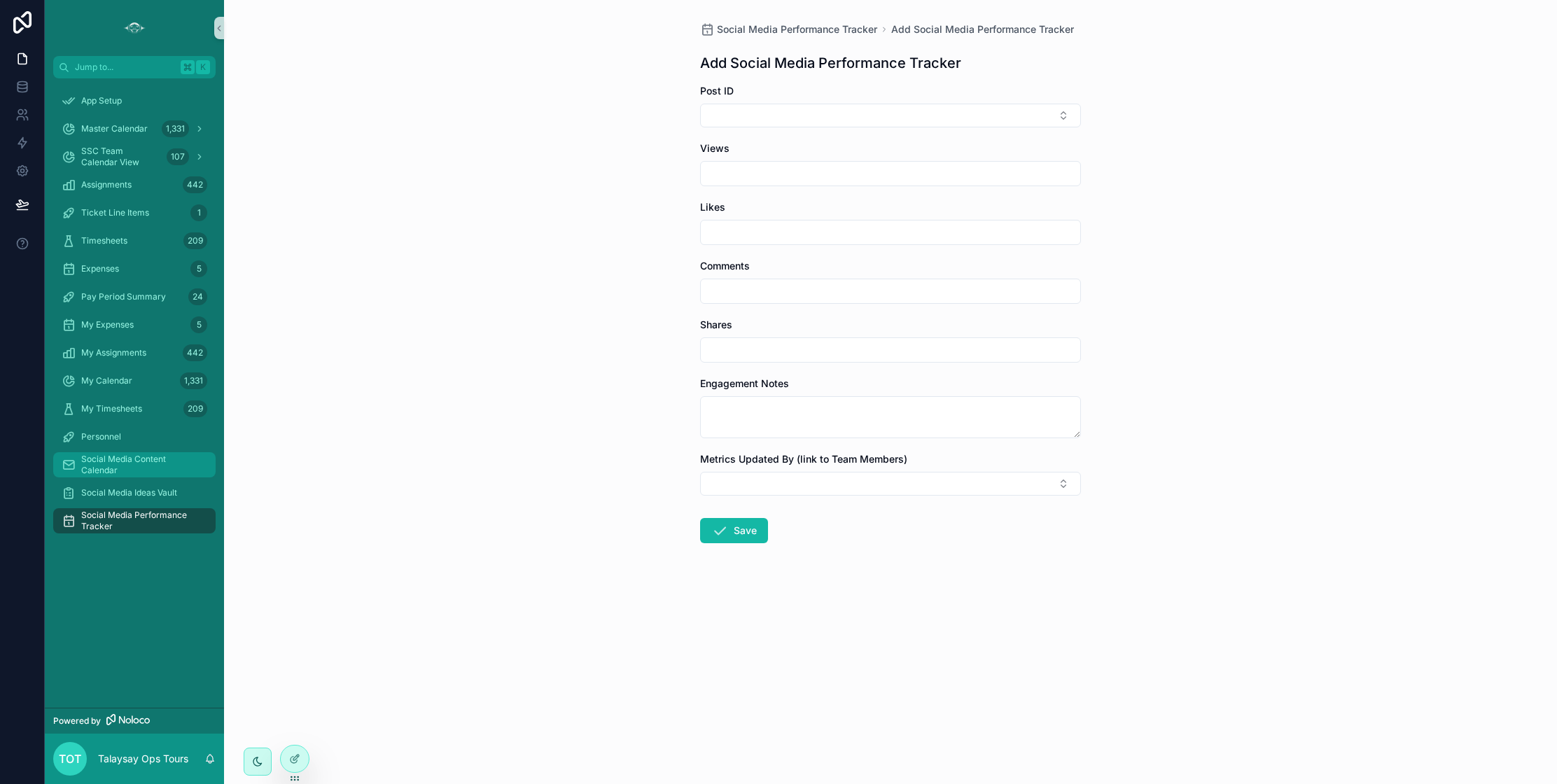
click at [133, 462] on span "Social Media Content Calendar" at bounding box center [141, 465] width 120 height 23
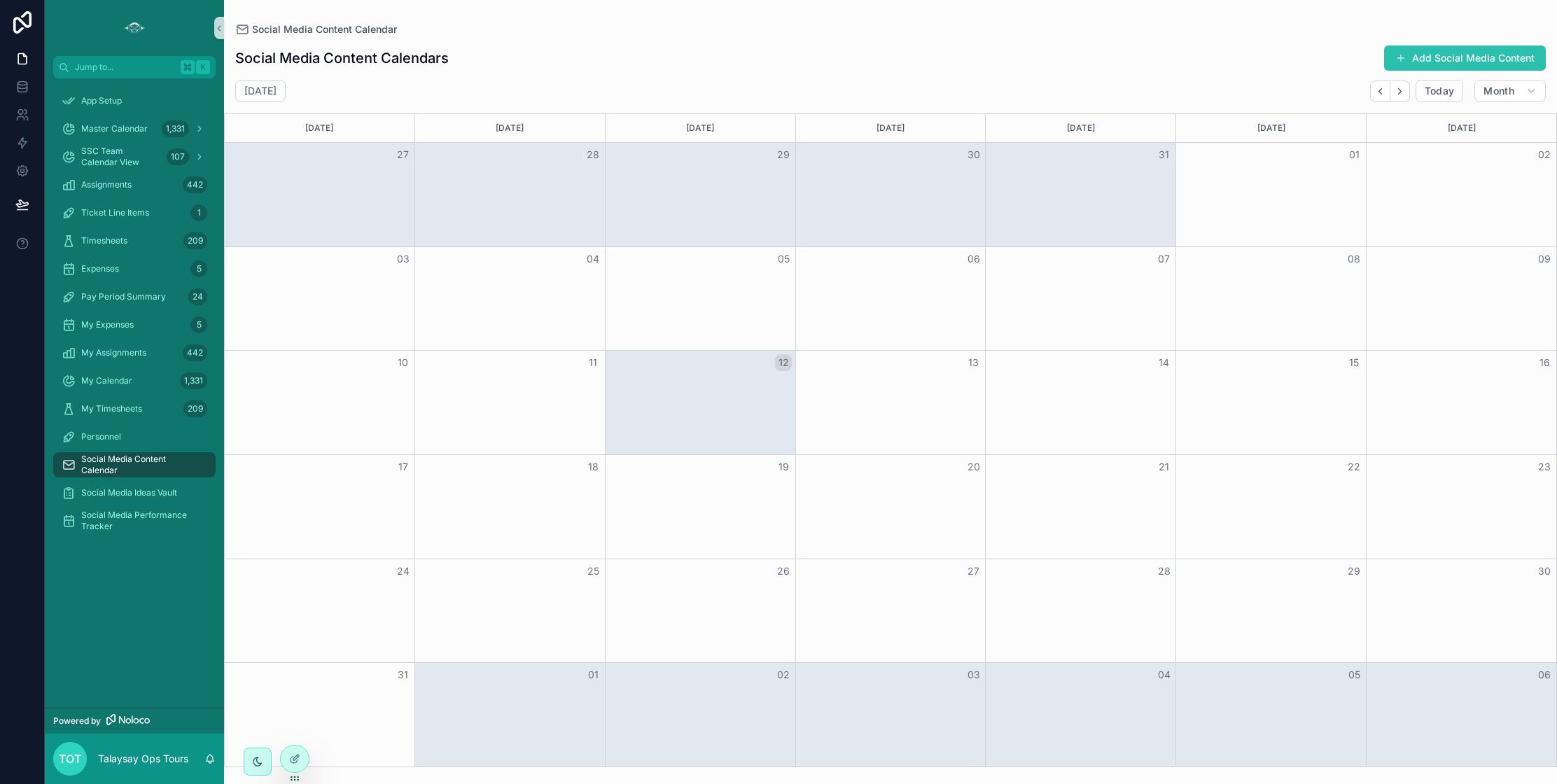
click at [1407, 63] on button "Add Social Media Content" at bounding box center [1464, 58] width 162 height 26
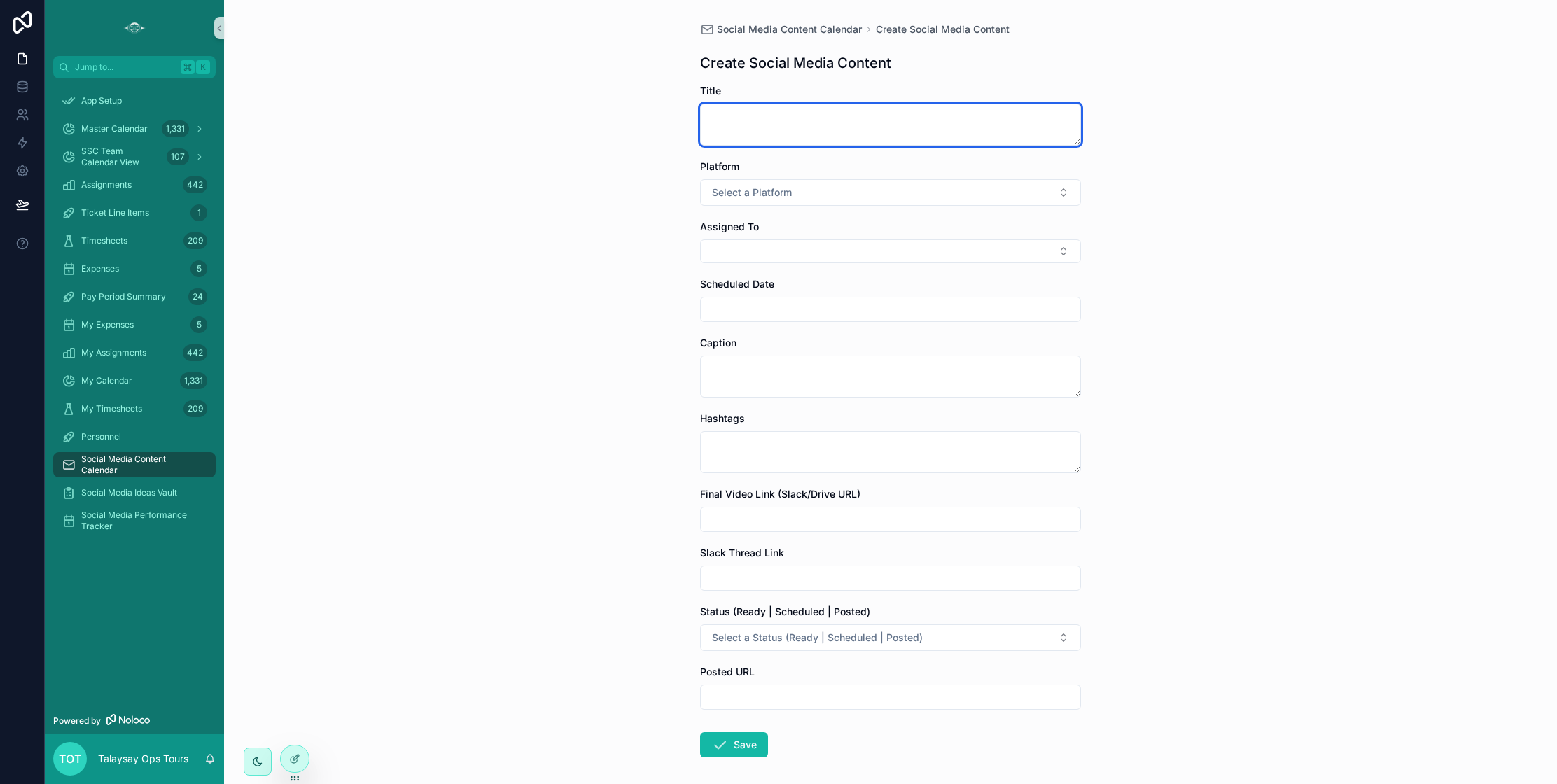
click at [743, 126] on textarea "scrollable content" at bounding box center [890, 125] width 381 height 42
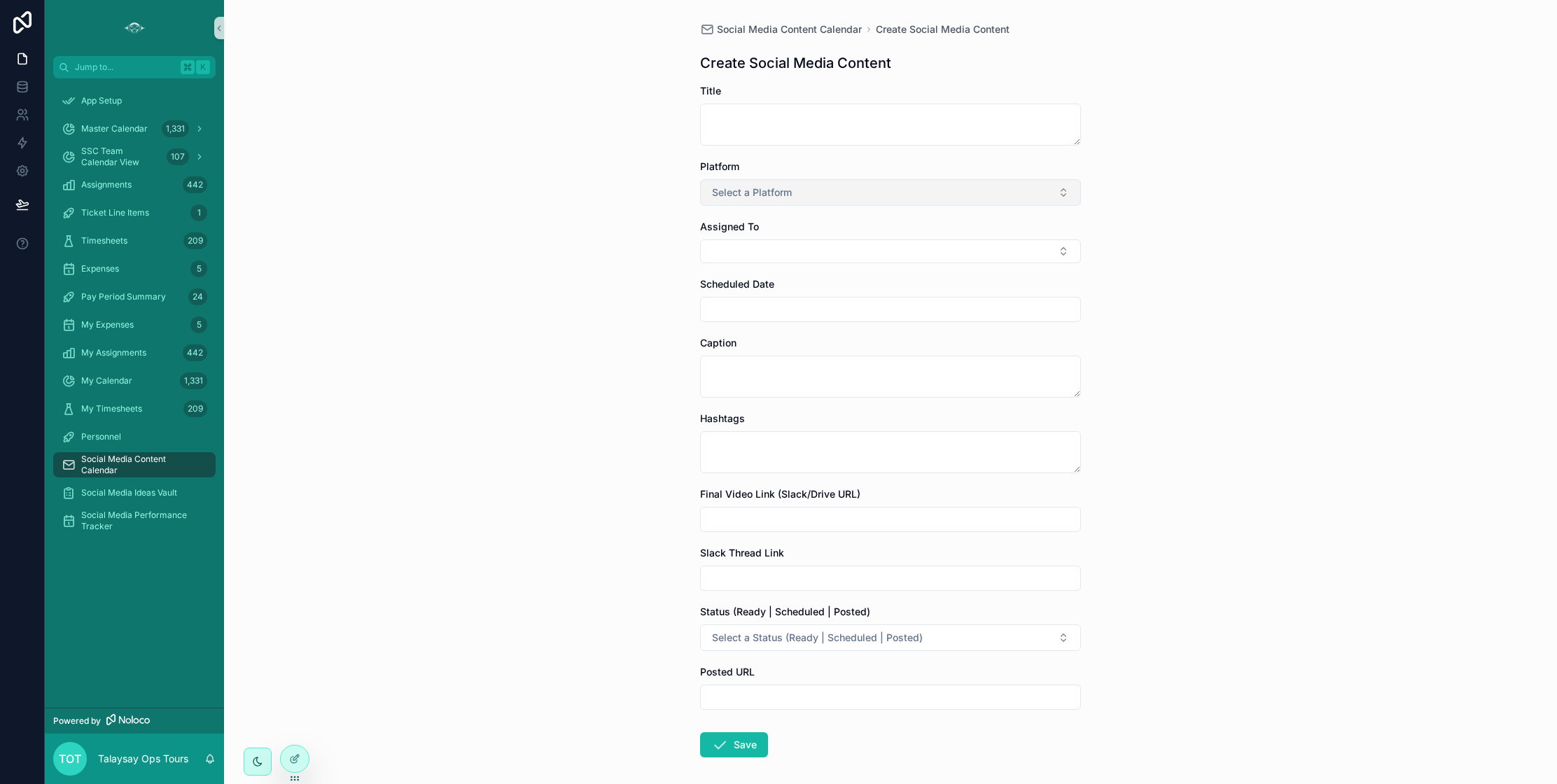
click at [760, 190] on span "Select a Platform" at bounding box center [752, 192] width 79 height 14
click at [1223, 397] on div "Social Media Content Calendar Create Social Media Content Create Social Media C…" at bounding box center [890, 392] width 1333 height 784
click at [747, 252] on button "Select Button" at bounding box center [890, 250] width 381 height 24
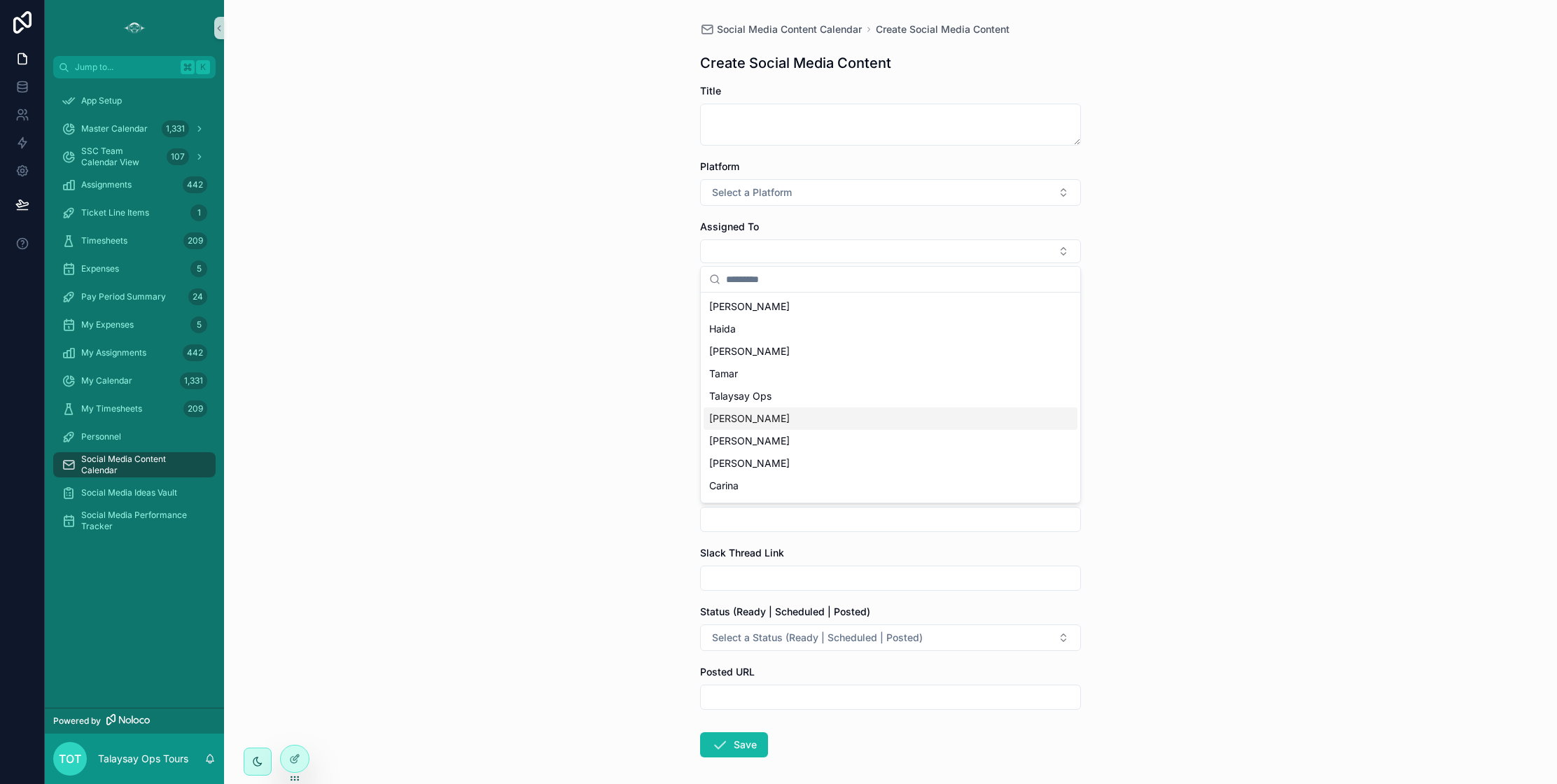
click at [1277, 388] on div "Social Media Content Calendar Create Social Media Content Create Social Media C…" at bounding box center [890, 392] width 1333 height 784
click at [782, 306] on input "scrollable content" at bounding box center [891, 309] width 380 height 20
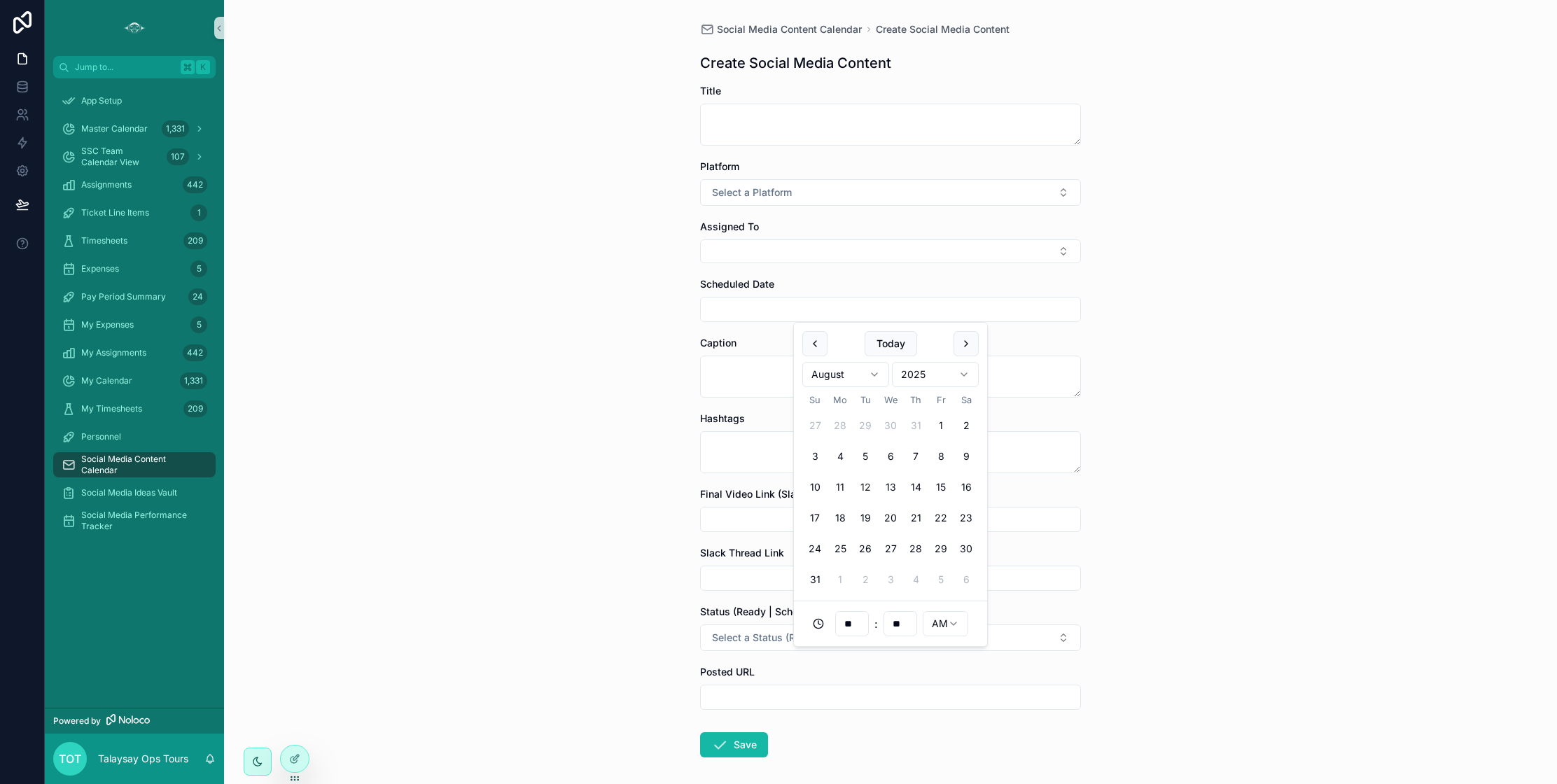
click at [1252, 486] on div "Social Media Content Calendar Create Social Media Content Create Social Media C…" at bounding box center [890, 392] width 1333 height 784
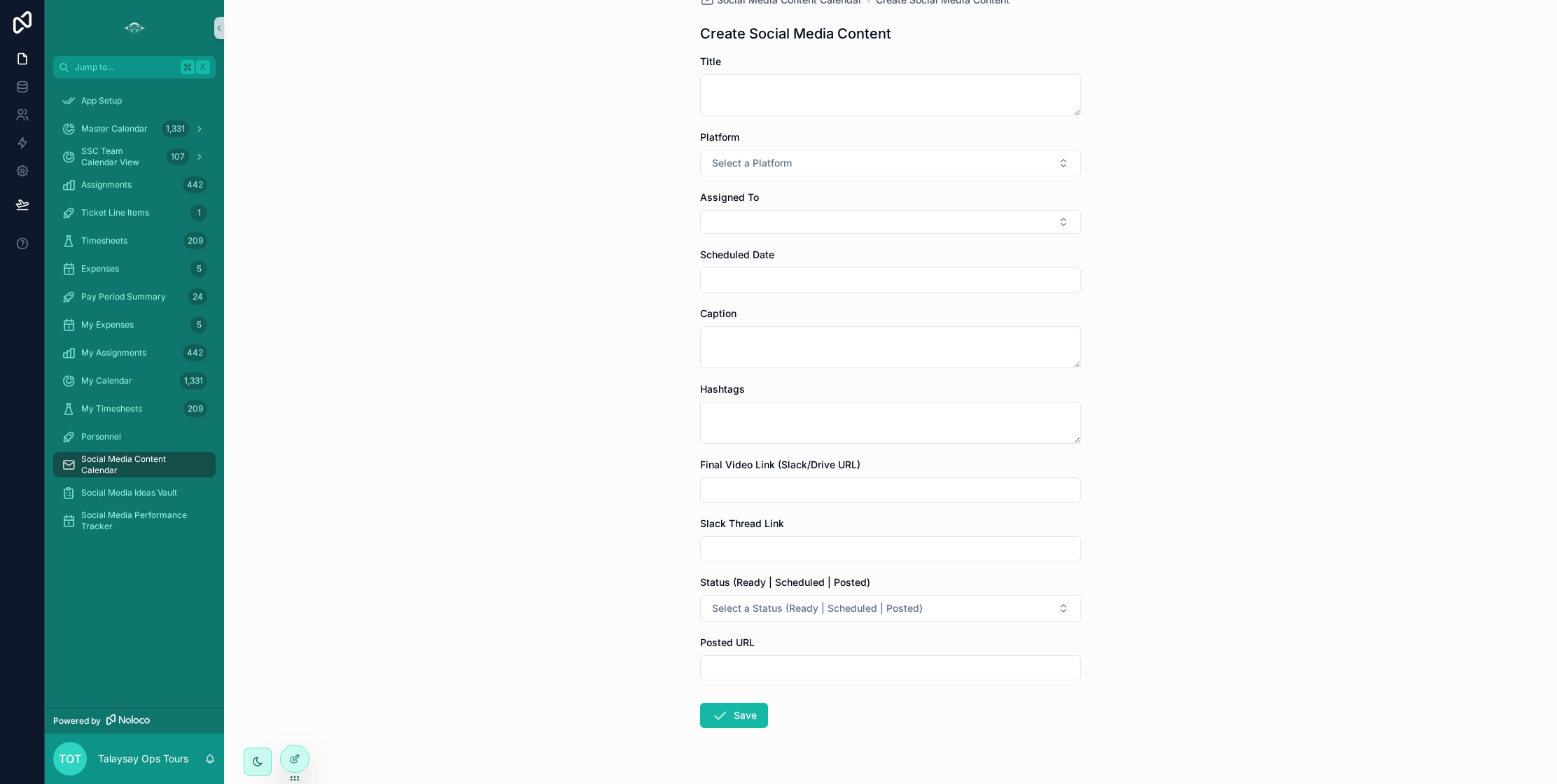
scroll to position [63, 0]
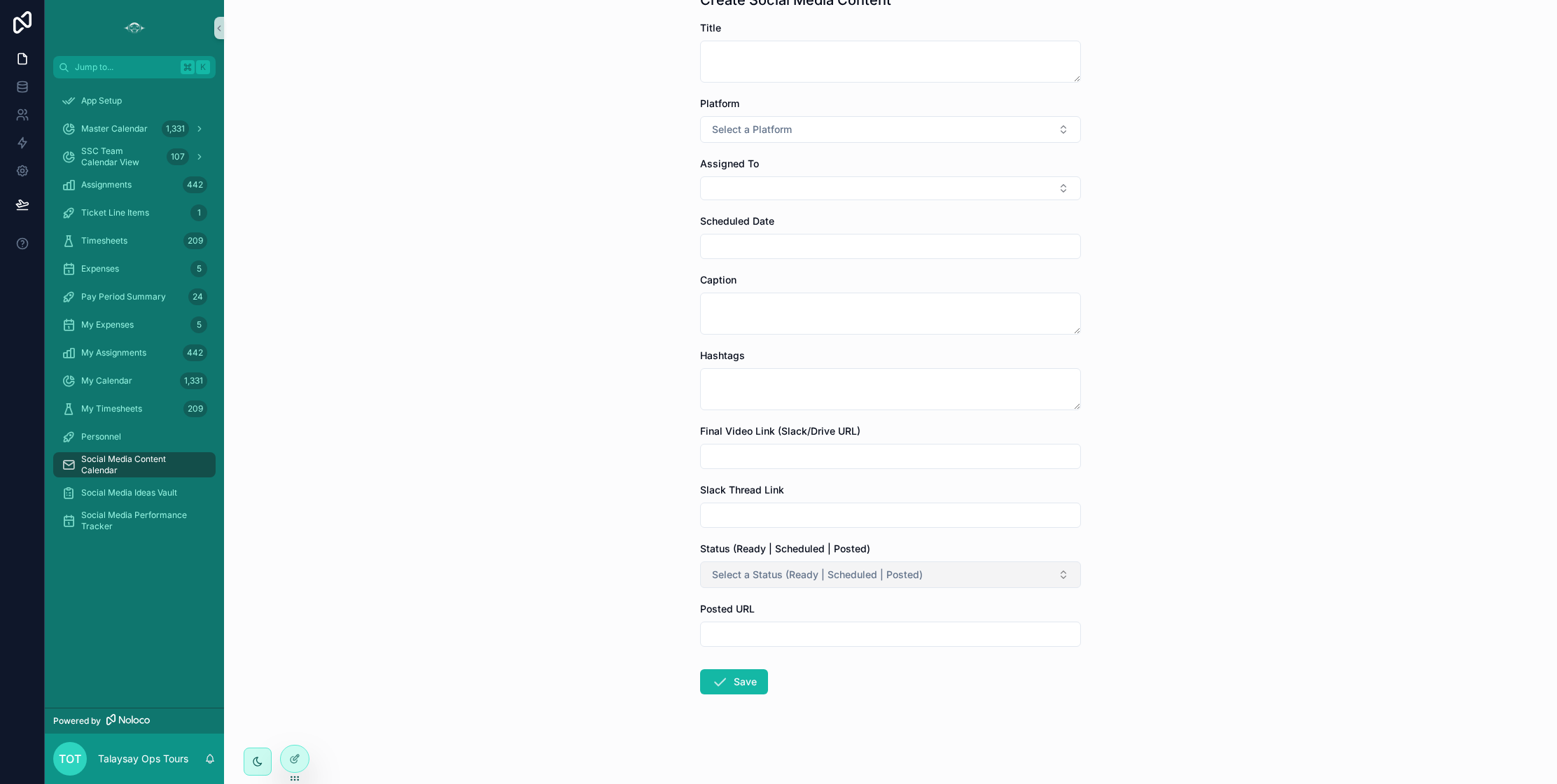
click at [909, 577] on span "Select a Status (Ready | Scheduled | Posted)" at bounding box center [817, 574] width 211 height 14
click at [1311, 615] on div "Social Media Content Calendar Create Social Media Content Create Social Media C…" at bounding box center [890, 329] width 1333 height 784
click at [833, 633] on input "scrollable content" at bounding box center [891, 634] width 380 height 20
click at [1223, 574] on div "Social Media Content Calendar Create Social Media Content Create Social Media C…" at bounding box center [890, 329] width 1333 height 784
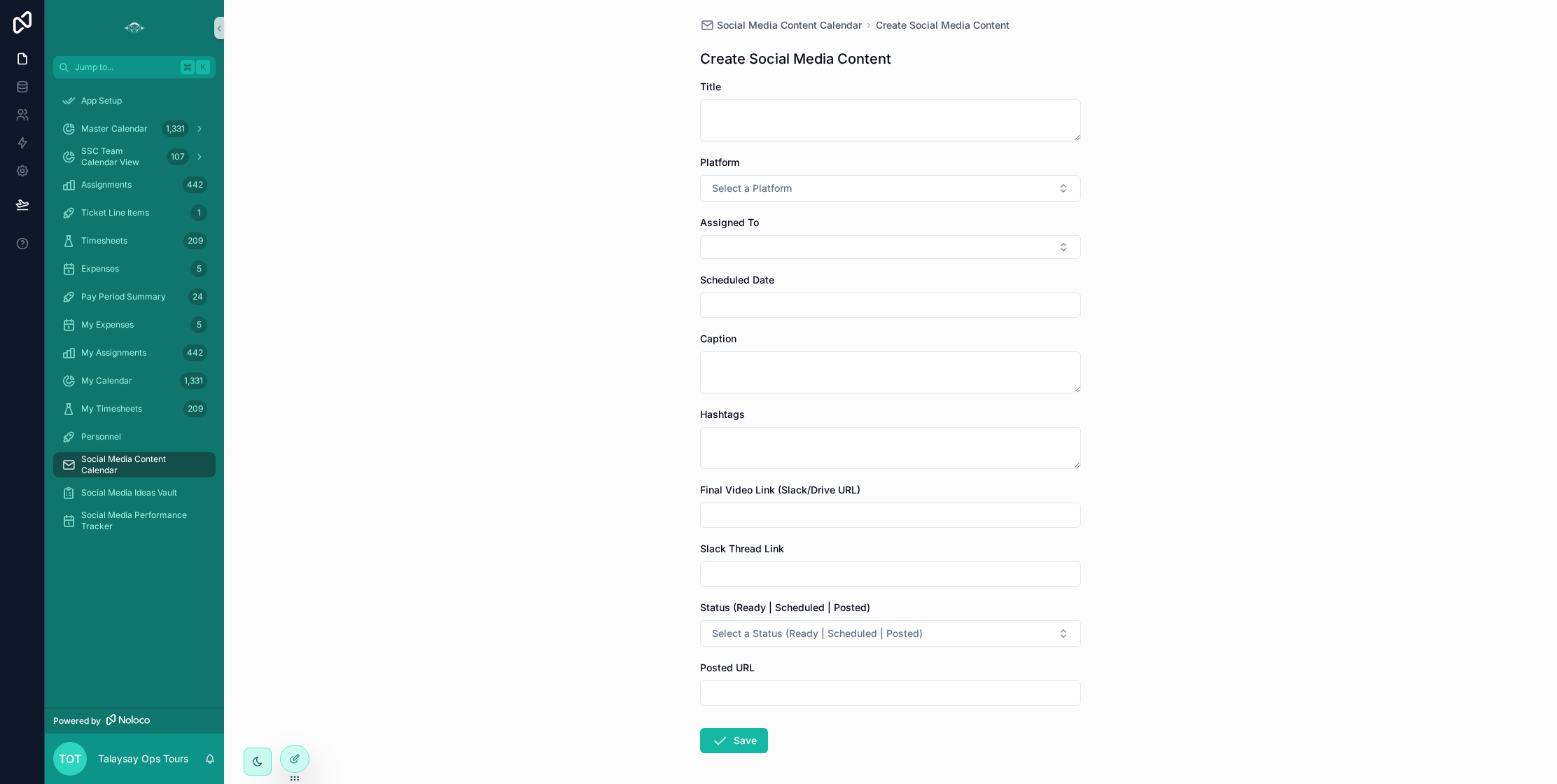
scroll to position [0, 0]
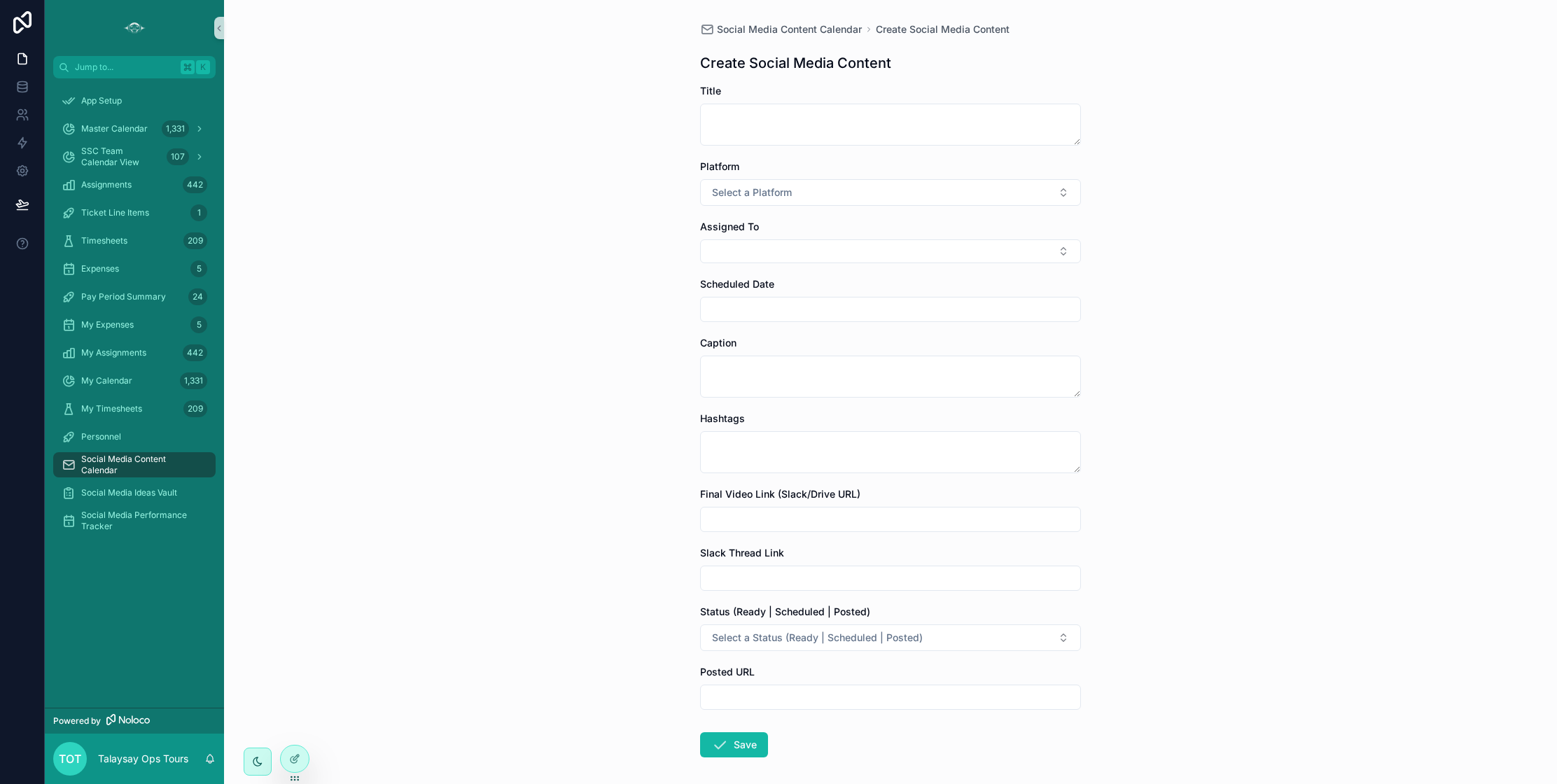
click at [794, 308] on input "scrollable content" at bounding box center [891, 309] width 380 height 20
click at [727, 308] on input "scrollable content" at bounding box center [891, 309] width 380 height 20
click at [563, 307] on div "Social Media Content Calendar Create Social Media Content Create Social Media C…" at bounding box center [890, 392] width 1333 height 784
drag, startPoint x: 104, startPoint y: 132, endPoint x: 112, endPoint y: 131, distance: 8.1
click at [104, 132] on span "Master Calendar" at bounding box center [114, 128] width 66 height 11
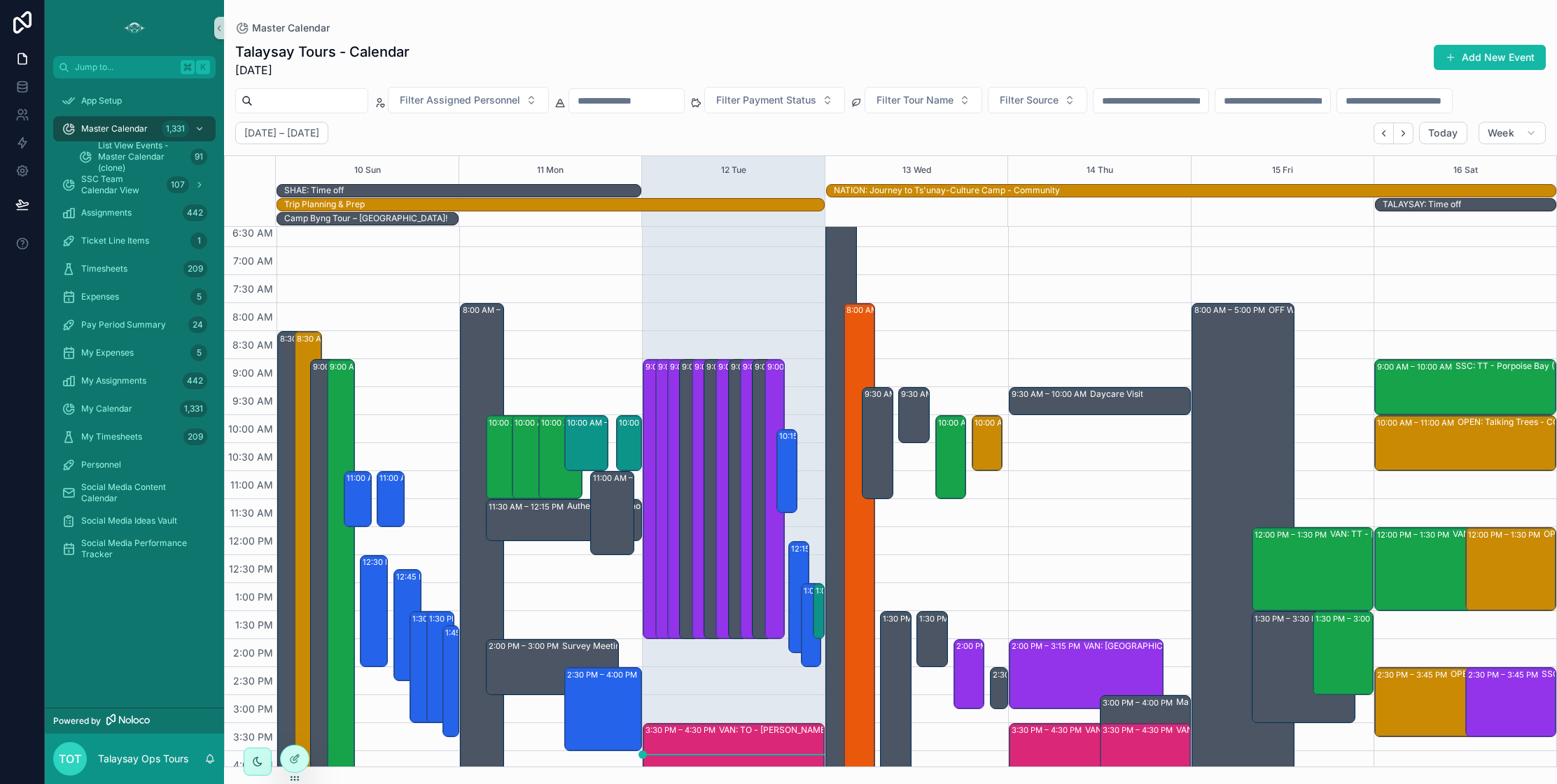
scroll to position [28, 0]
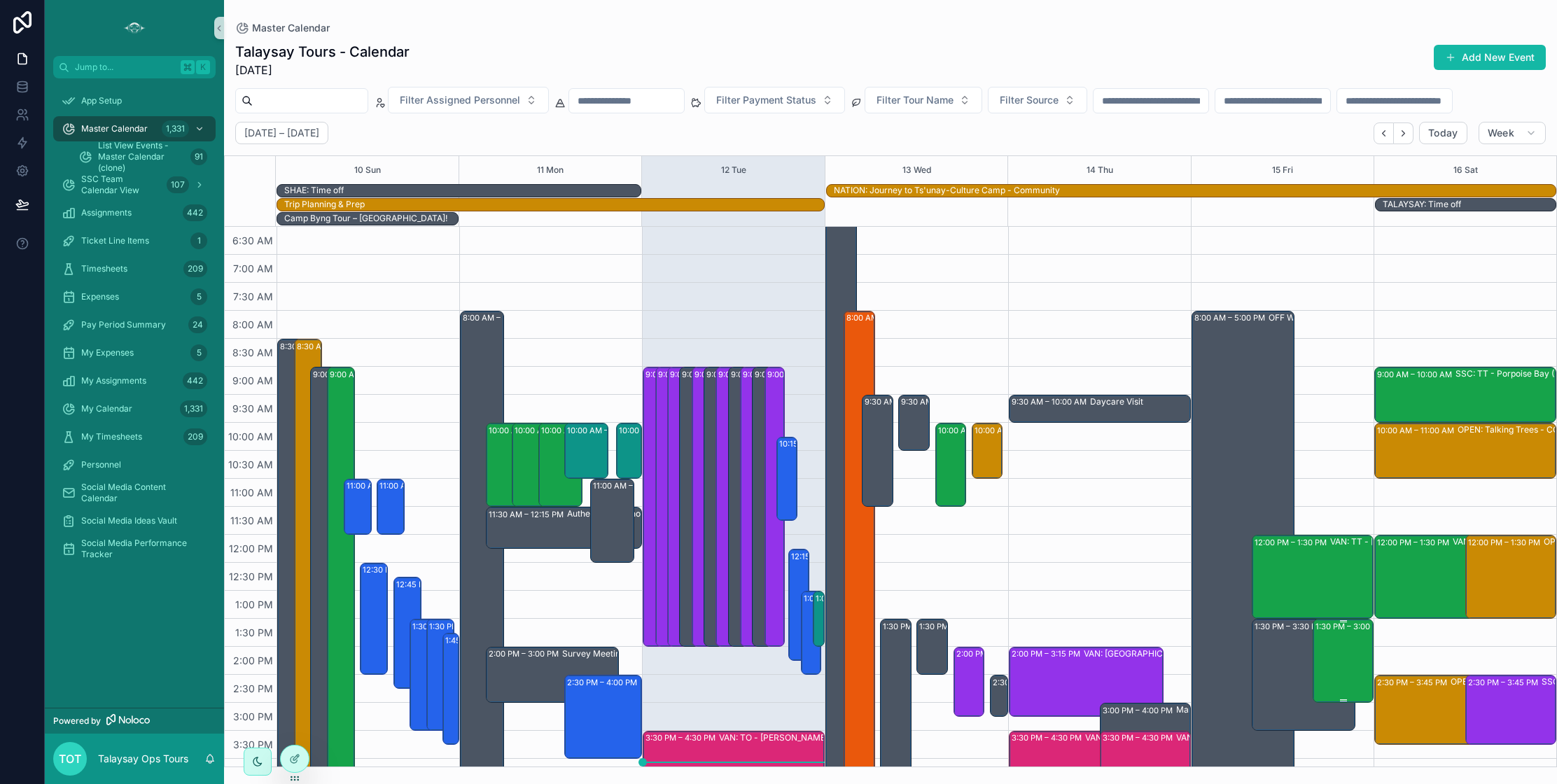
click at [1335, 674] on div "1:30 PM – 3:00 PM VAN: TT - [PERSON_NAME] (32) [PERSON_NAME] | Air Canada, [GEO…" at bounding box center [1344, 661] width 57 height 81
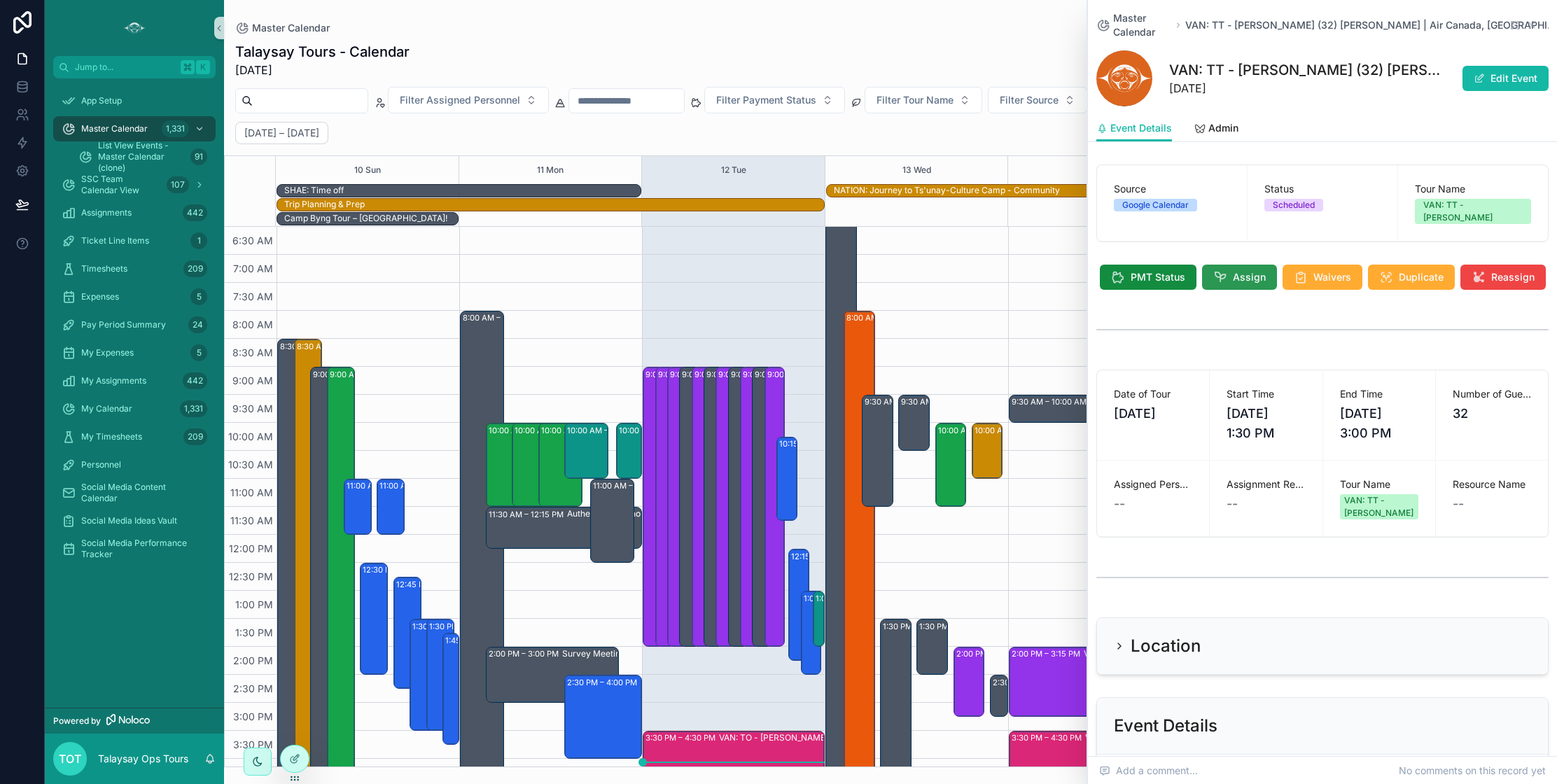
click at [1253, 270] on span "Assign" at bounding box center [1249, 277] width 33 height 14
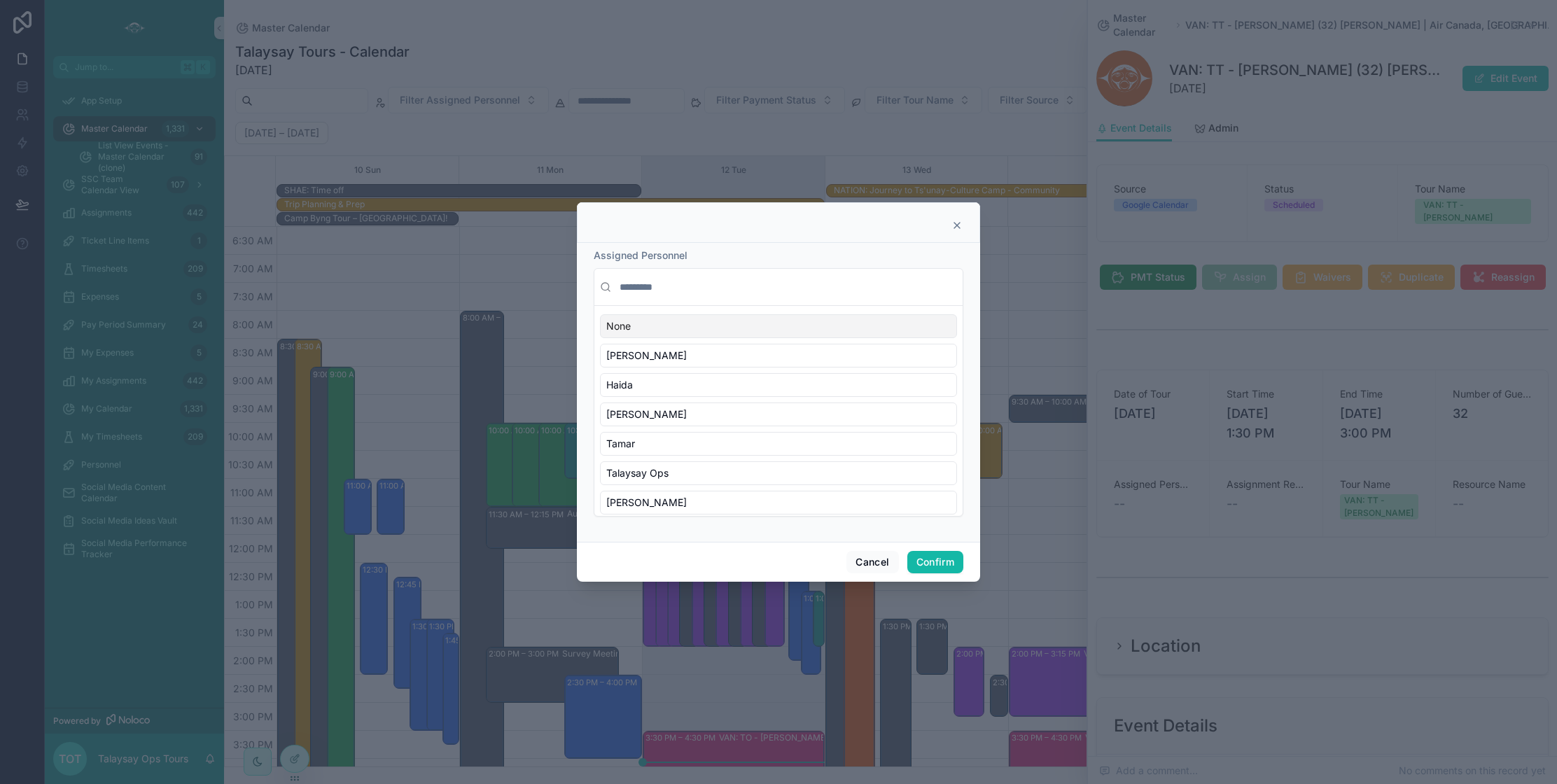
click at [676, 288] on input "text" at bounding box center [787, 287] width 340 height 26
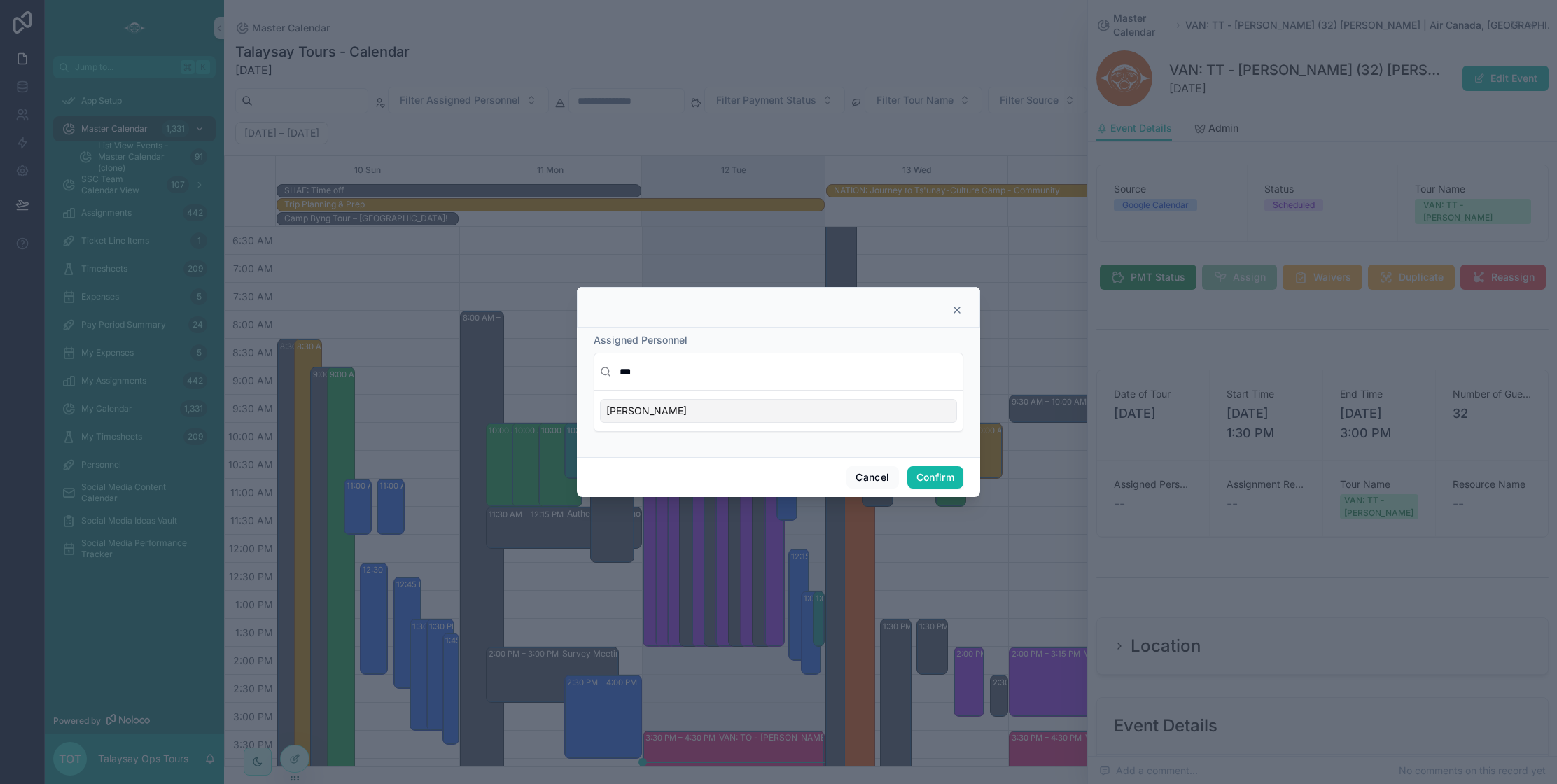
click at [679, 413] on div "[PERSON_NAME]" at bounding box center [778, 410] width 357 height 24
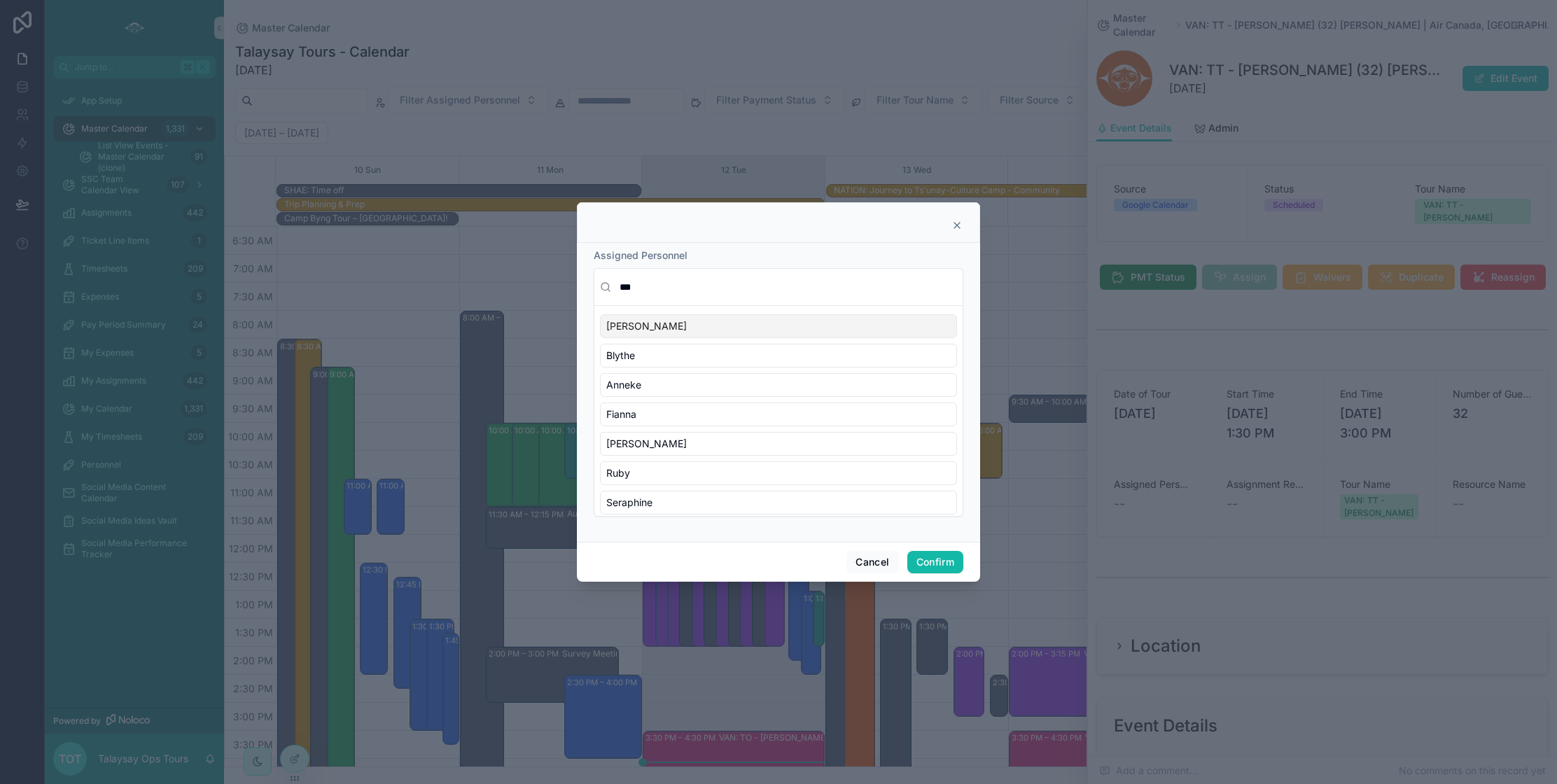
drag, startPoint x: 592, startPoint y: 285, endPoint x: 573, endPoint y: 282, distance: 19.2
click at [573, 282] on div "Assigned Personnel *** [PERSON_NAME] [PERSON_NAME] [PERSON_NAME] [PERSON_NAME] …" at bounding box center [778, 392] width 1557 height 784
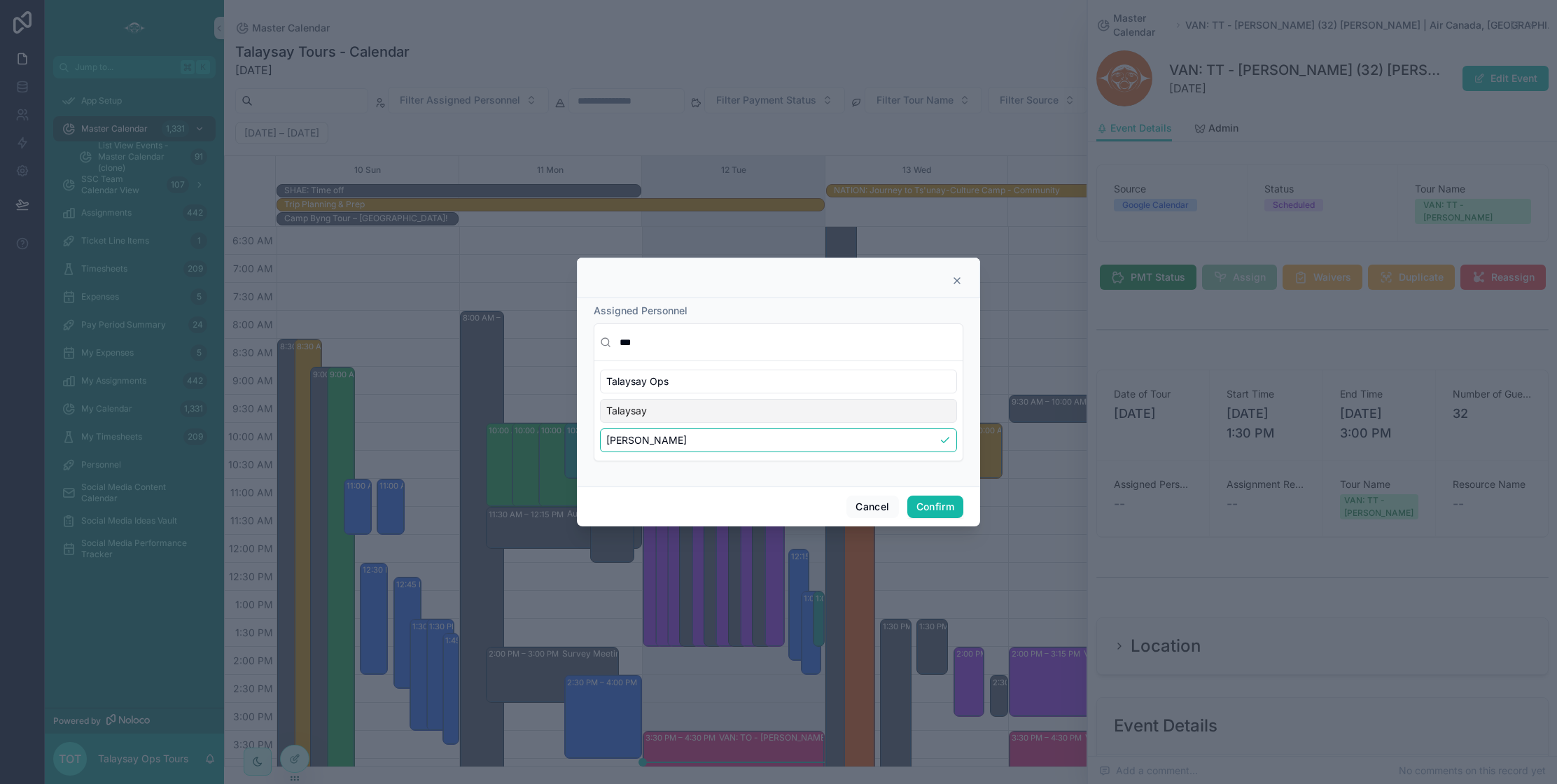
type input "***"
click at [694, 415] on div "Talaysay" at bounding box center [778, 410] width 357 height 24
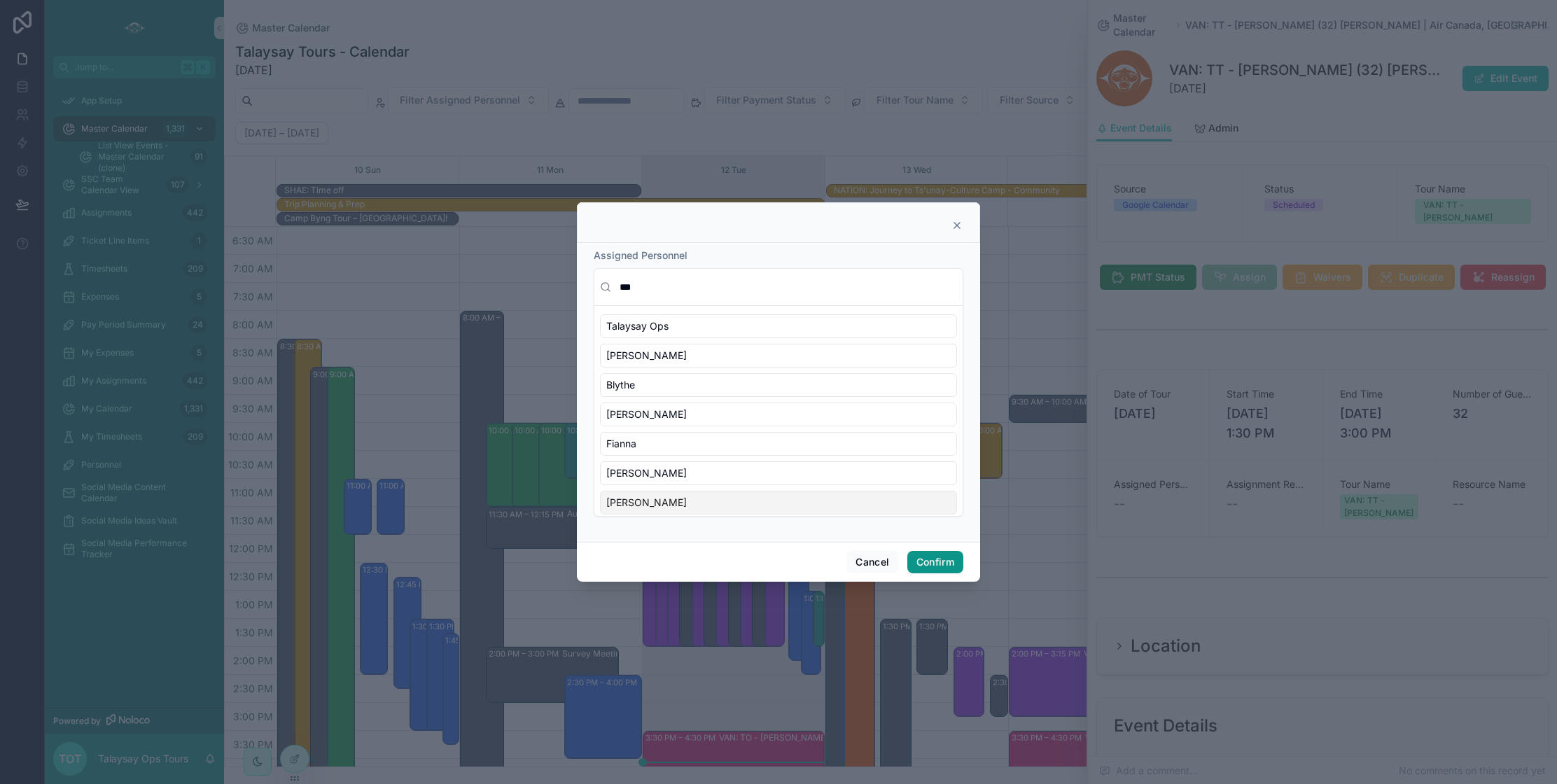
click at [930, 564] on button "Confirm" at bounding box center [935, 562] width 56 height 23
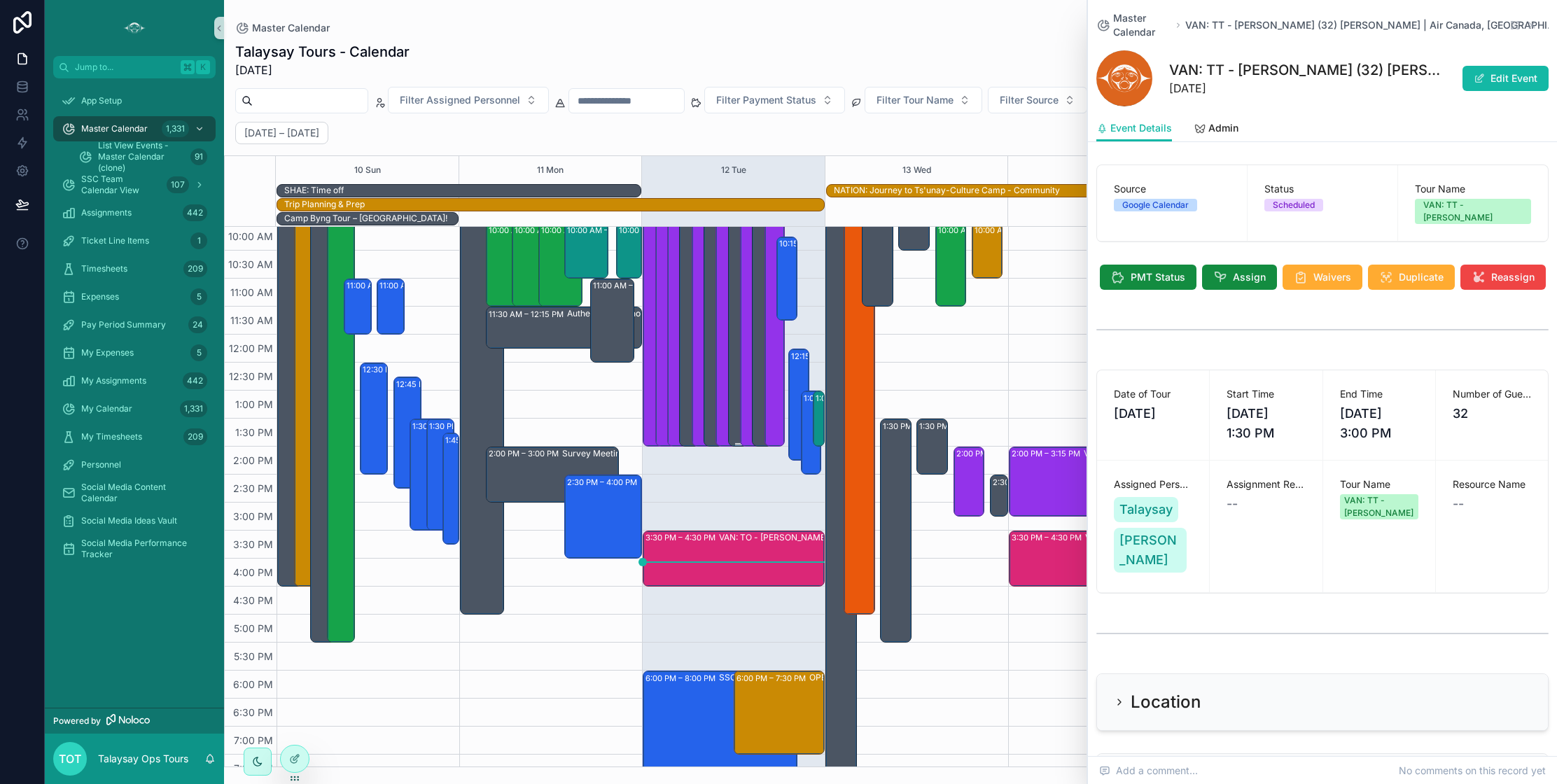
scroll to position [264, 0]
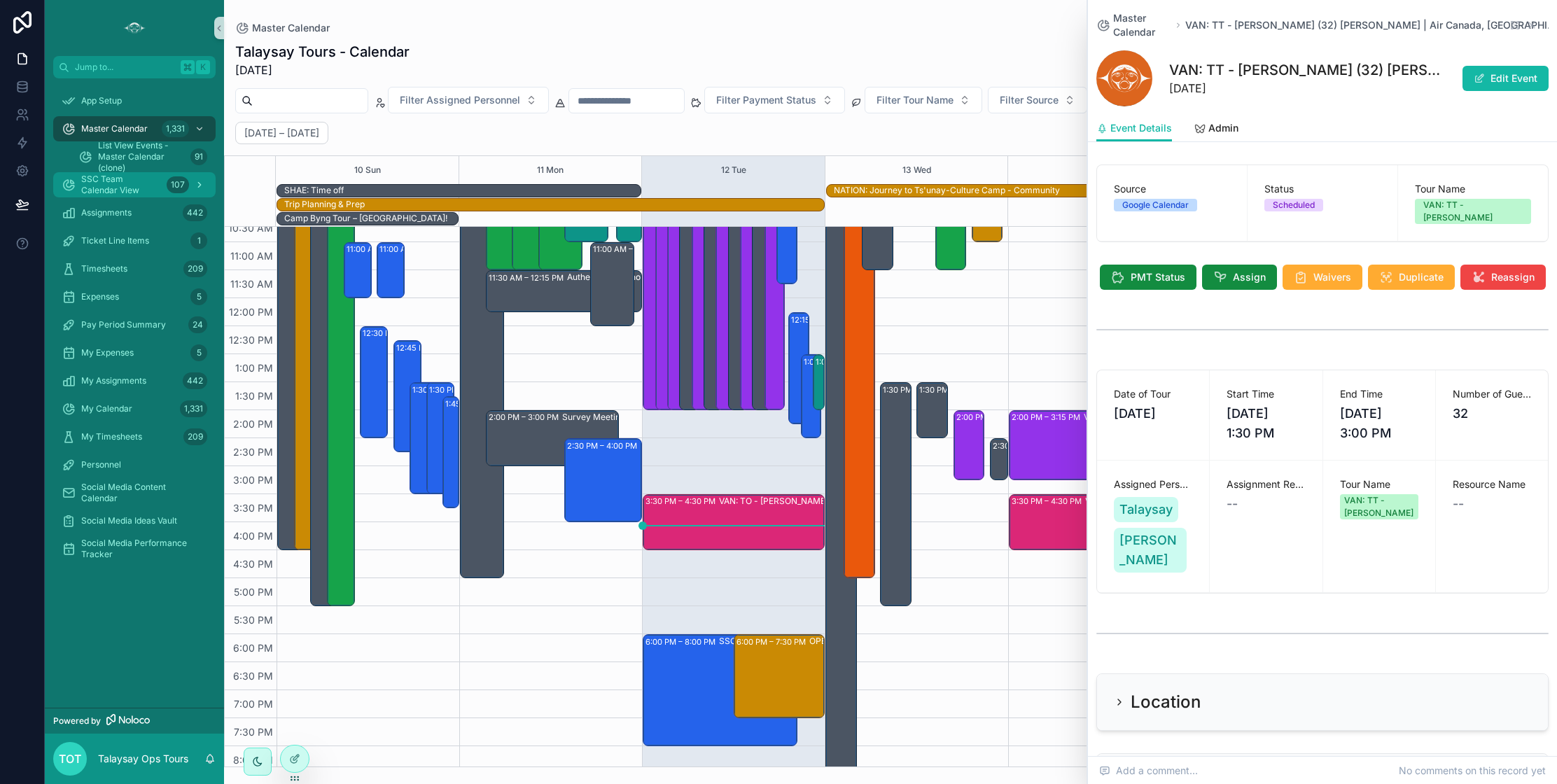
click at [197, 181] on icon "scrollable content" at bounding box center [199, 184] width 9 height 9
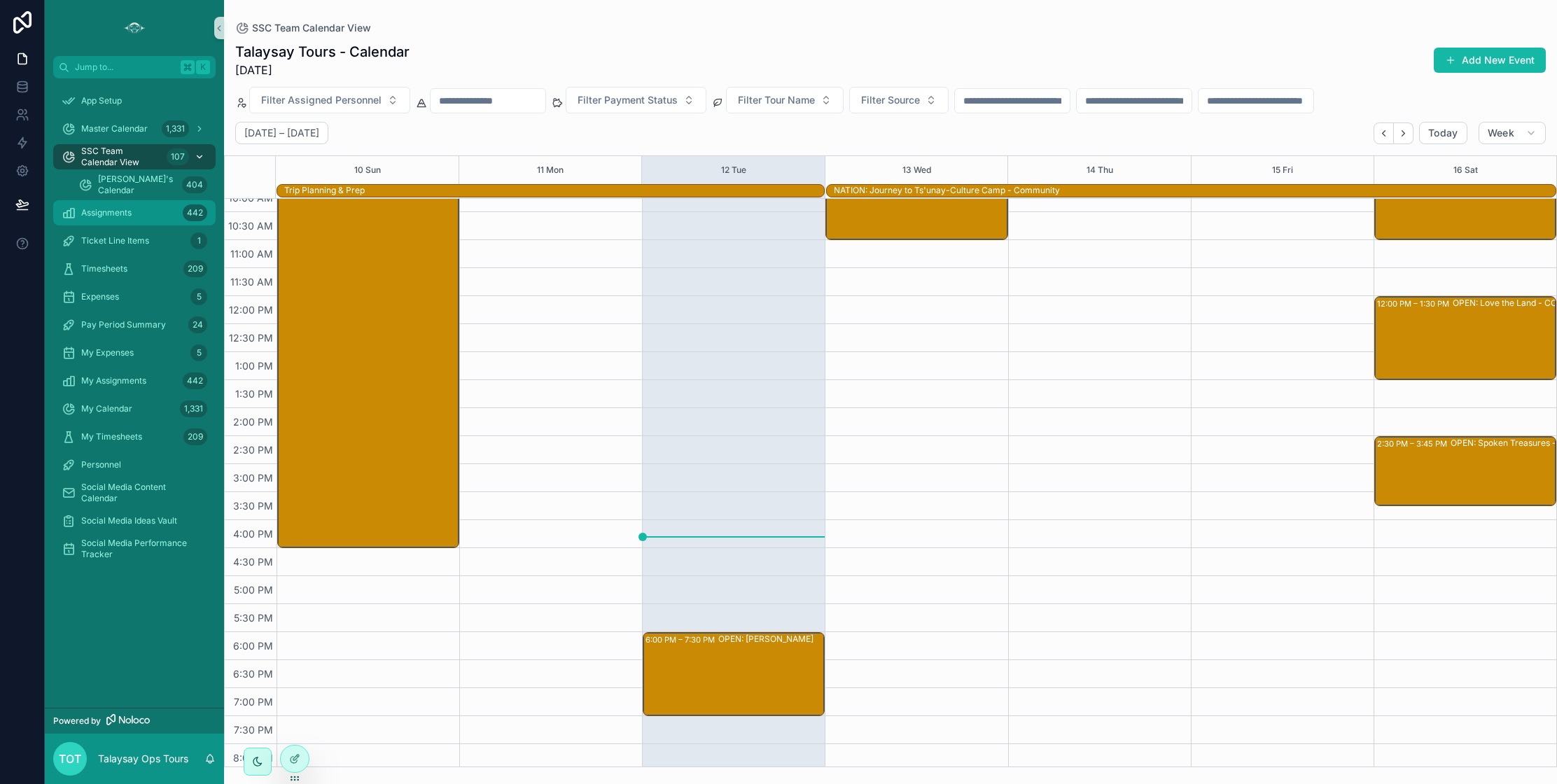
scroll to position [258, 0]
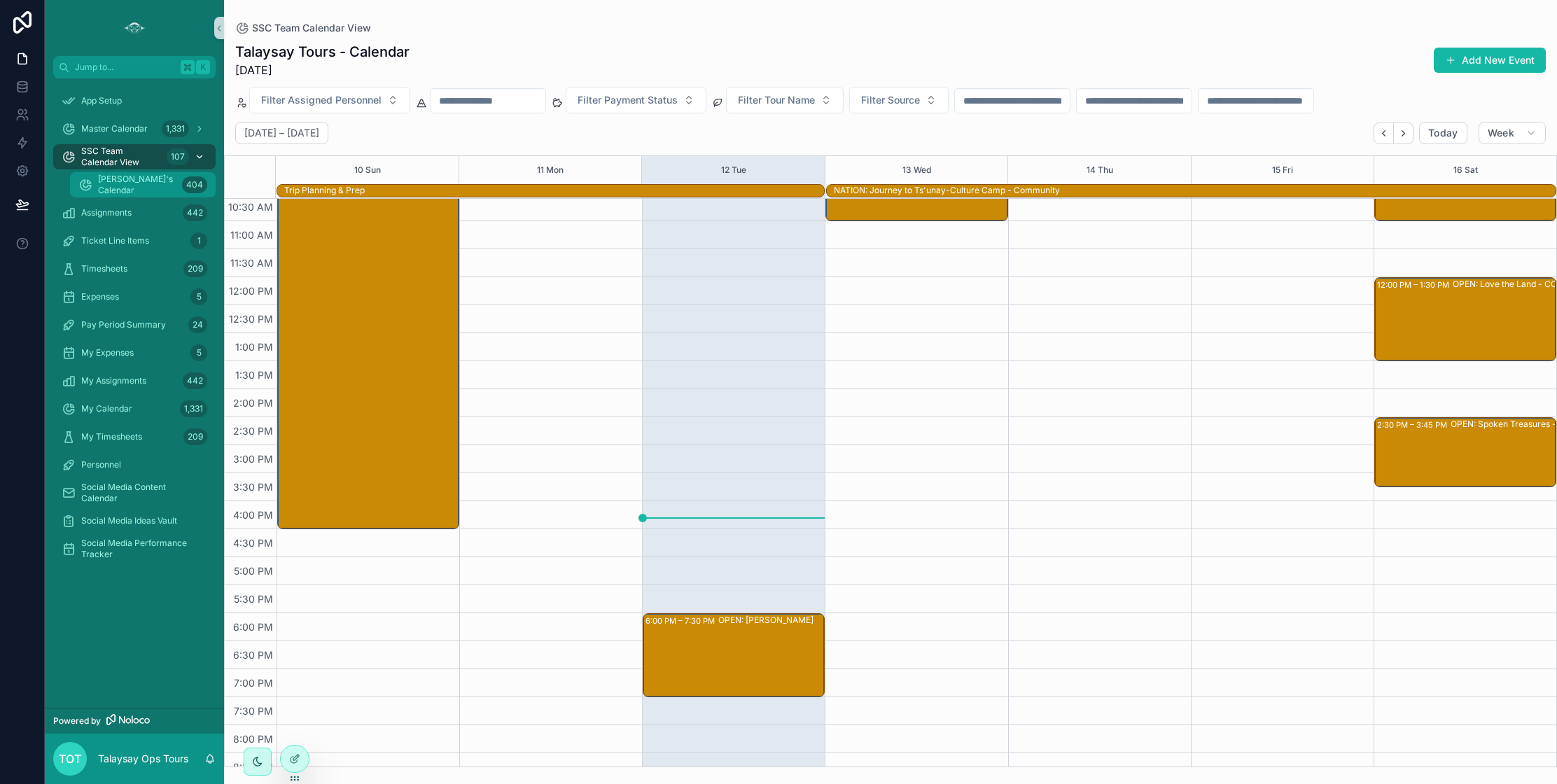
click at [129, 187] on span "[PERSON_NAME]'s Calendar" at bounding box center [137, 185] width 78 height 23
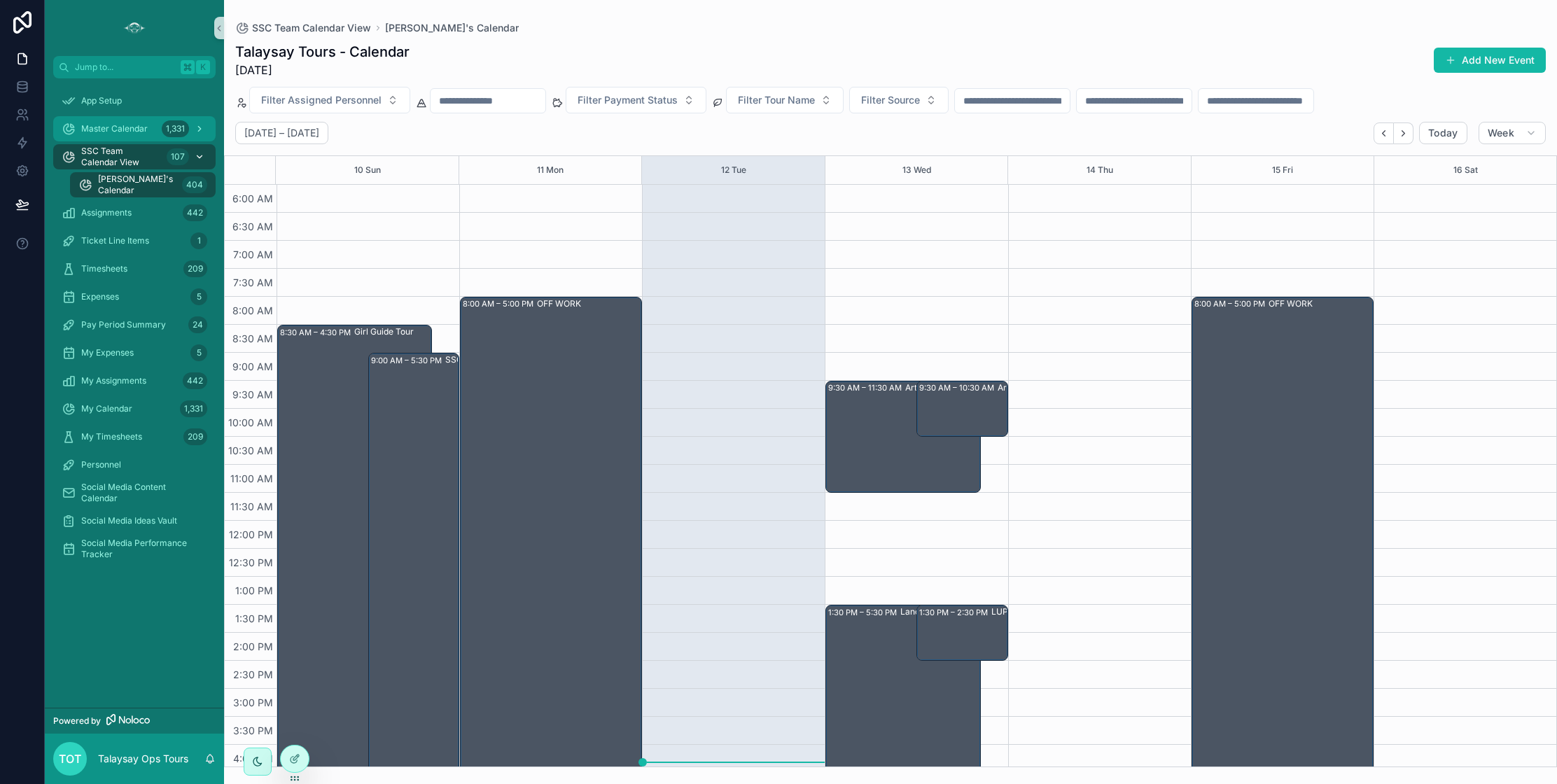
click at [105, 134] on span "Master Calendar" at bounding box center [114, 128] width 66 height 11
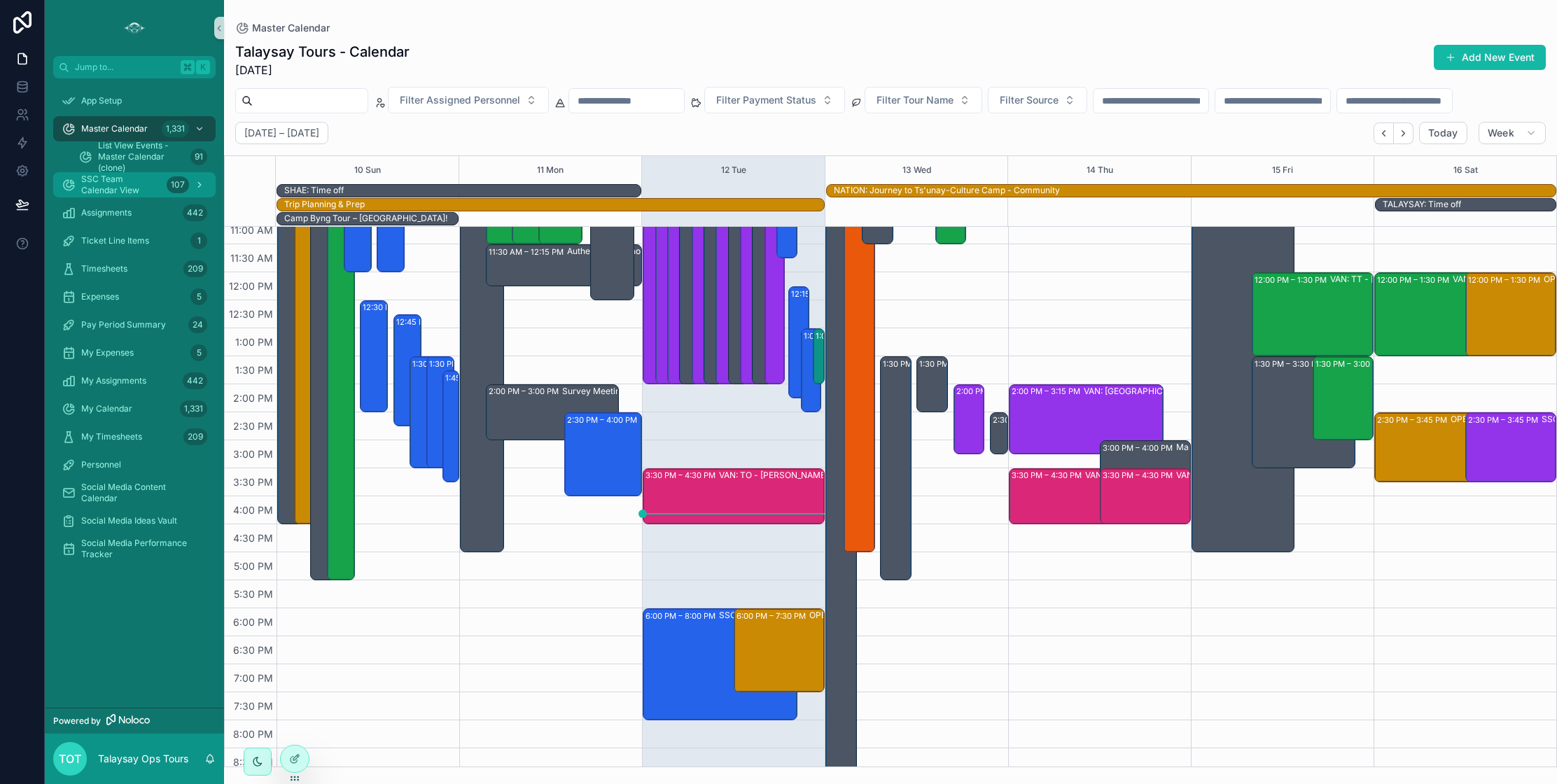
scroll to position [300, 0]
